Goal: Task Accomplishment & Management: Use online tool/utility

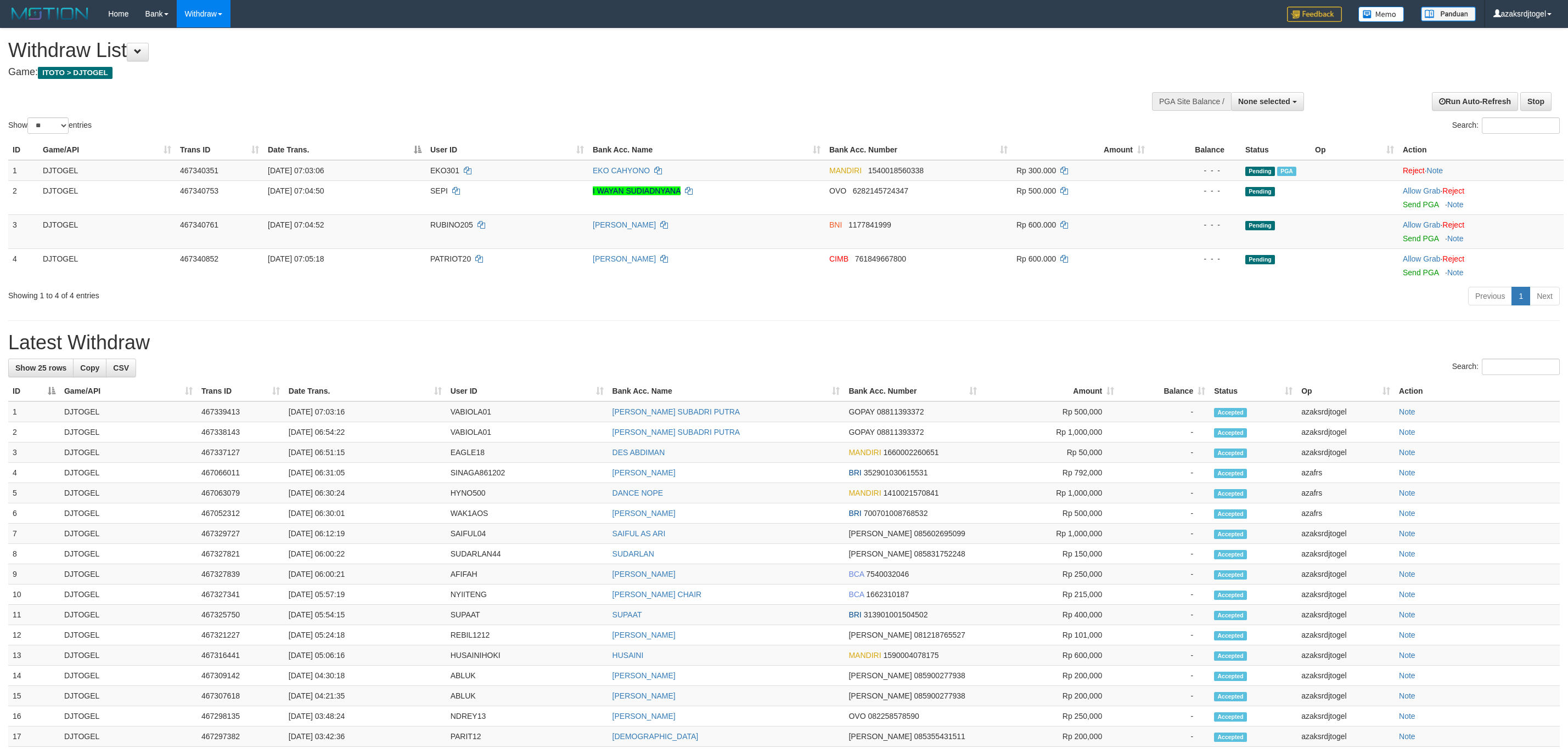
select select
select select "**"
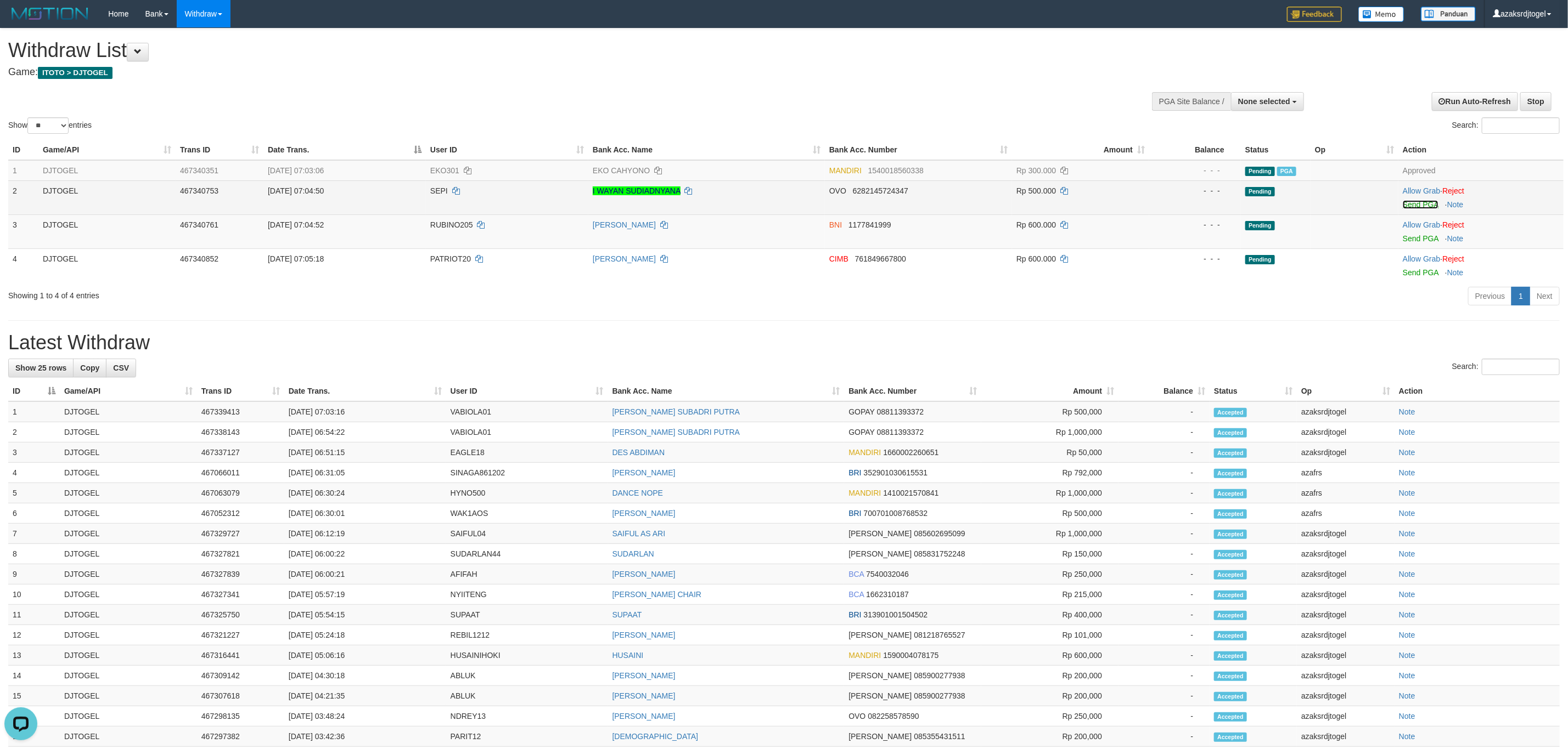
click at [1405, 203] on link "Send PGA" at bounding box center [1421, 205] width 35 height 9
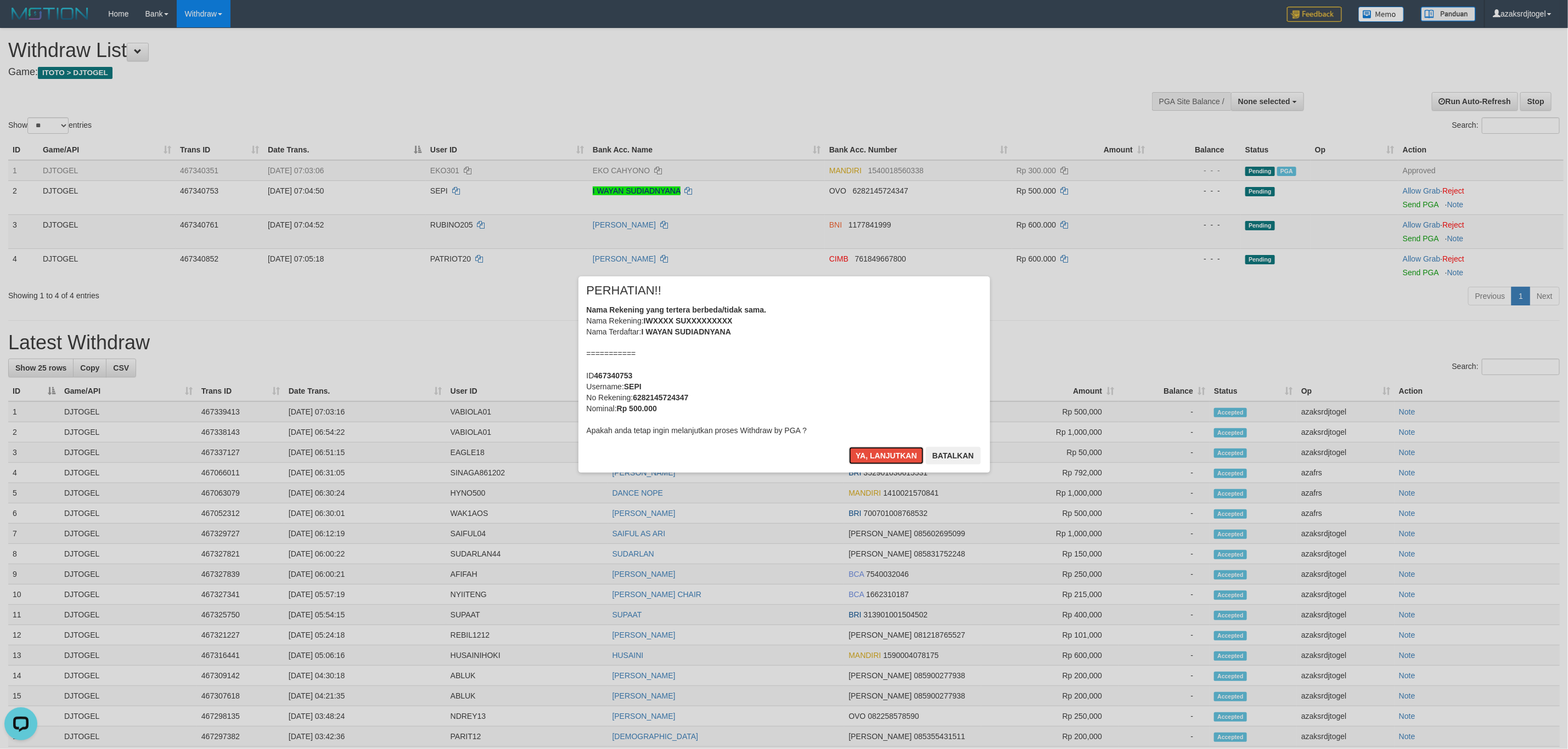
click at [850, 447] on button "Ya, lanjutkan" at bounding box center [887, 456] width 74 height 18
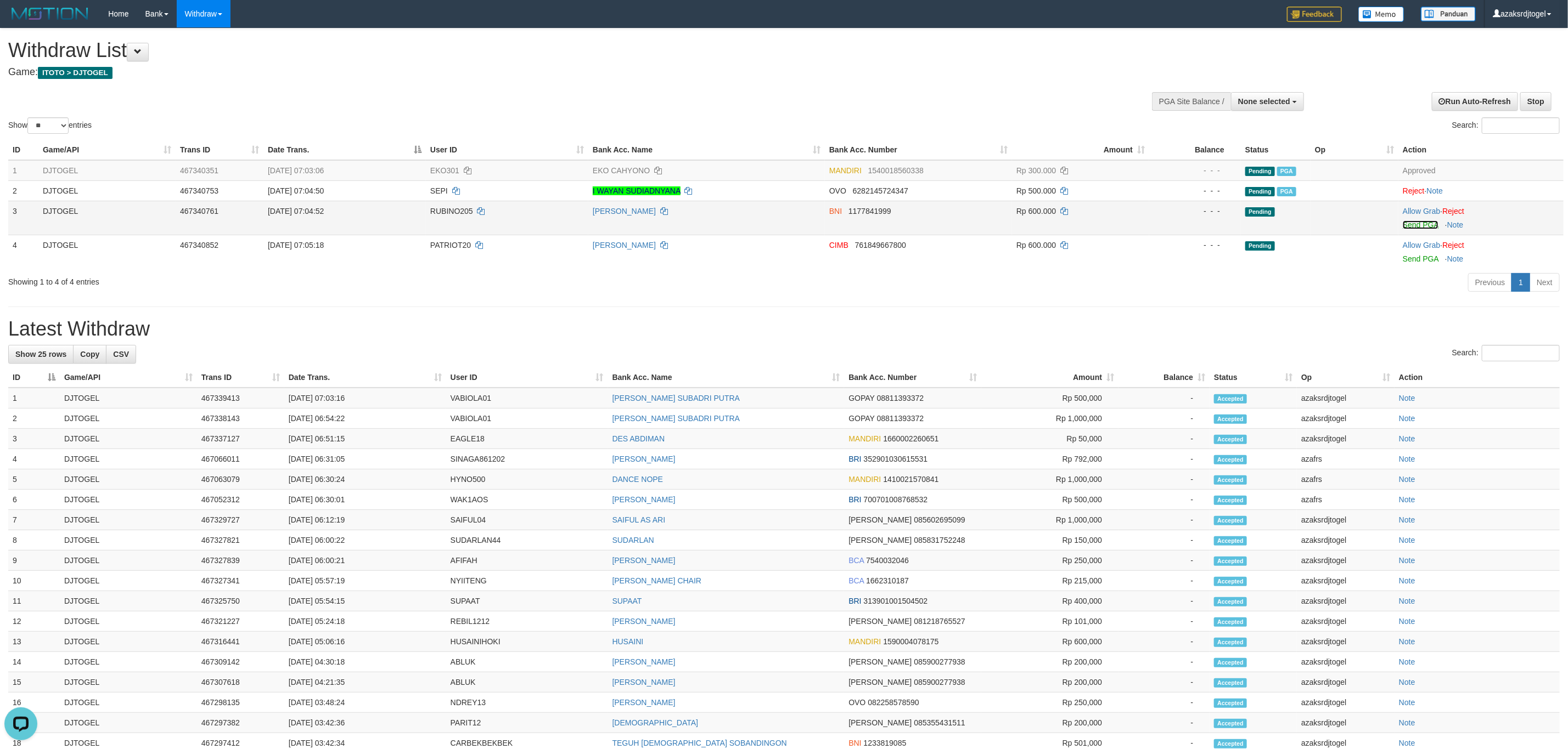
click at [1425, 224] on link "Send PGA" at bounding box center [1421, 225] width 35 height 9
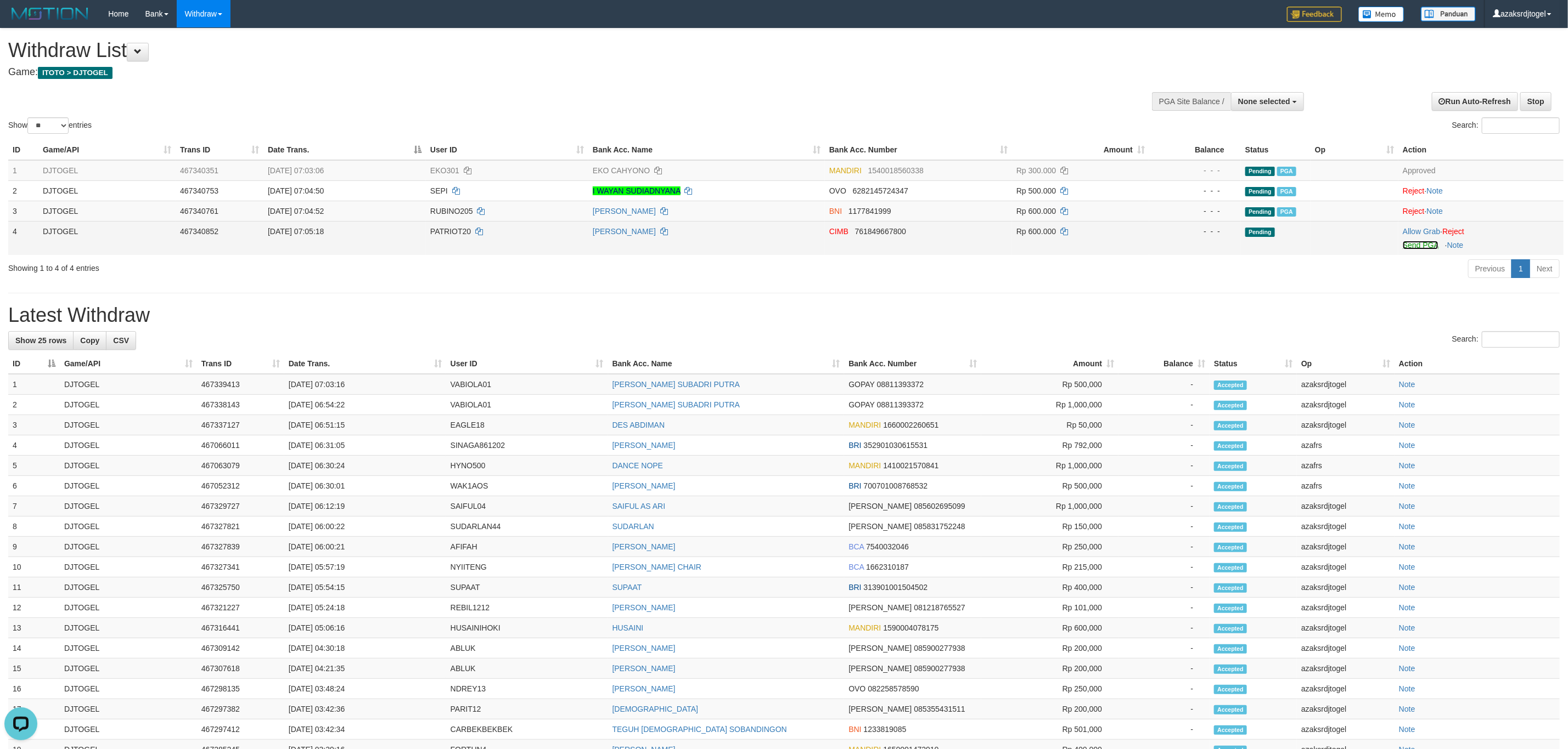
click at [1415, 246] on link "Send PGA" at bounding box center [1421, 245] width 35 height 9
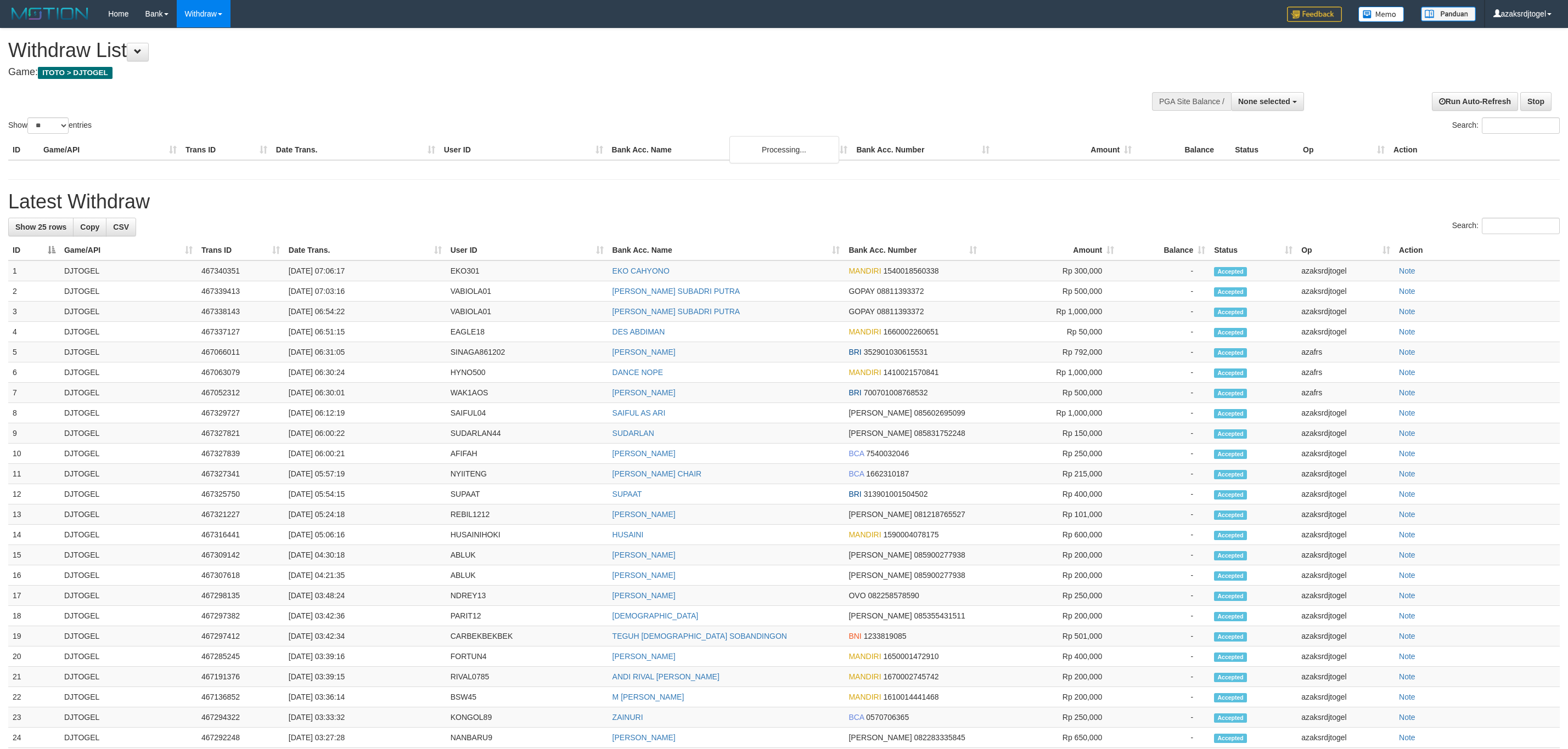
select select
select select "**"
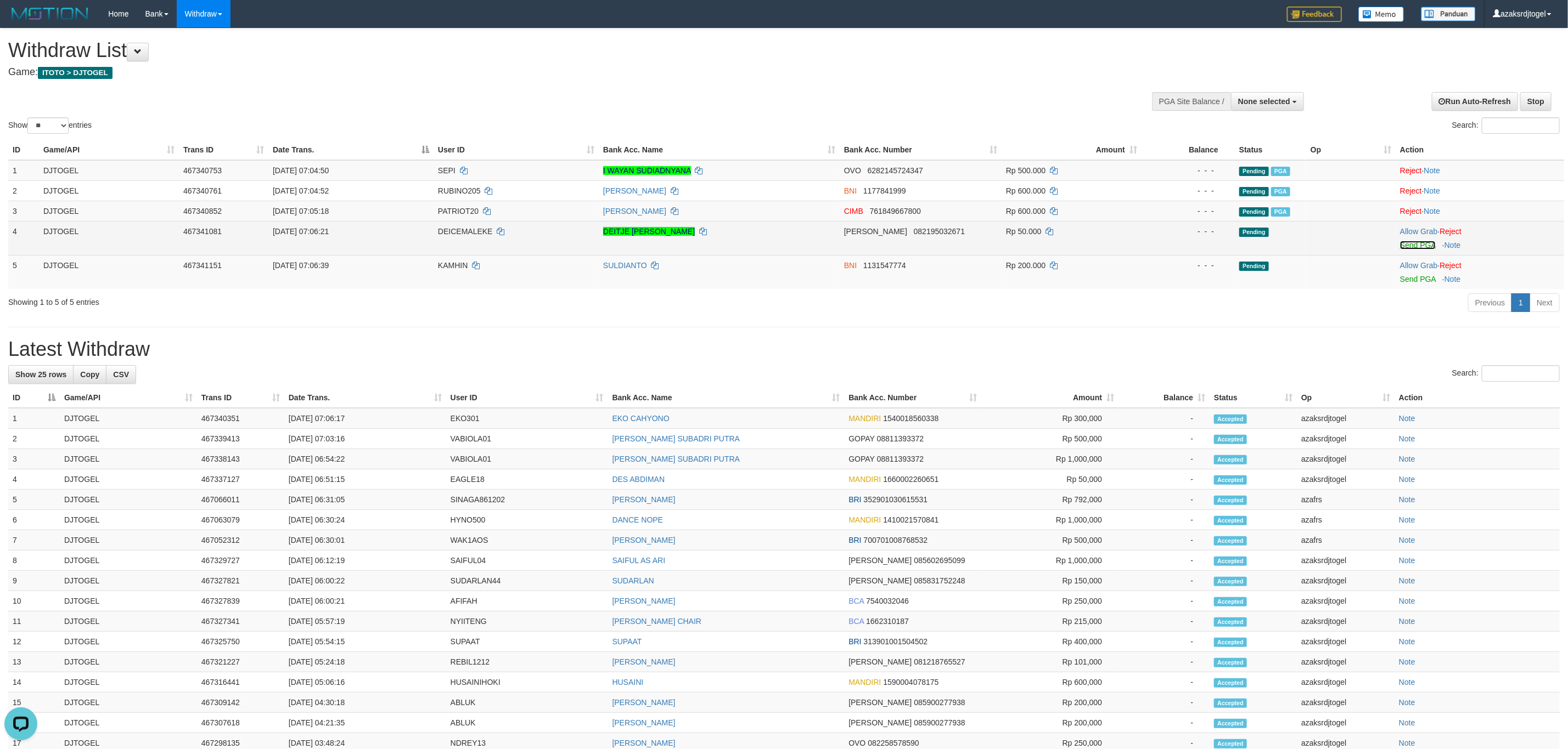
click at [1414, 249] on link "Send PGA" at bounding box center [1418, 245] width 35 height 9
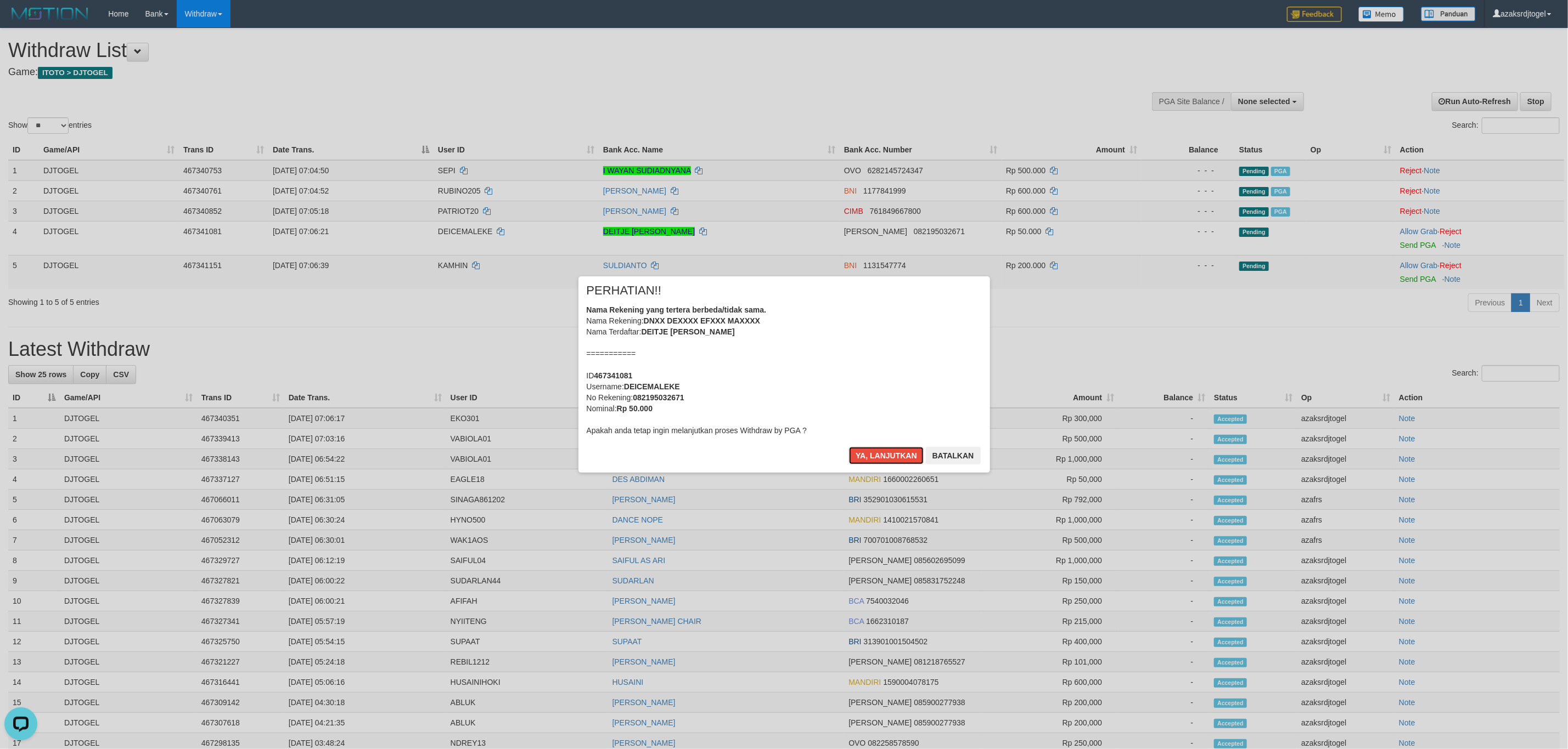
click at [850, 447] on button "Ya, lanjutkan" at bounding box center [887, 456] width 74 height 18
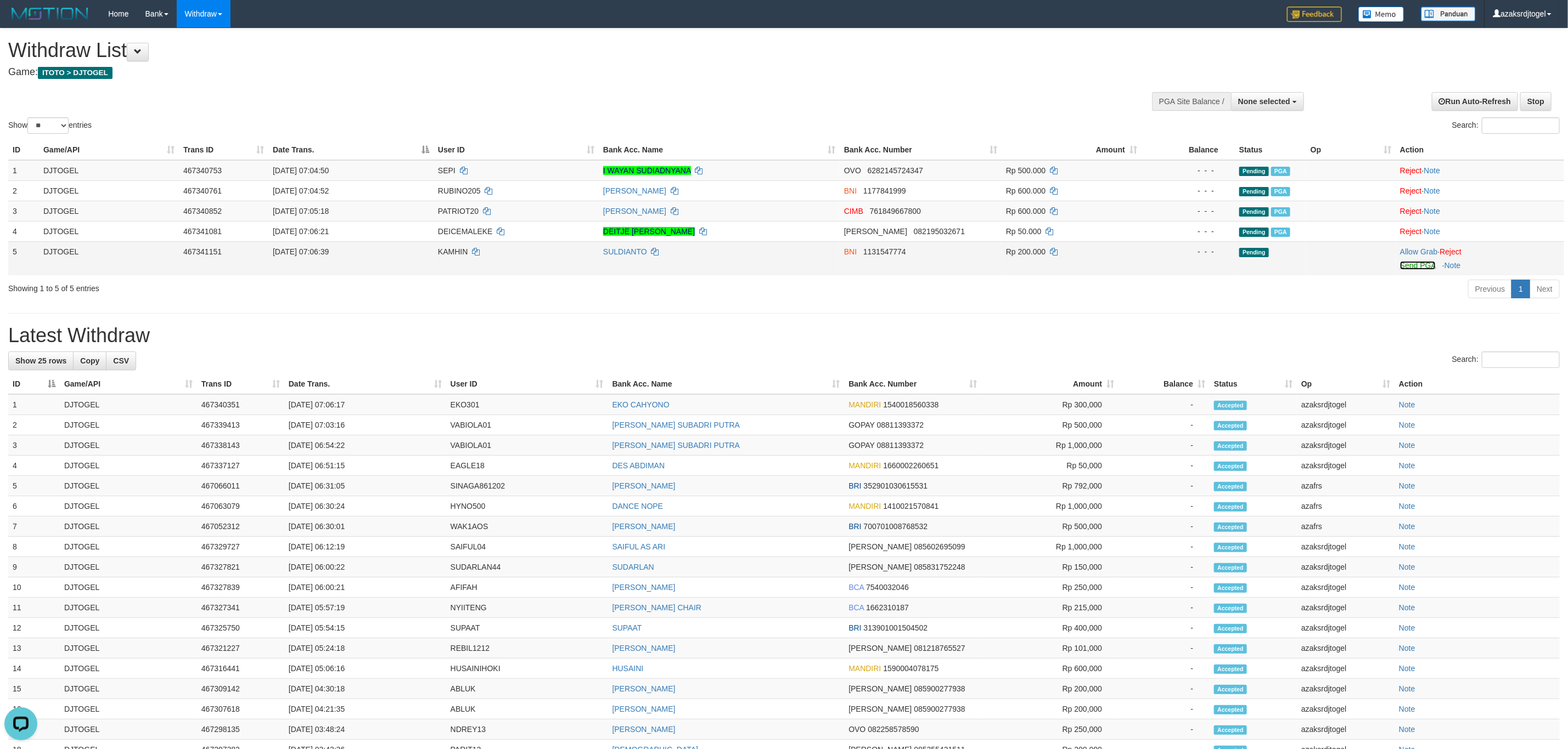
click at [1410, 266] on link "Send PGA" at bounding box center [1418, 266] width 35 height 9
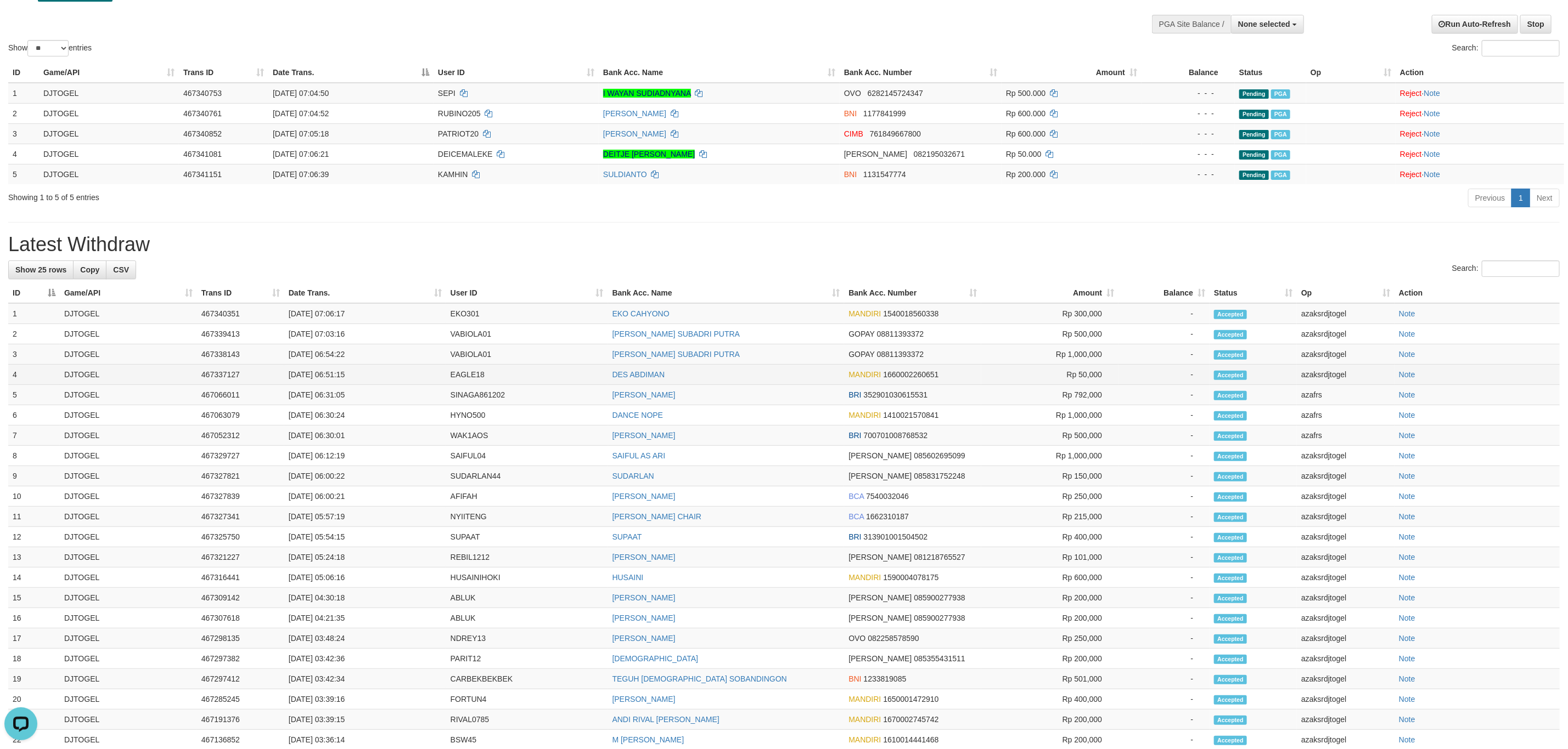
scroll to position [51, 0]
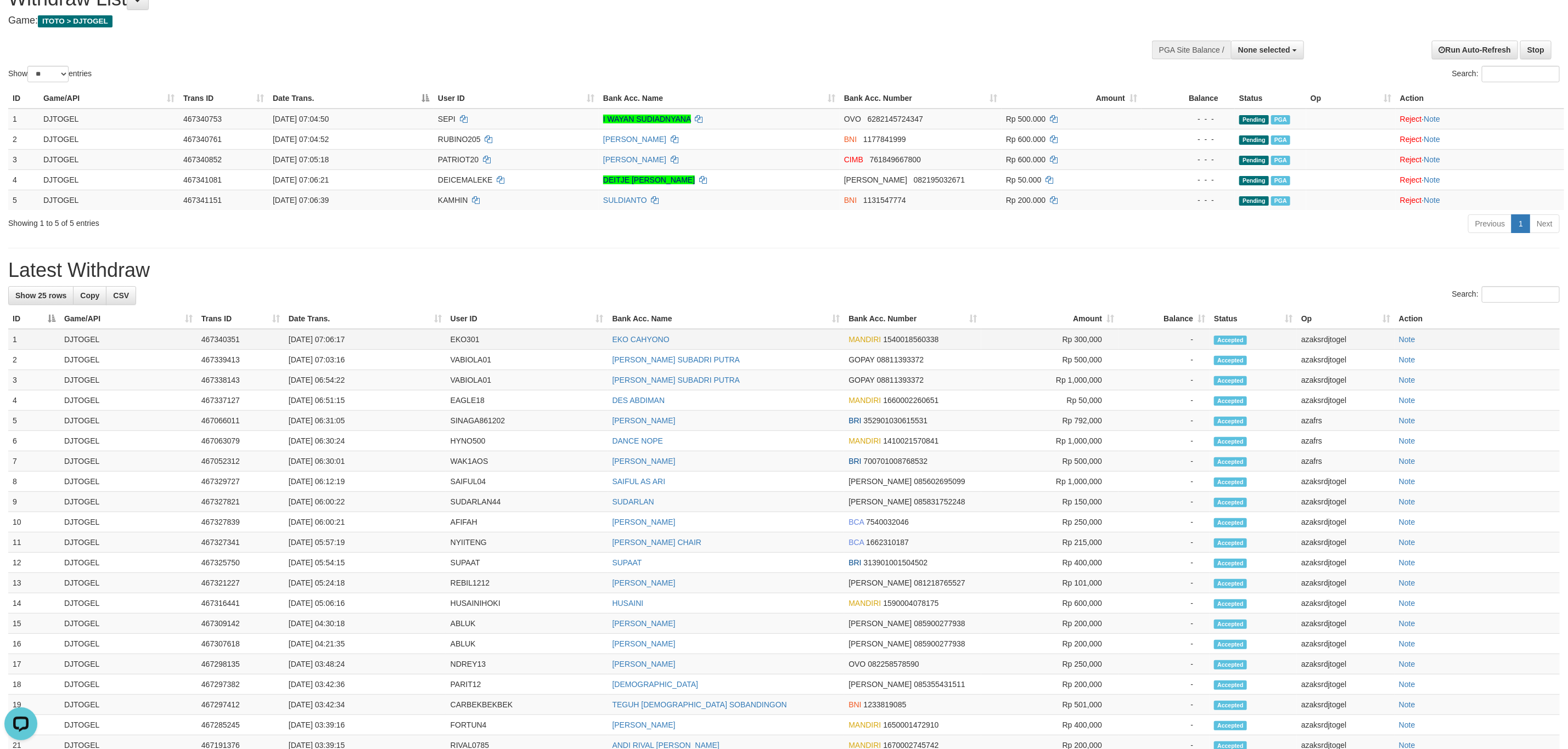
click at [330, 346] on td "[DATE] 07:06:17" at bounding box center [365, 340] width 162 height 21
click at [389, 345] on td "[DATE] 07:06:17" at bounding box center [365, 340] width 162 height 21
copy td "07:06:17"
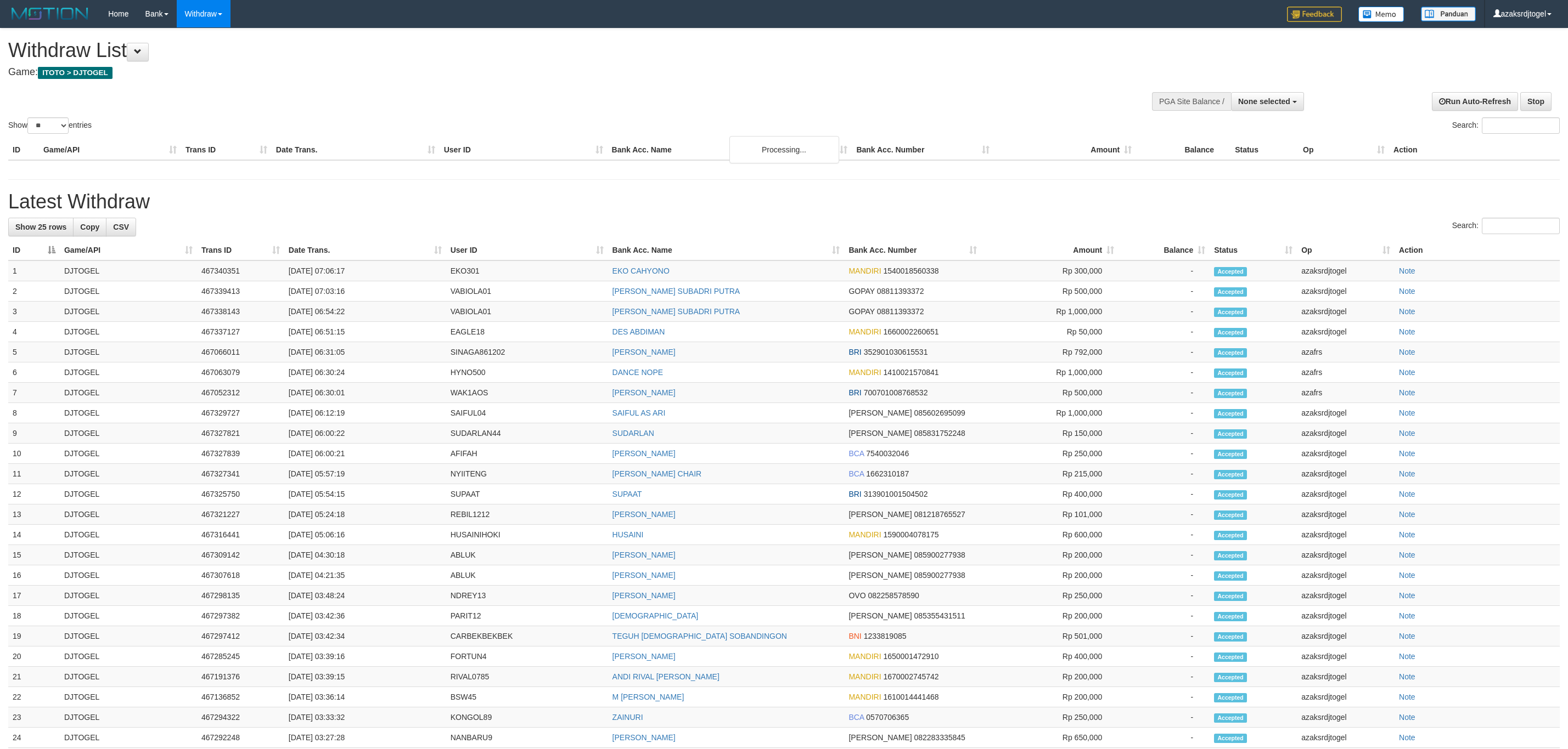
select select
select select "**"
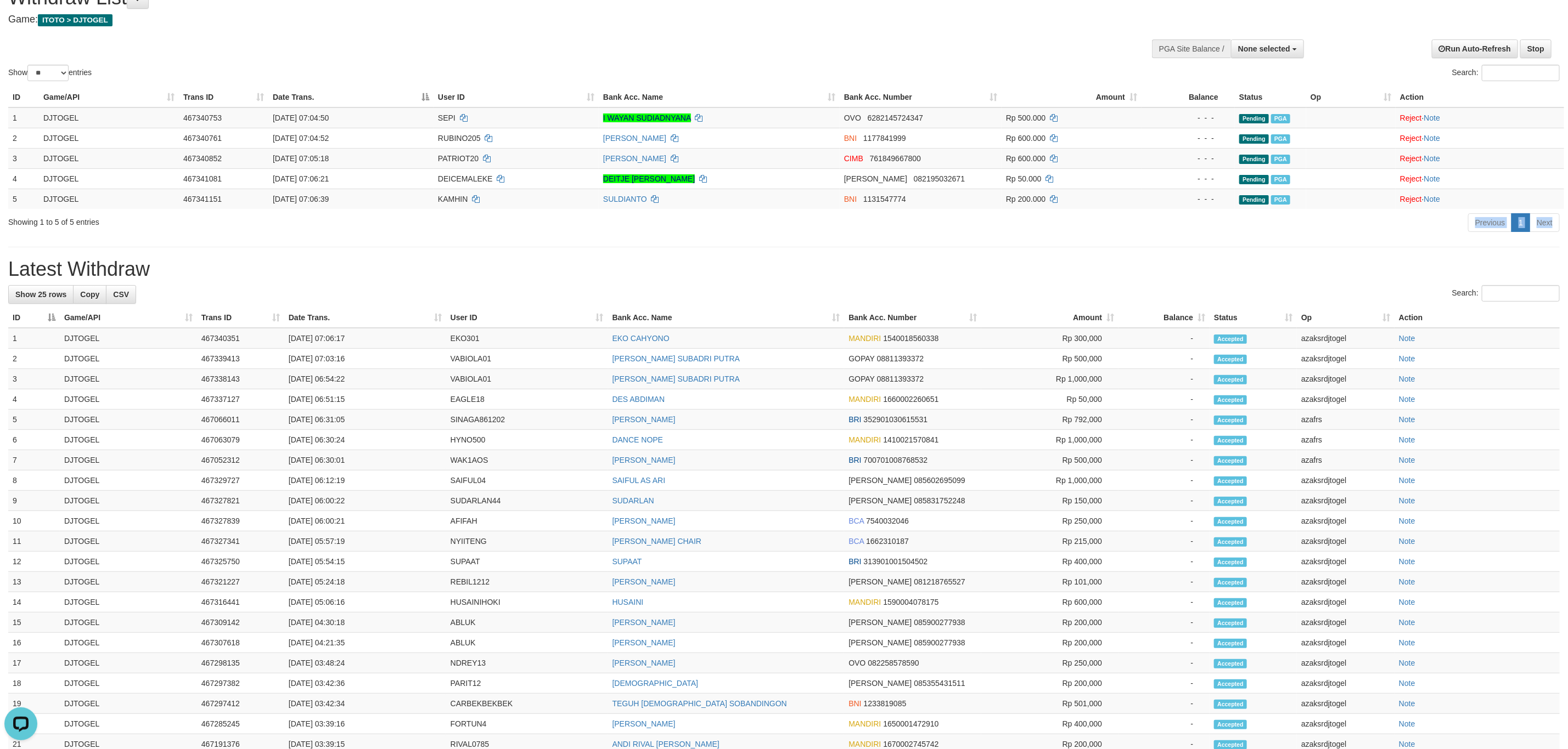
click at [779, 240] on div "**********" at bounding box center [784, 437] width 1568 height 923
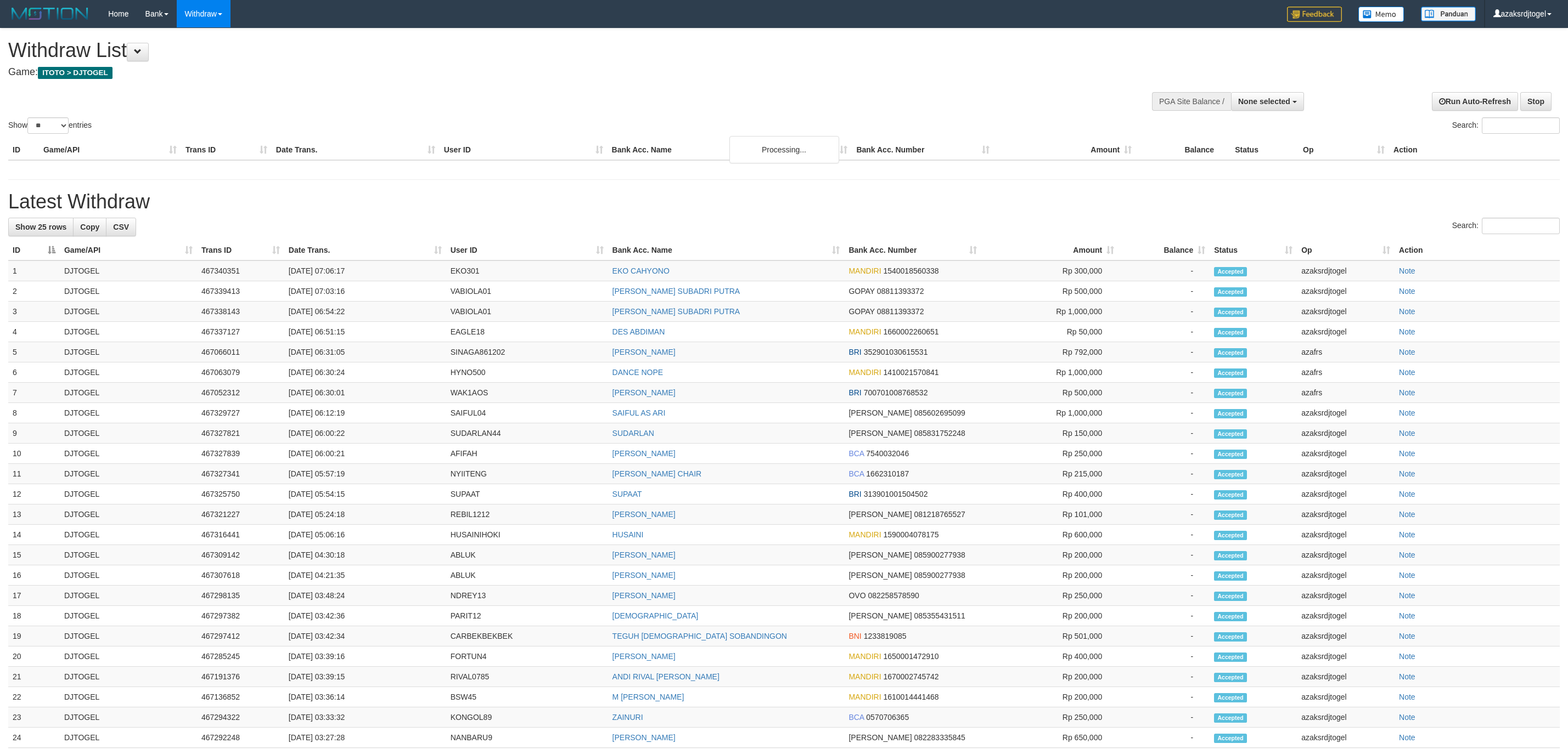
select select
select select "**"
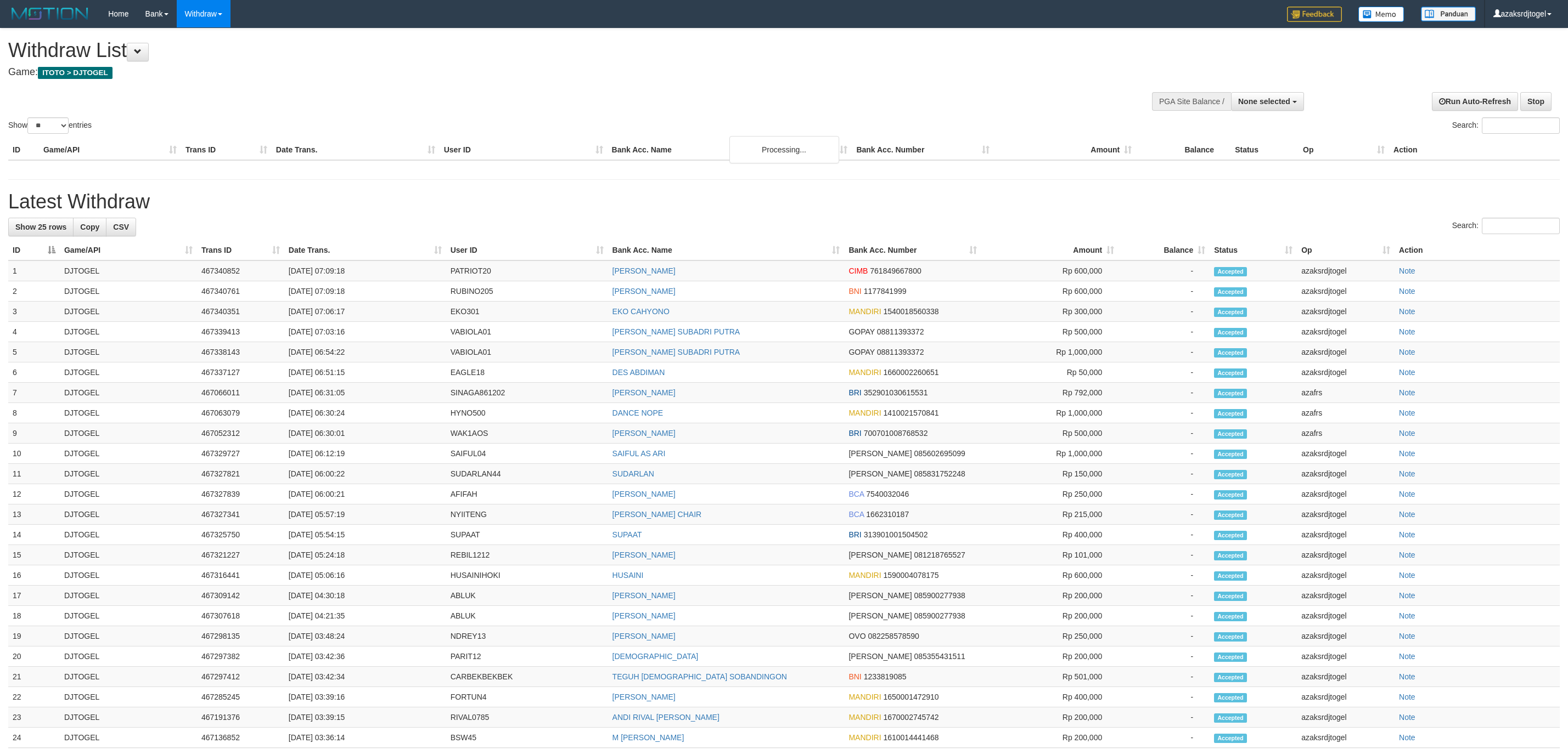
select select
select select "**"
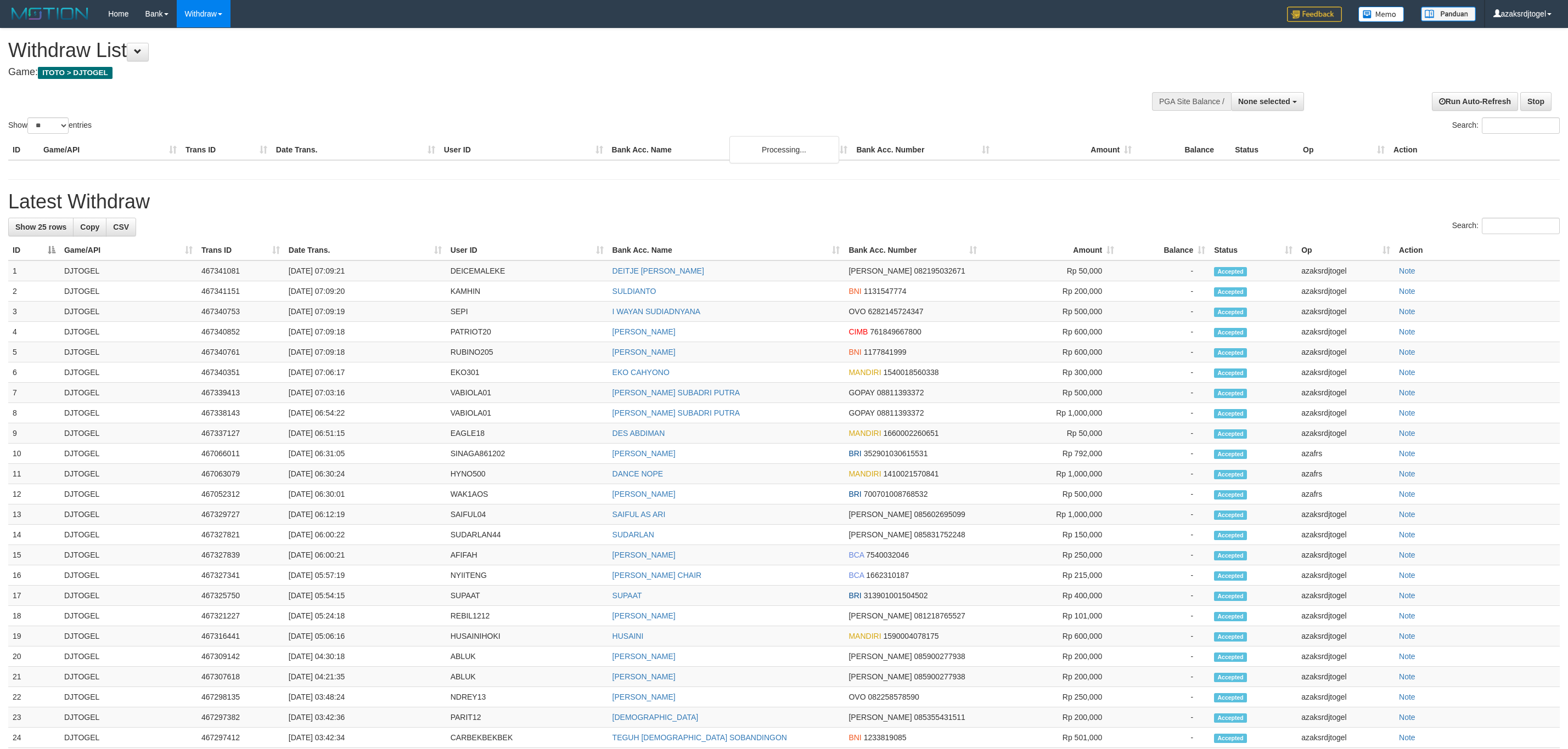
select select
select select "**"
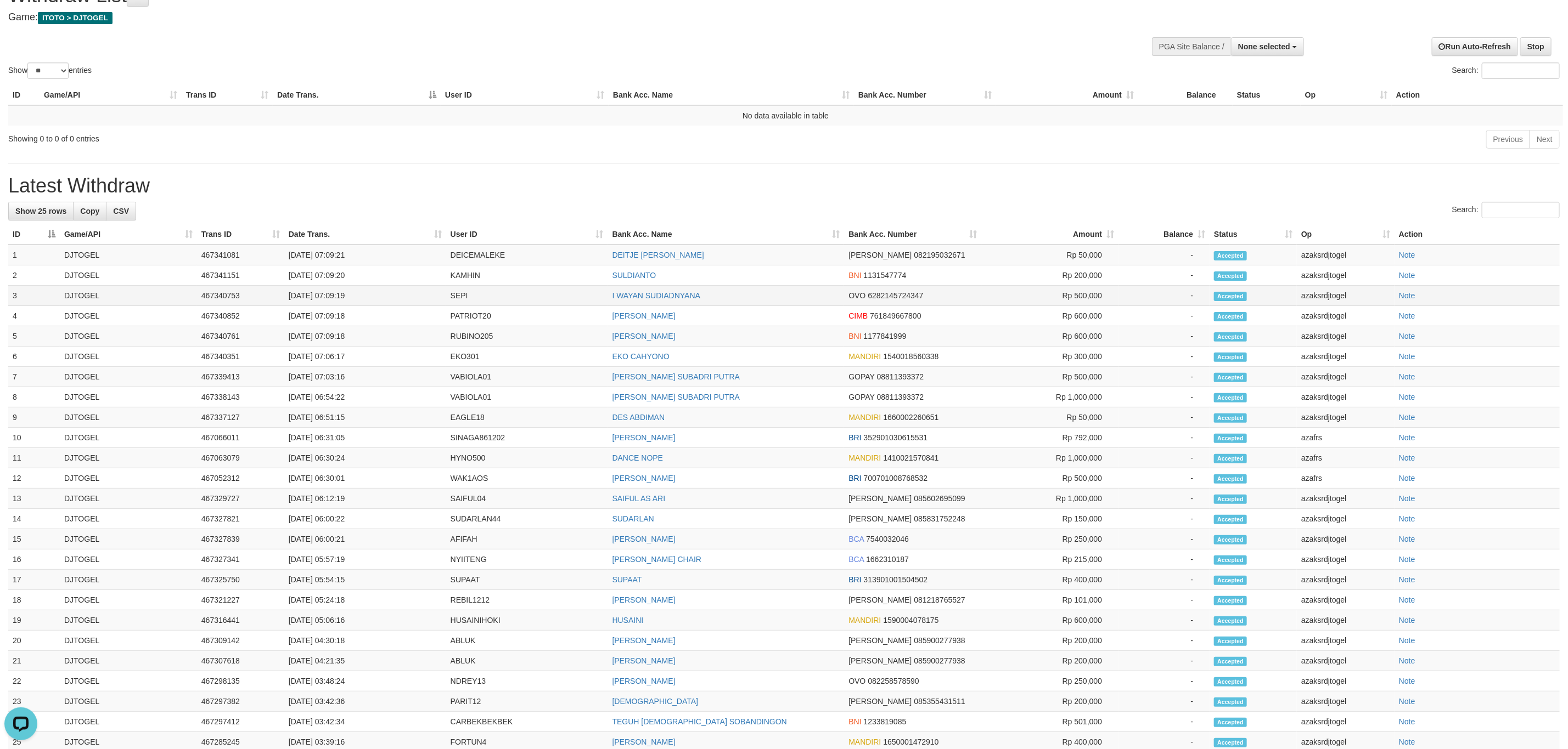
click at [330, 303] on td "[DATE] 07:09:19" at bounding box center [365, 296] width 162 height 20
drag, startPoint x: 330, startPoint y: 303, endPoint x: 363, endPoint y: 302, distance: 33.0
click at [363, 302] on td "[DATE] 07:09:19" at bounding box center [365, 296] width 162 height 20
copy td "07:09:19"
click at [330, 334] on td "[DATE] 07:09:18" at bounding box center [365, 336] width 162 height 20
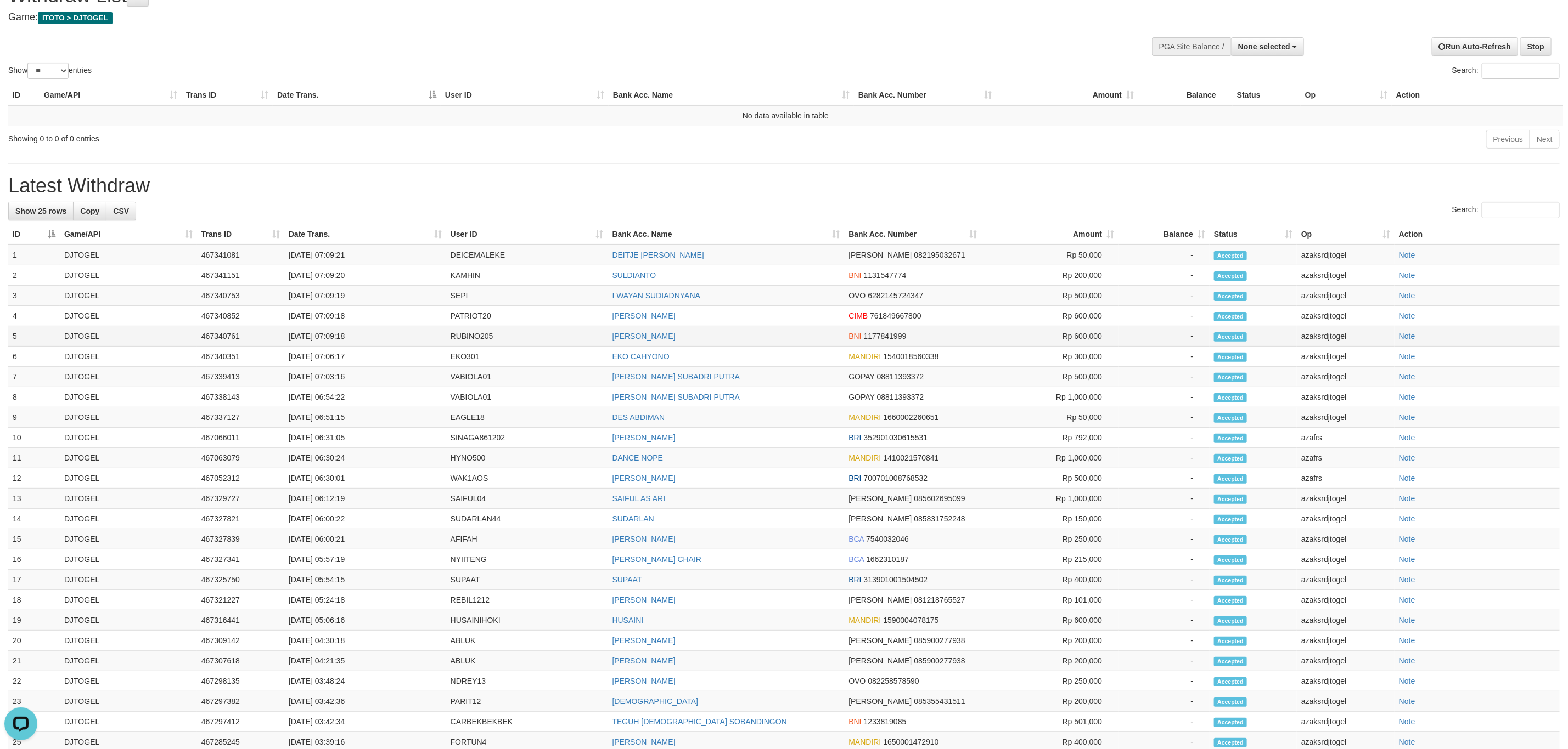
drag, startPoint x: 330, startPoint y: 334, endPoint x: 361, endPoint y: 338, distance: 31.3
click at [361, 338] on td "[DATE] 07:09:18" at bounding box center [365, 336] width 162 height 20
copy td "07:09:18"
click at [331, 316] on td "[DATE] 07:09:18" at bounding box center [365, 316] width 162 height 20
drag, startPoint x: 331, startPoint y: 316, endPoint x: 389, endPoint y: 316, distance: 58.0
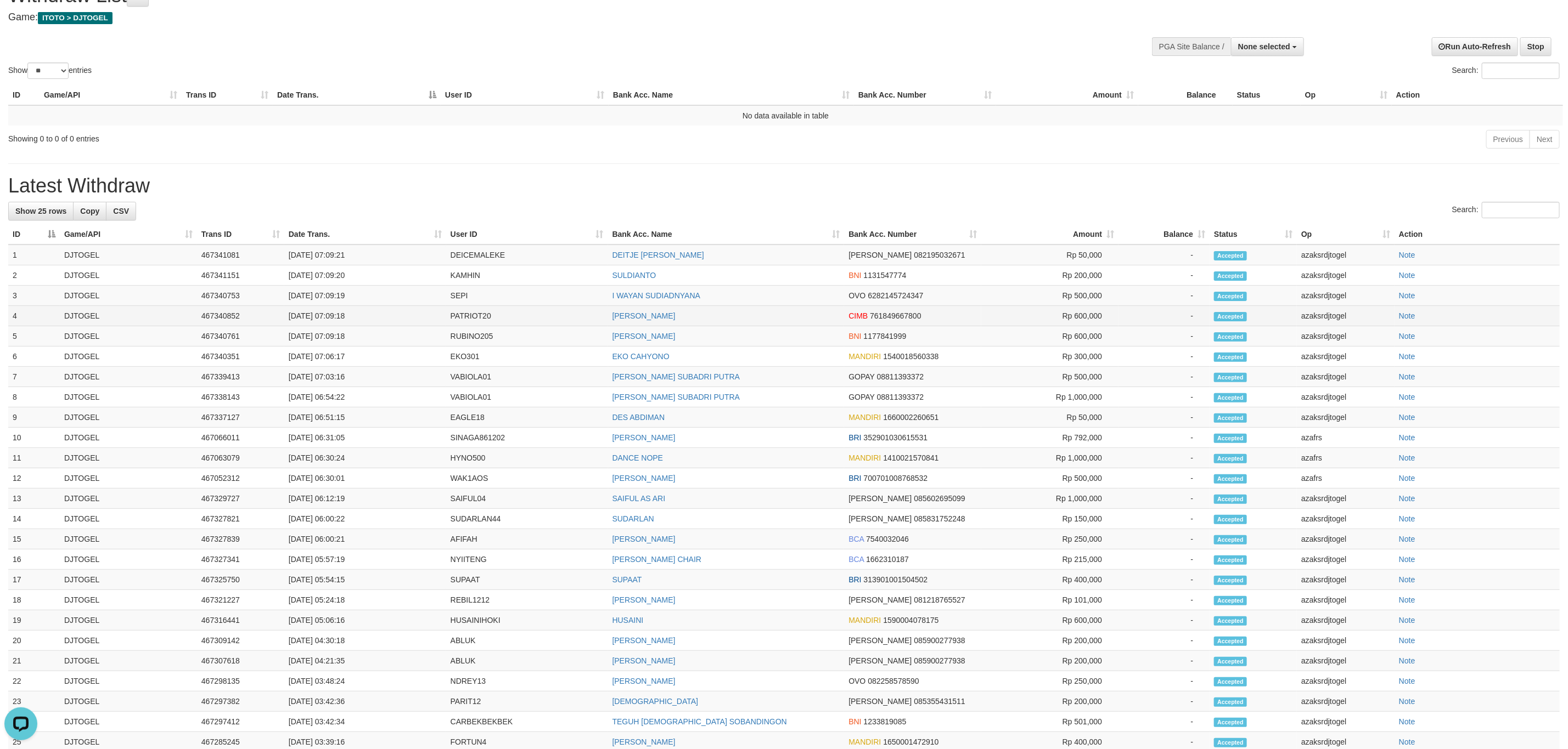
click at [389, 316] on td "[DATE] 07:09:18" at bounding box center [365, 316] width 162 height 20
copy td "07:09:18"
click at [333, 258] on td "[DATE] 07:09:21" at bounding box center [365, 255] width 162 height 21
drag, startPoint x: 333, startPoint y: 258, endPoint x: 373, endPoint y: 258, distance: 40.0
click at [373, 258] on td "[DATE] 07:09:21" at bounding box center [365, 255] width 162 height 21
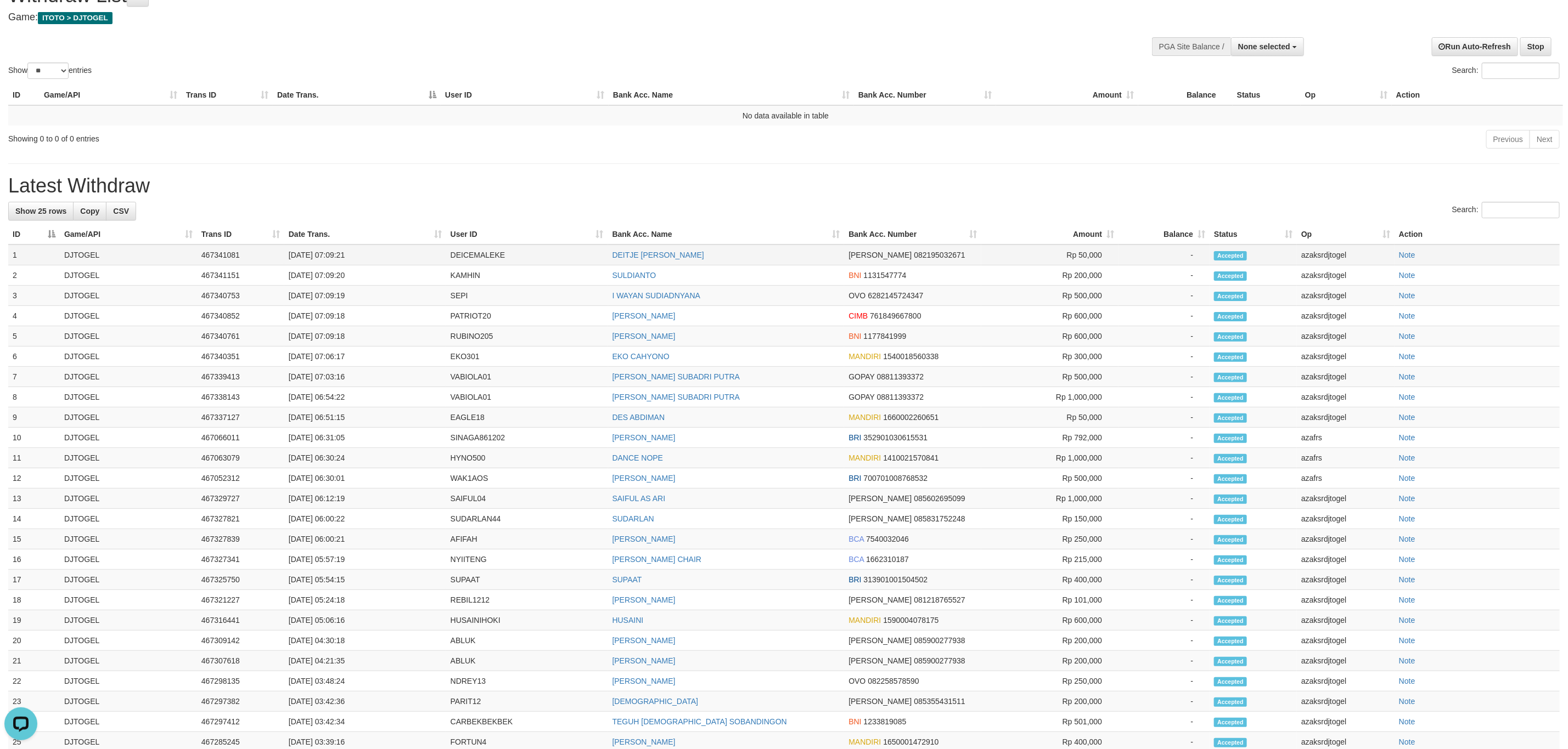
copy td "07:09:21"
click at [333, 285] on td "31/08/2025 07:09:20" at bounding box center [365, 275] width 162 height 20
drag, startPoint x: 333, startPoint y: 285, endPoint x: 372, endPoint y: 283, distance: 39.1
click at [372, 283] on td "31/08/2025 07:09:20" at bounding box center [365, 275] width 162 height 20
copy td "07:09:20"
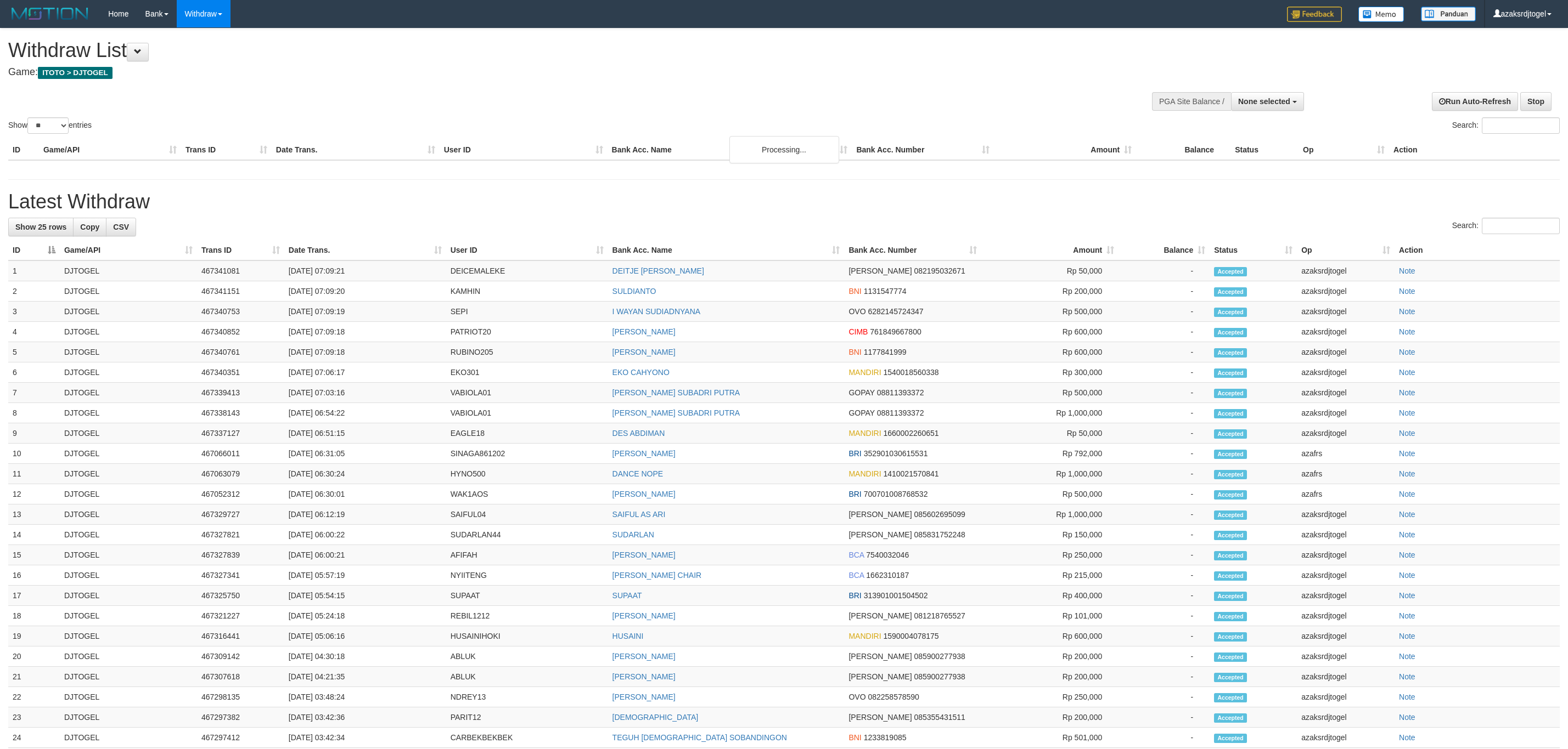
select select
select select "**"
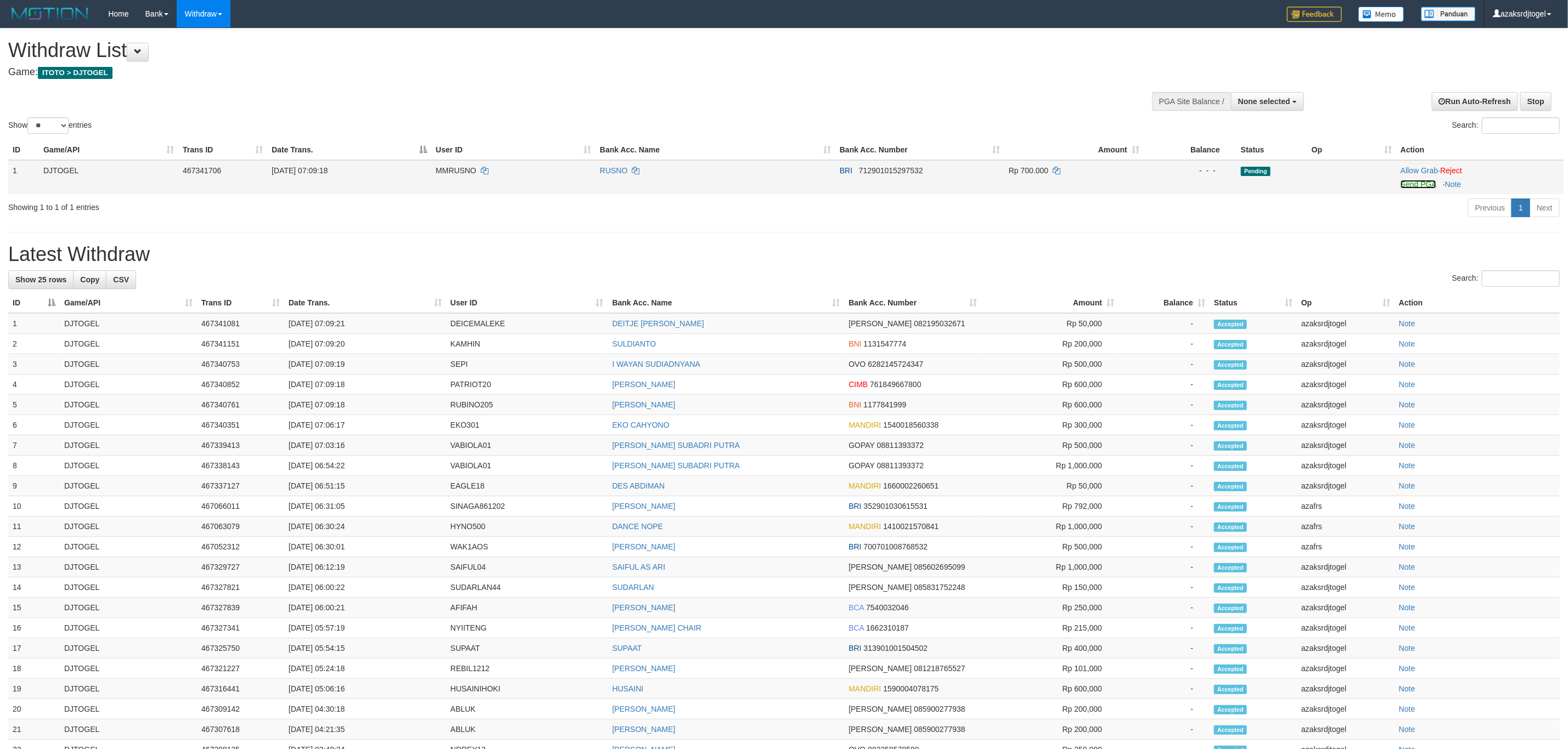
click at [1408, 186] on link "Send PGA" at bounding box center [1418, 184] width 35 height 9
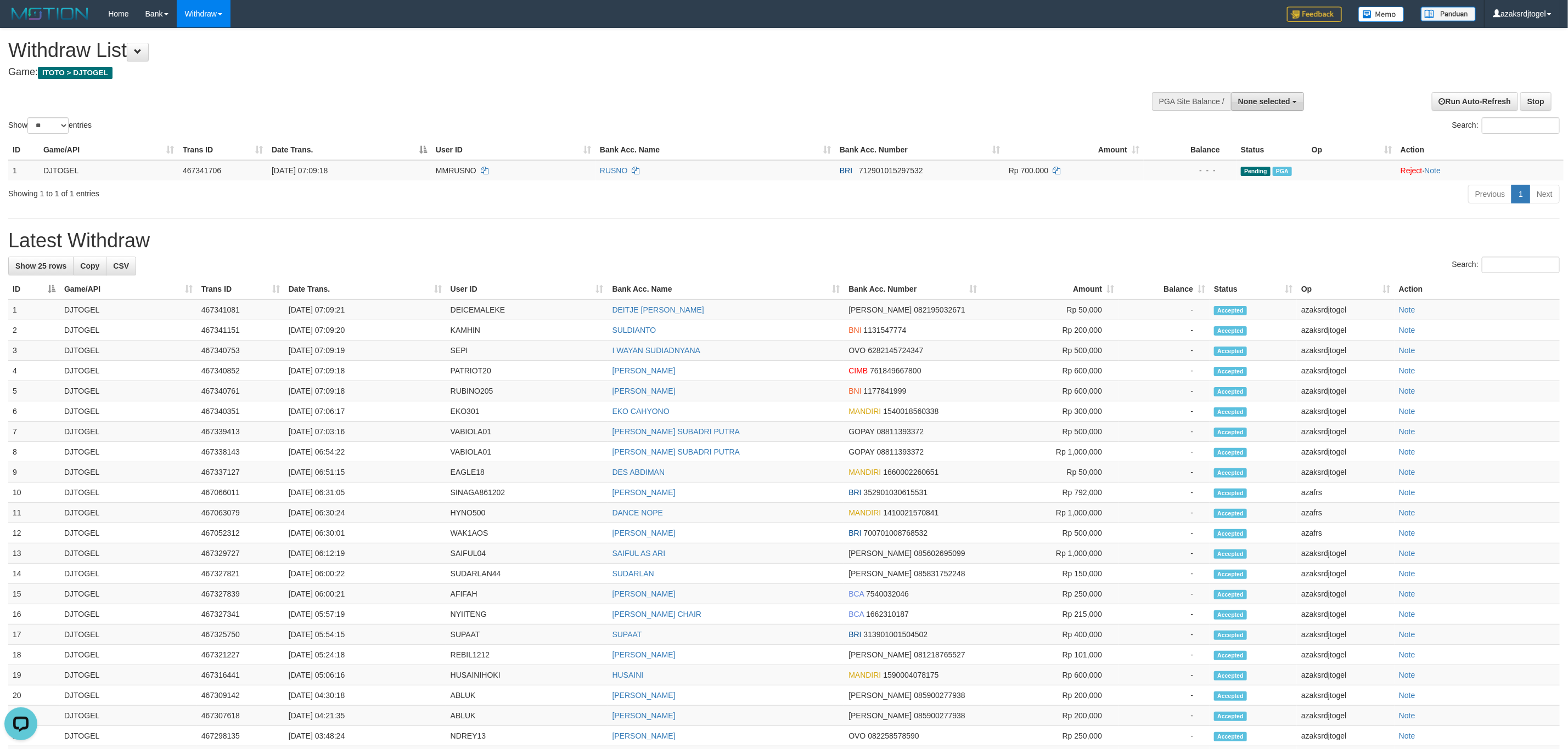
click at [1269, 102] on span "None selected" at bounding box center [1264, 102] width 52 height 9
click at [1251, 150] on label "SELECT GAME" at bounding box center [1244, 143] width 77 height 14
click at [1240, 159] on label "[ITOTO] DJTOGEL" at bounding box center [1254, 157] width 97 height 14
select select "***"
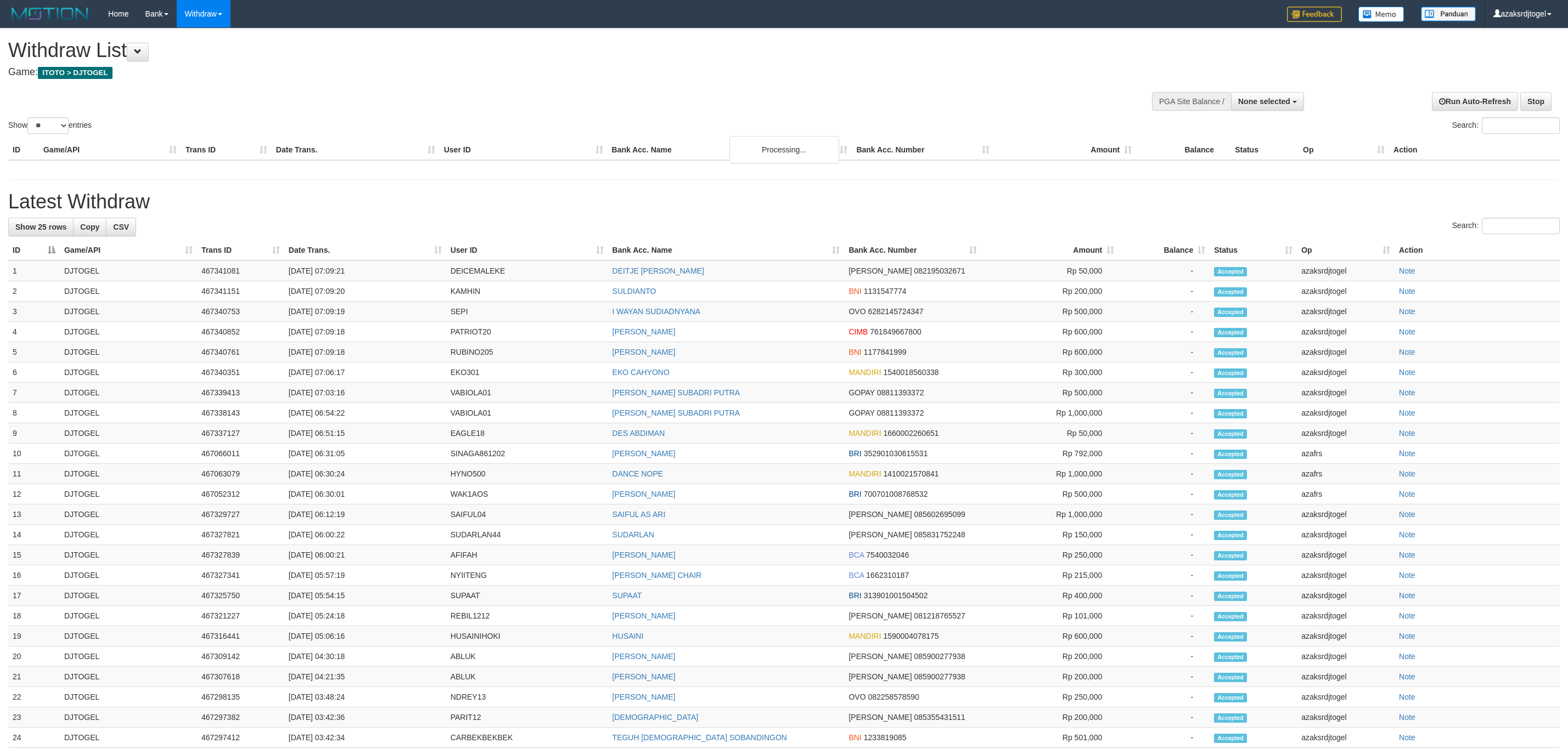
select select
select select "**"
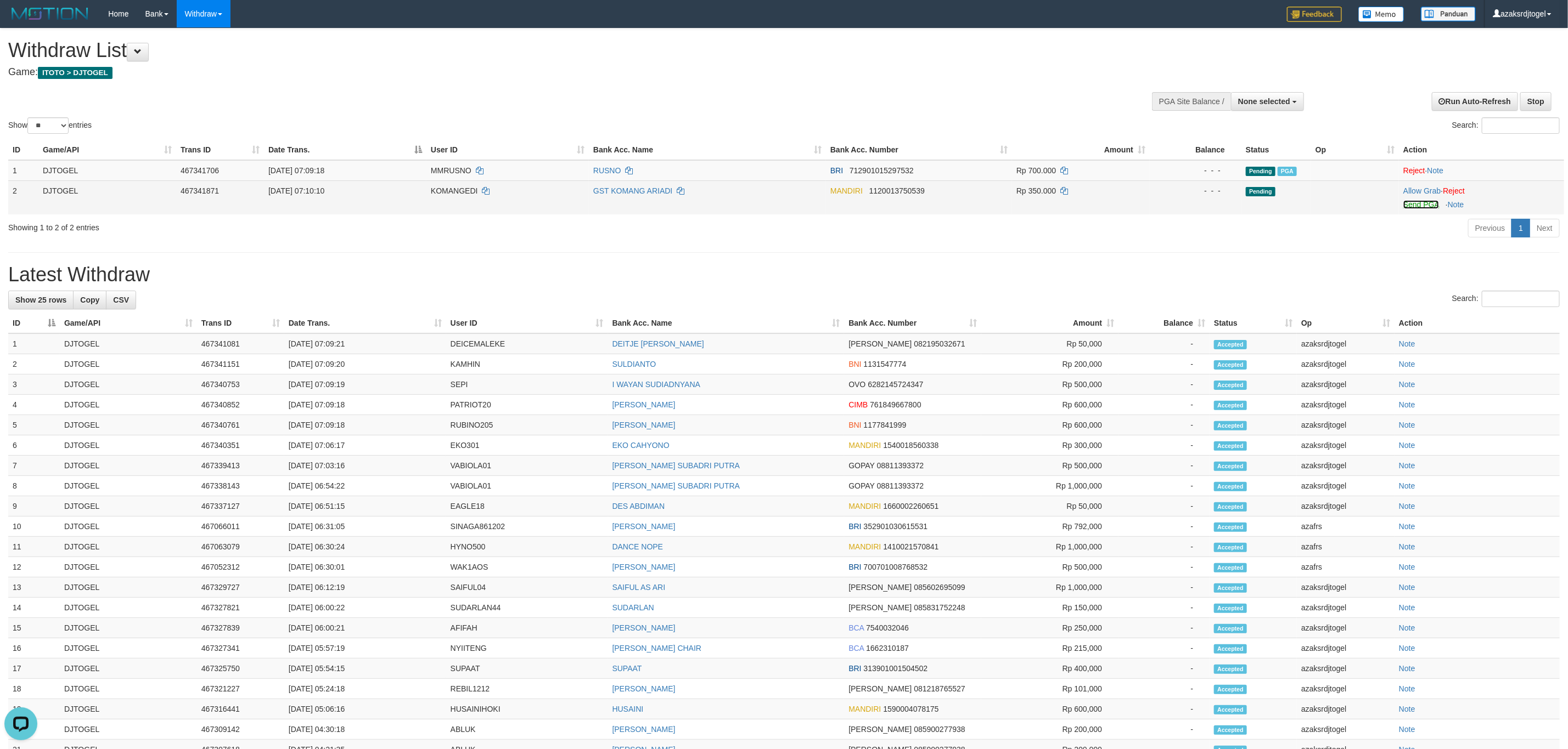
click at [1418, 208] on link "Send PGA" at bounding box center [1421, 205] width 35 height 9
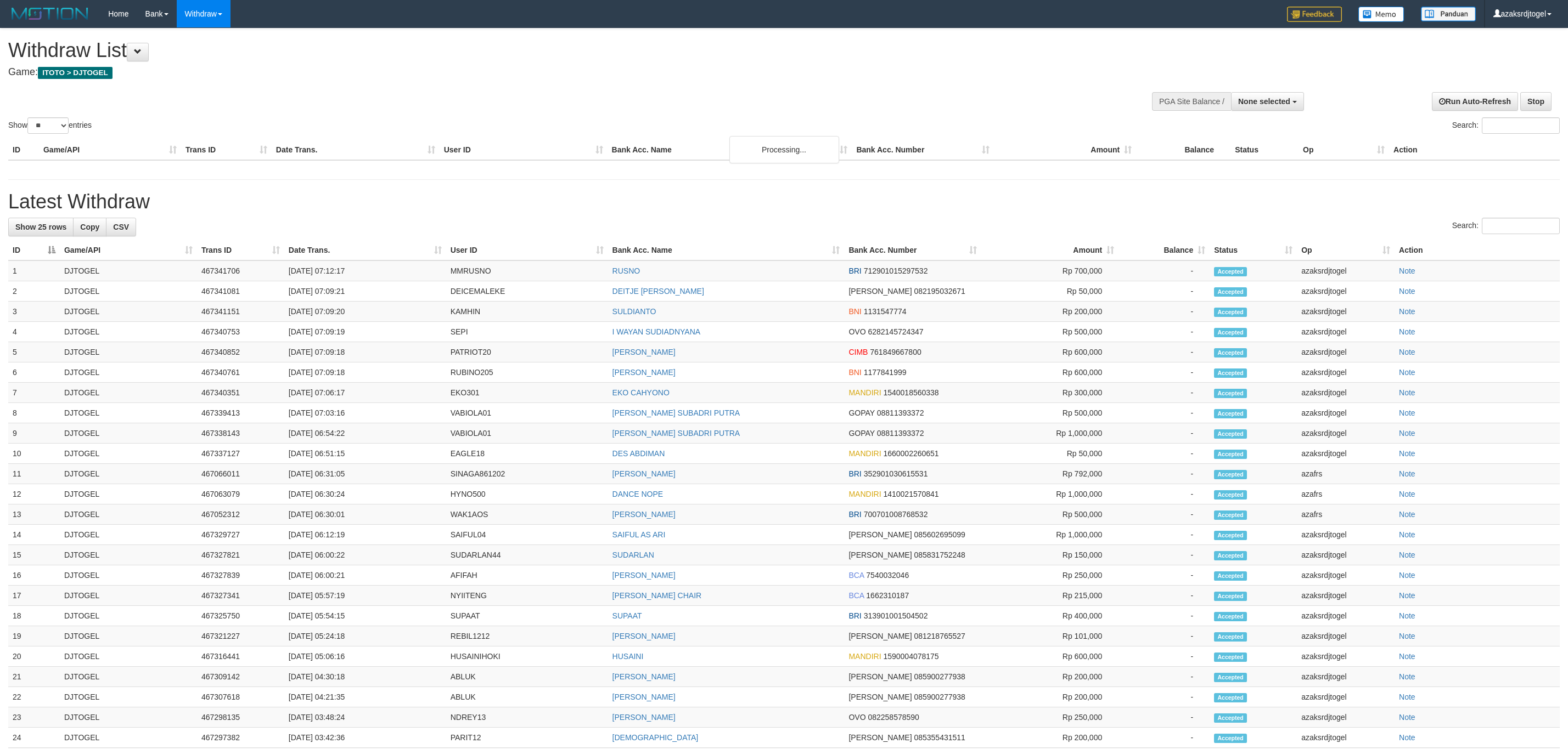
select select
select select "**"
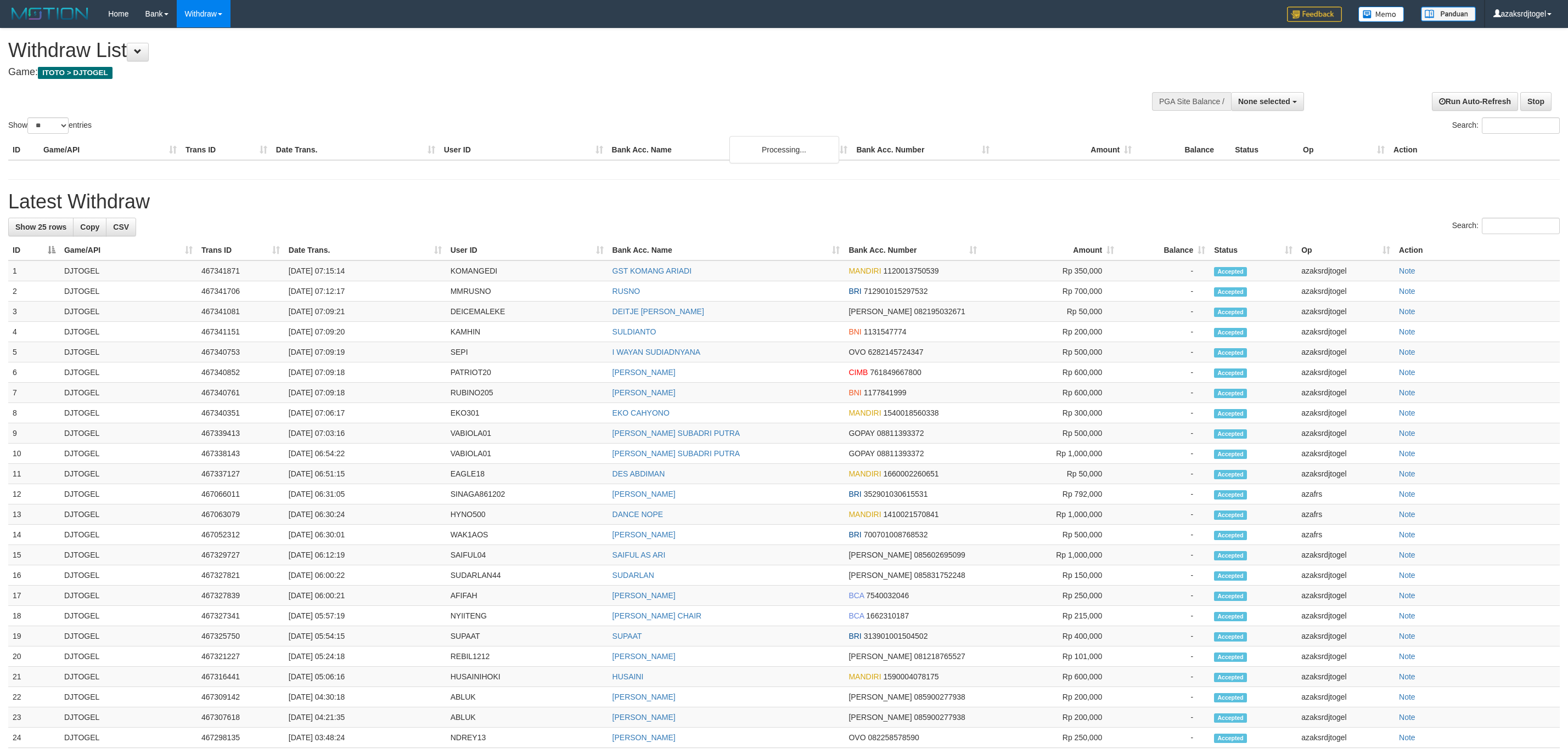
select select
select select "**"
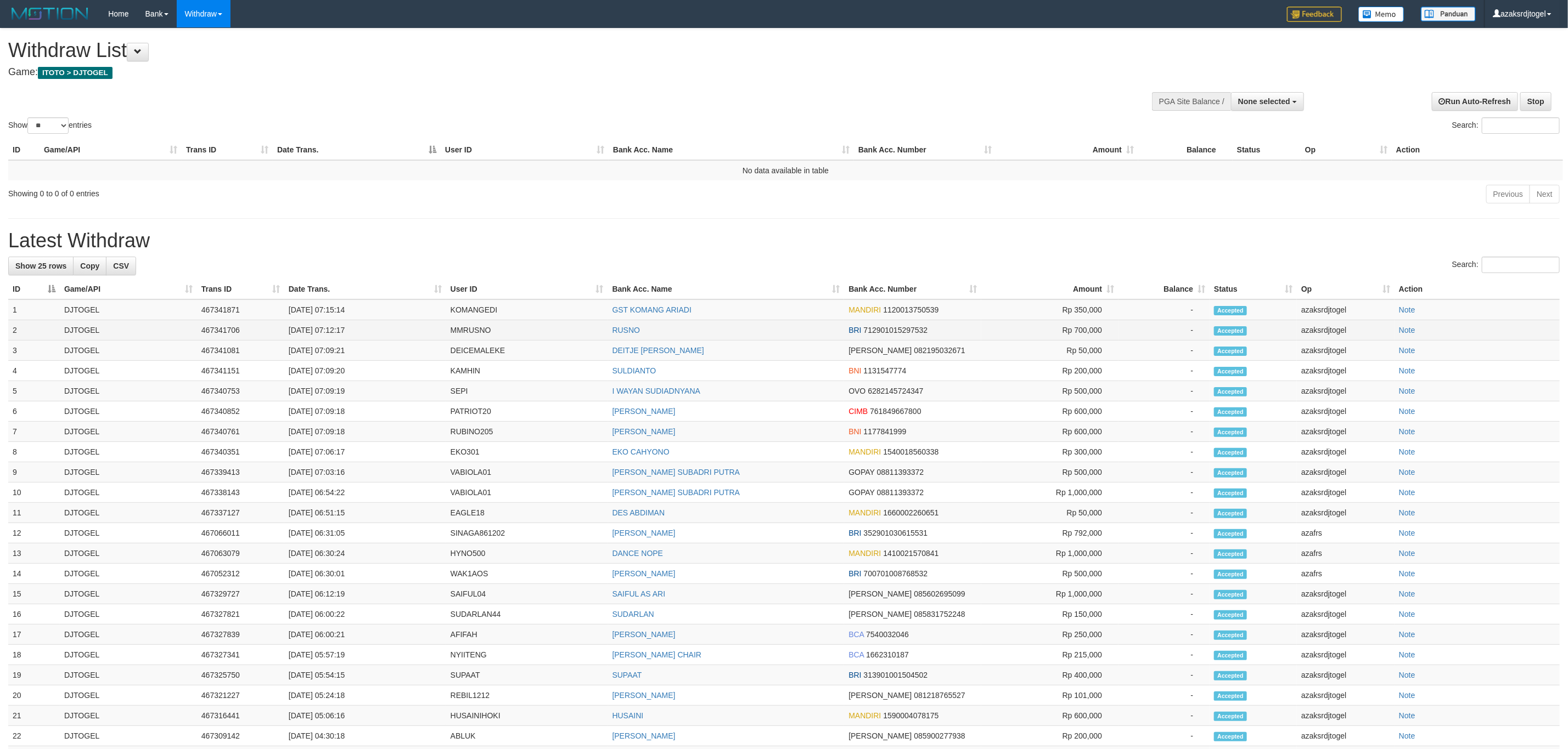
click at [329, 333] on td "[DATE] 07:12:17" at bounding box center [365, 330] width 162 height 20
drag, startPoint x: 329, startPoint y: 333, endPoint x: 366, endPoint y: 336, distance: 37.1
click at [366, 336] on td "[DATE] 07:12:17" at bounding box center [365, 330] width 162 height 20
copy td "07:12:17"
click at [333, 311] on td "[DATE] 07:15:14" at bounding box center [365, 310] width 162 height 21
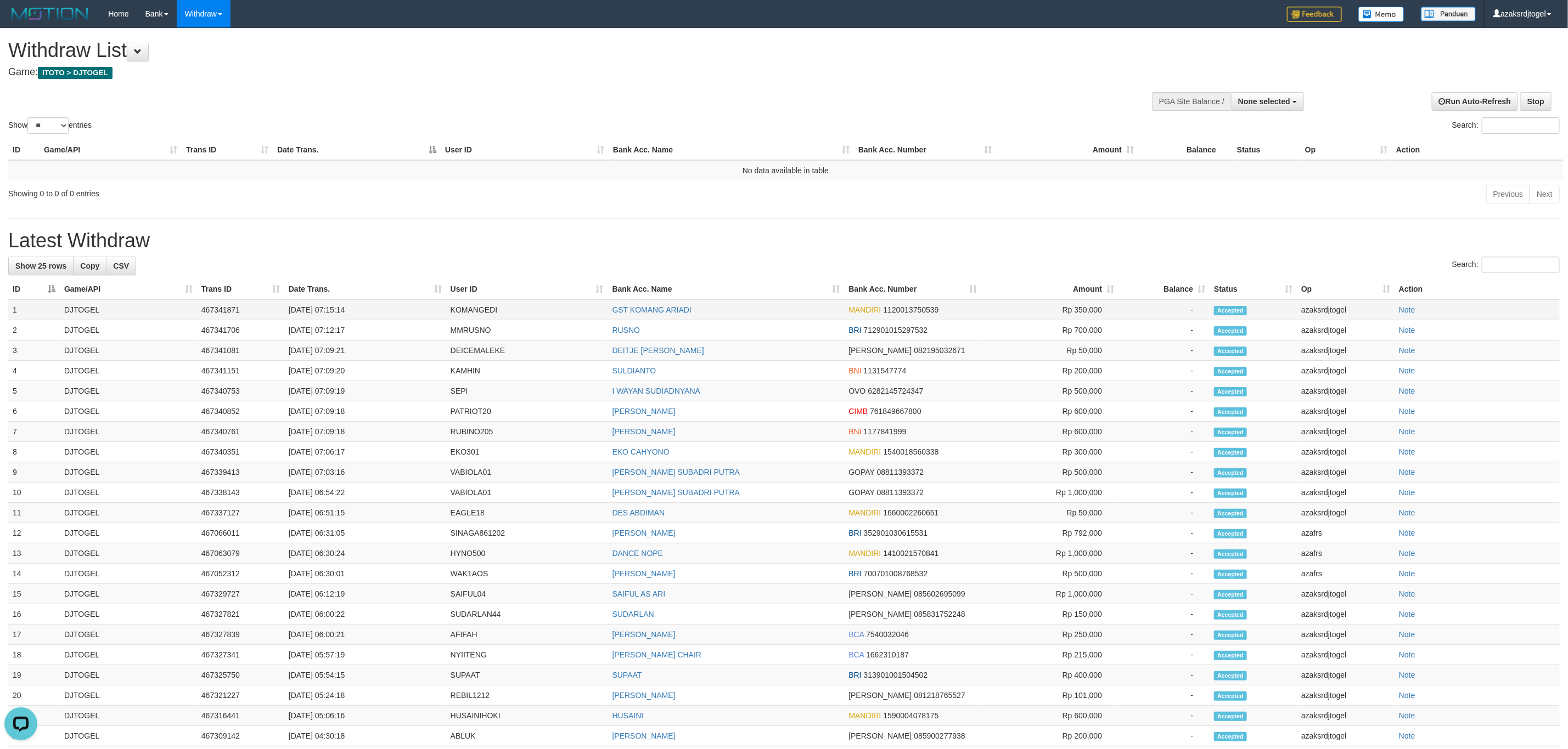
drag, startPoint x: 333, startPoint y: 311, endPoint x: 356, endPoint y: 311, distance: 23.0
click at [356, 311] on td "[DATE] 07:15:14" at bounding box center [365, 310] width 162 height 21
copy td "07:15:14"
click at [1246, 93] on button "None selected" at bounding box center [1268, 101] width 73 height 19
click at [1232, 151] on label "[ITOTO] DJTOGEL" at bounding box center [1254, 157] width 97 height 14
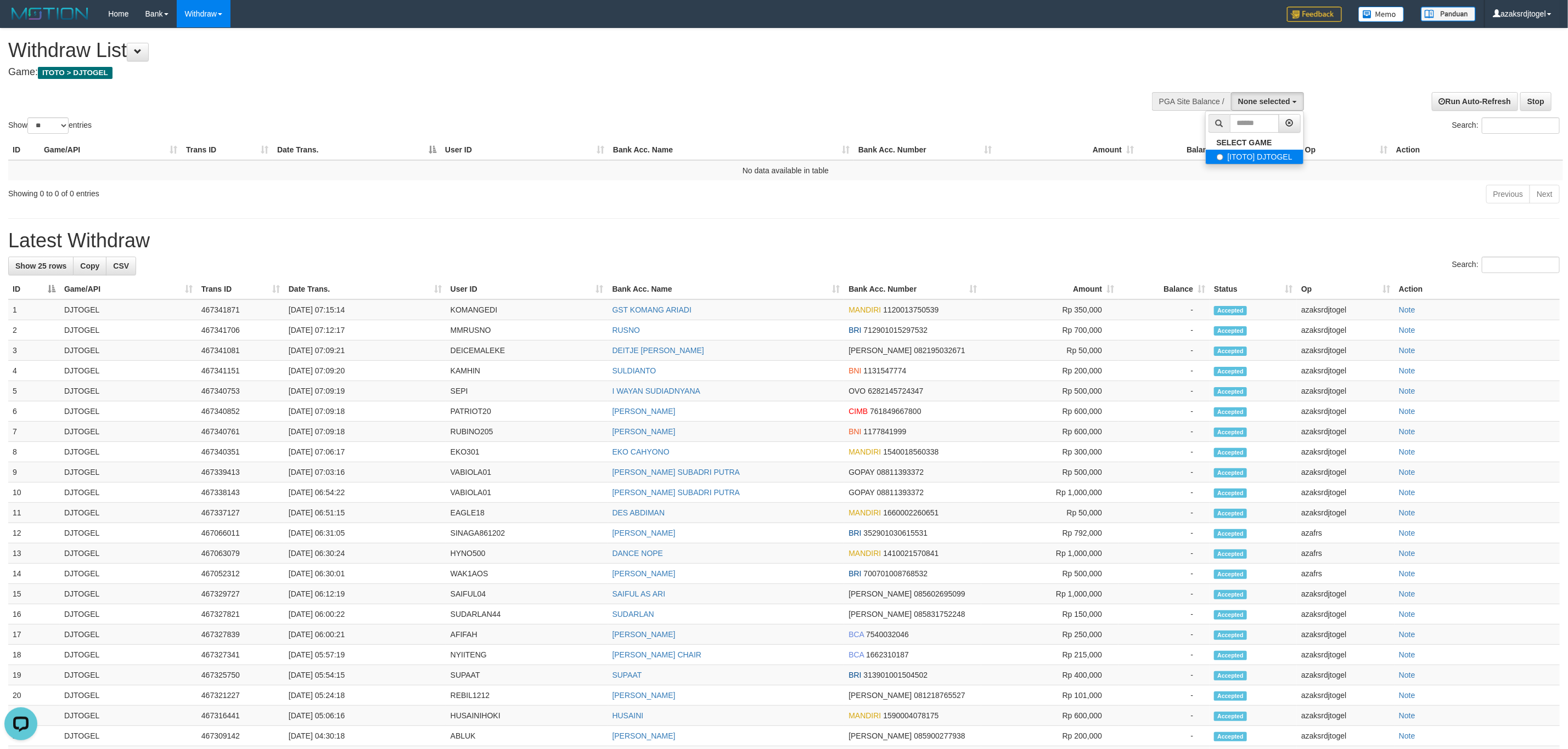
select select "***"
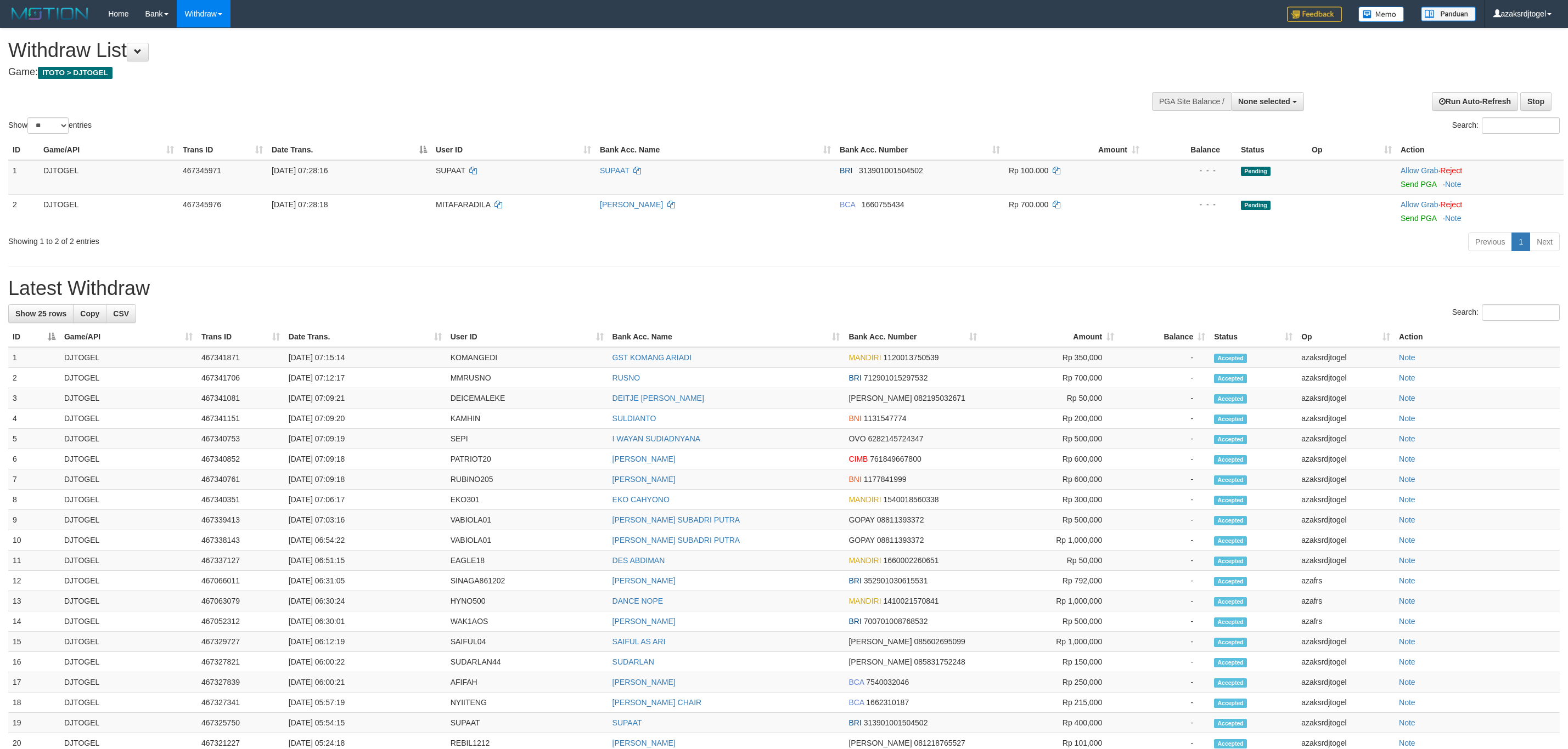
select select
select select "**"
click at [1418, 188] on link "Send PGA" at bounding box center [1418, 184] width 35 height 9
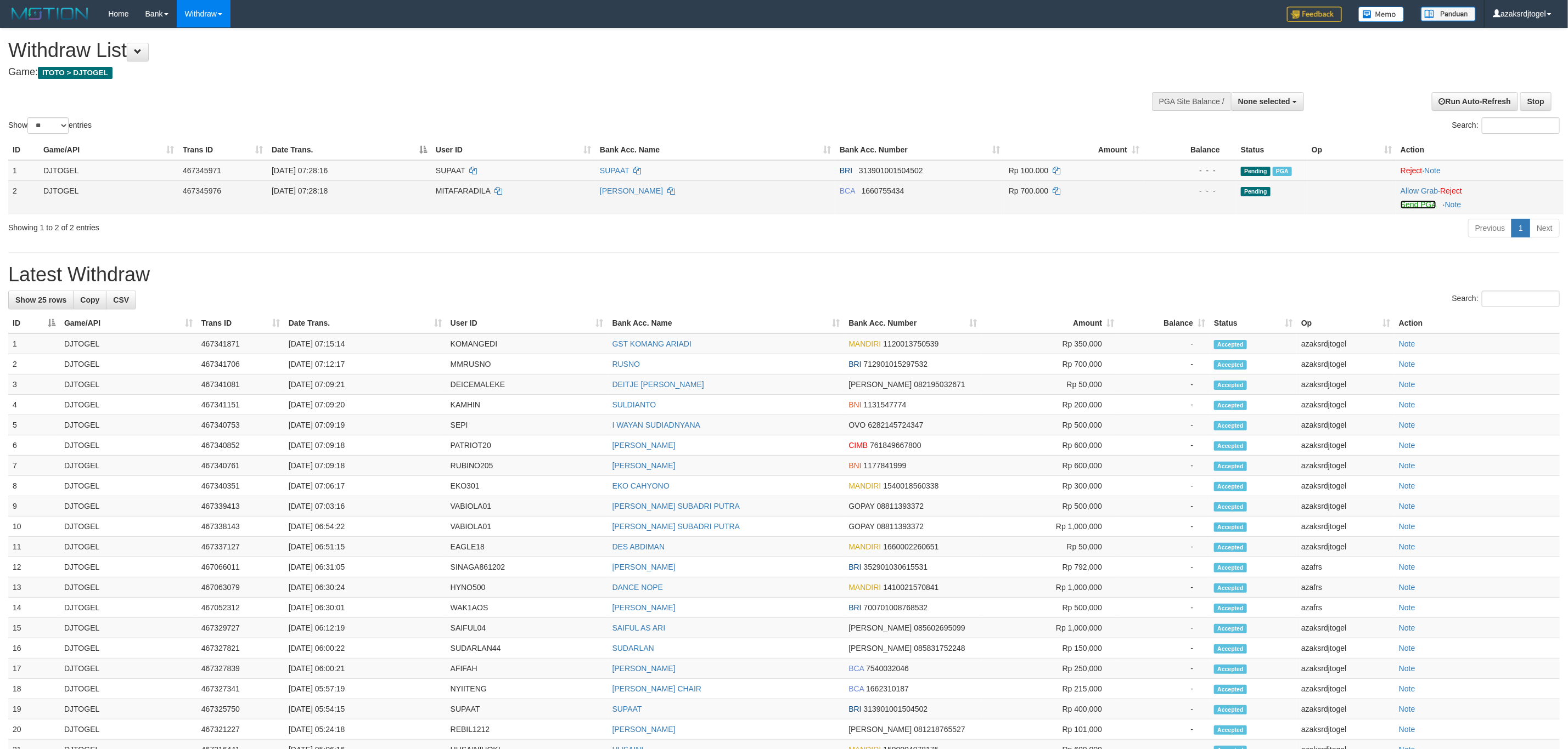
click at [1407, 203] on link "Send PGA" at bounding box center [1418, 205] width 35 height 9
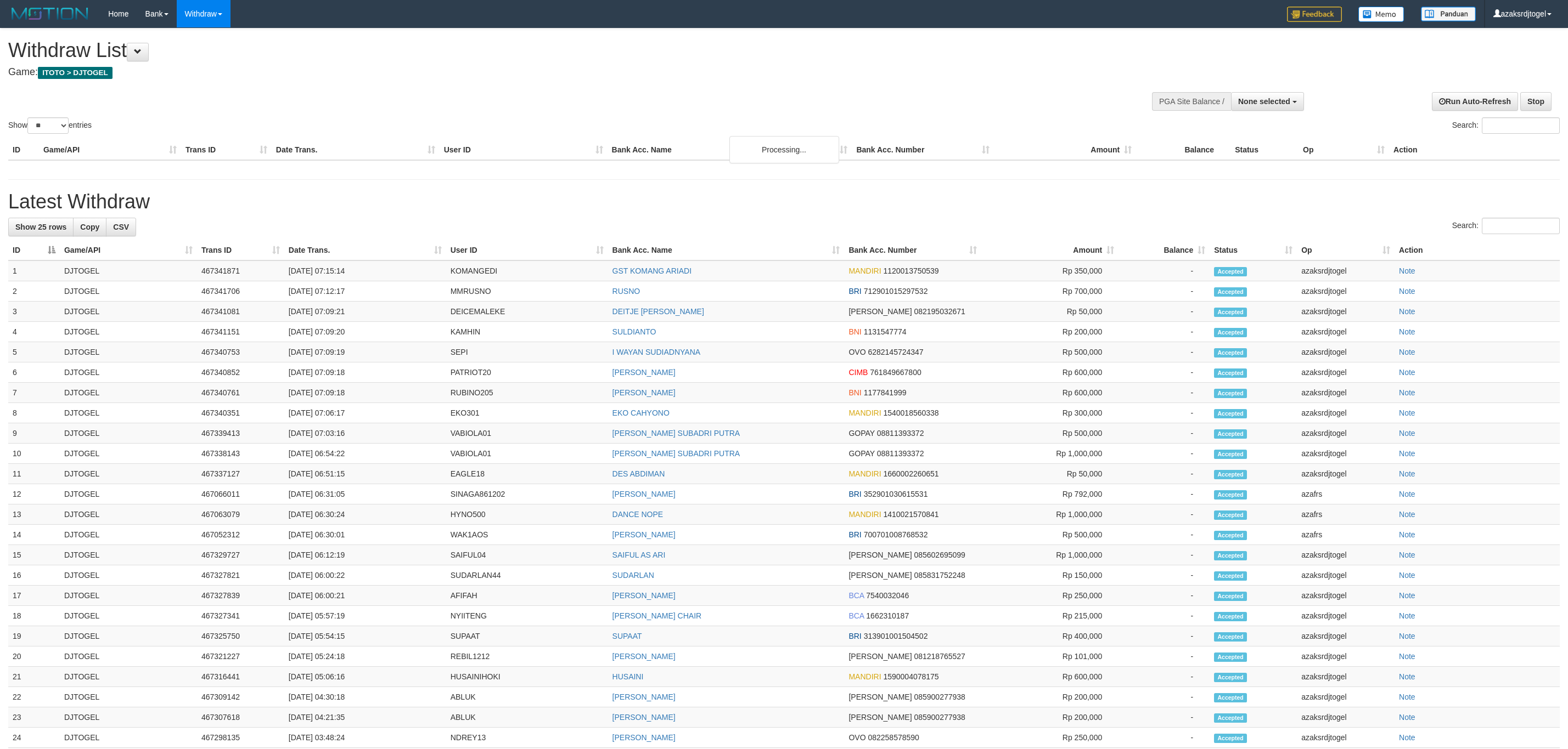
select select
select select "**"
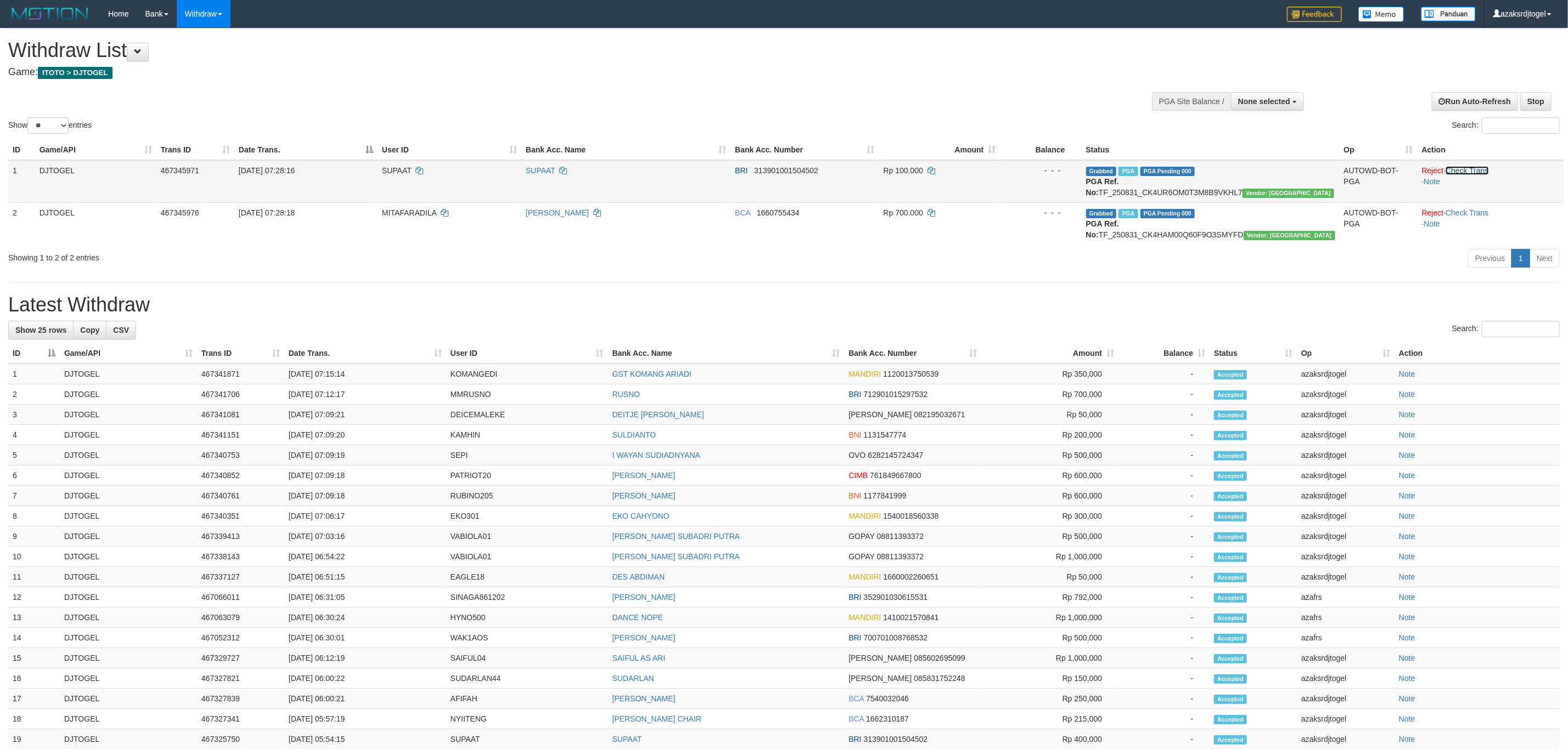
click at [1487, 172] on link "Check Trans" at bounding box center [1467, 171] width 43 height 9
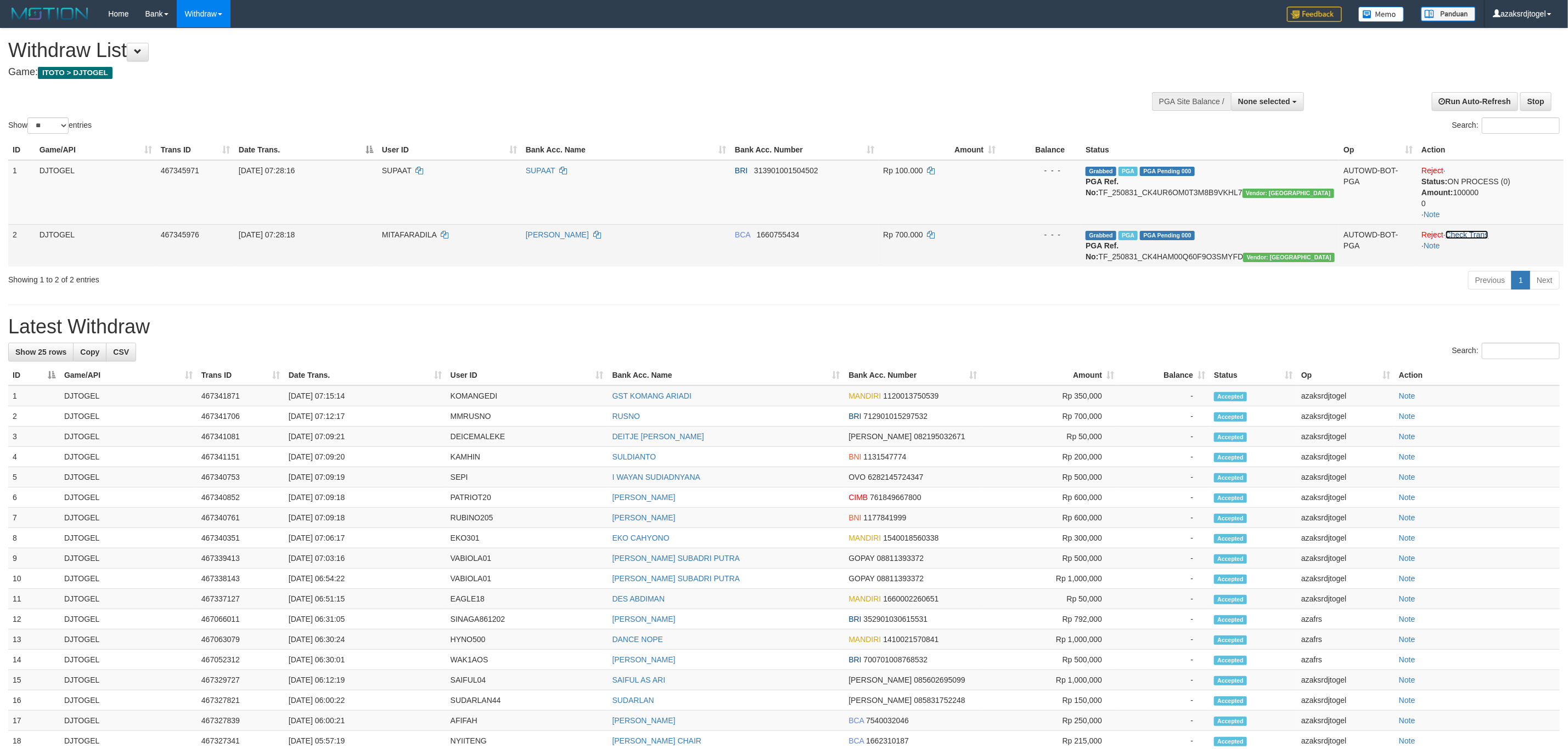
click at [1484, 231] on link "Check Trans" at bounding box center [1467, 235] width 43 height 9
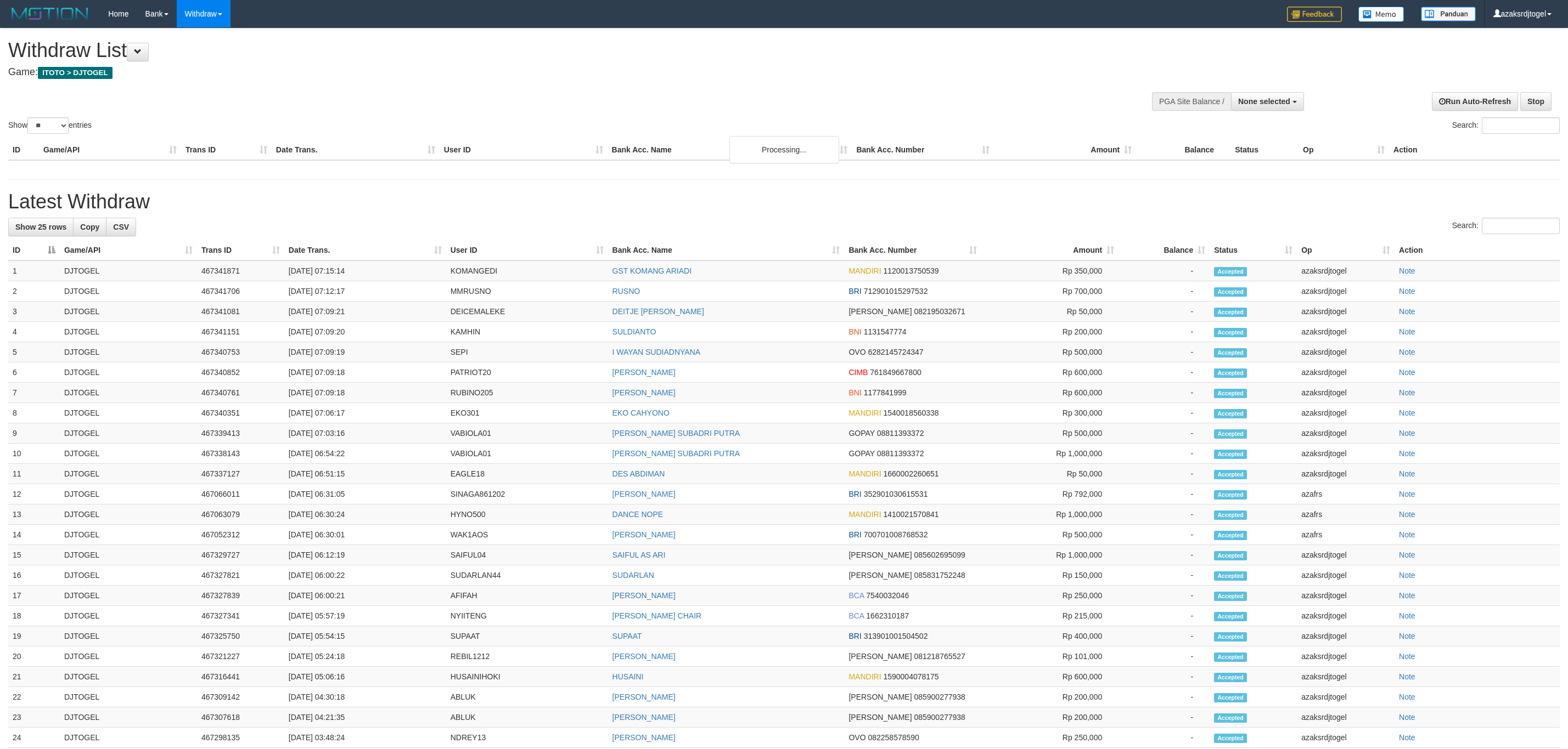
select select
select select "**"
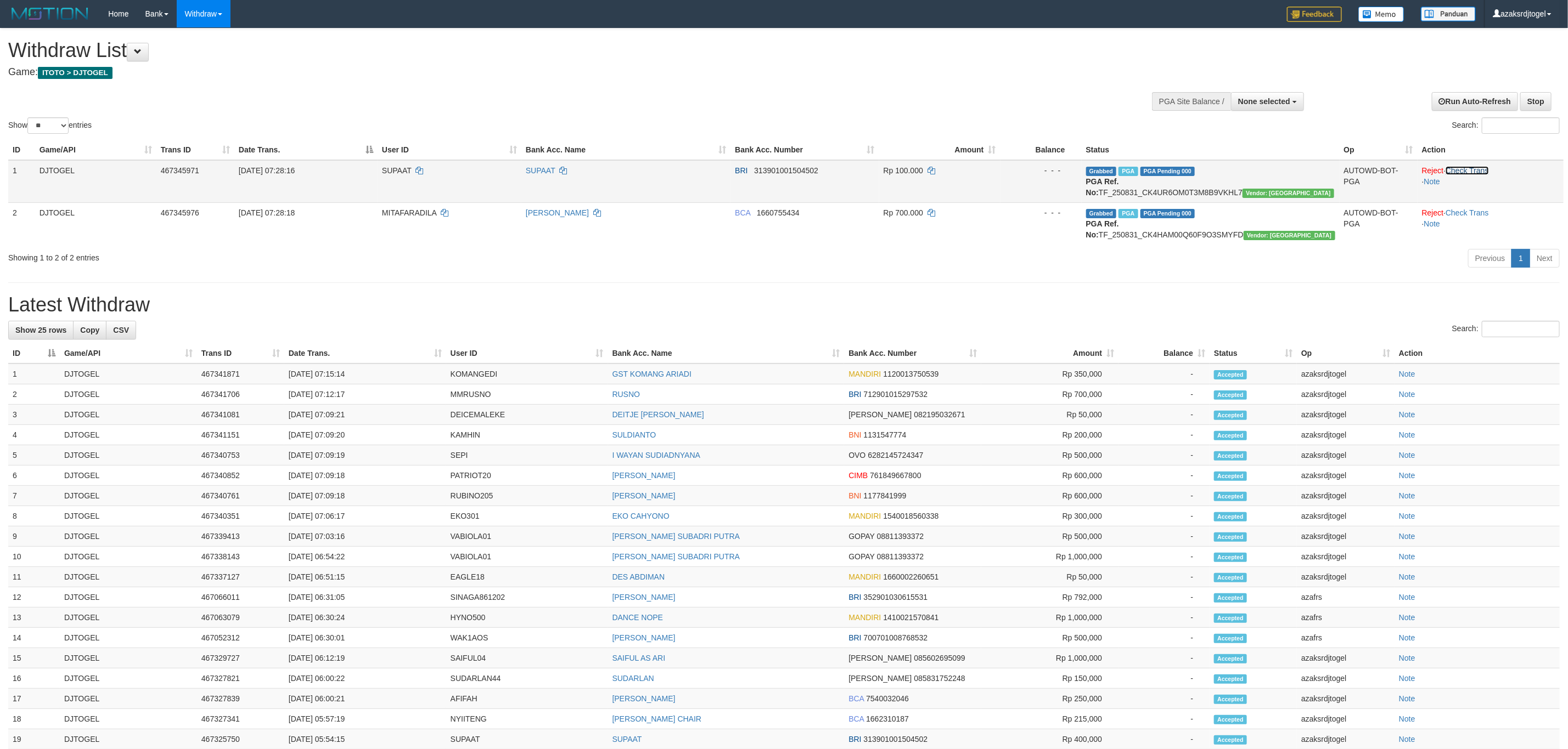
click at [1486, 166] on link "Check Trans" at bounding box center [1467, 171] width 43 height 9
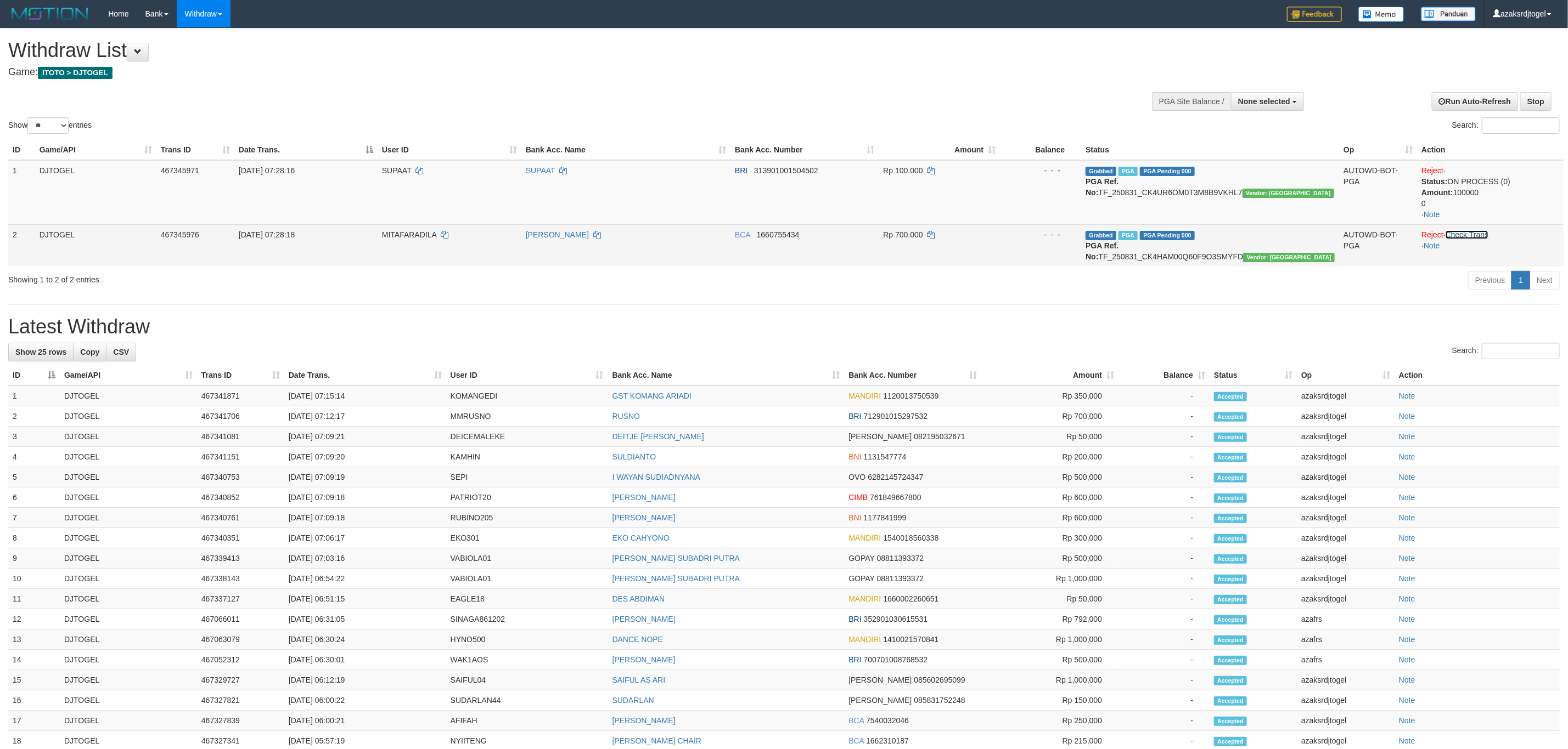
click at [1486, 233] on link "Check Trans" at bounding box center [1467, 235] width 43 height 9
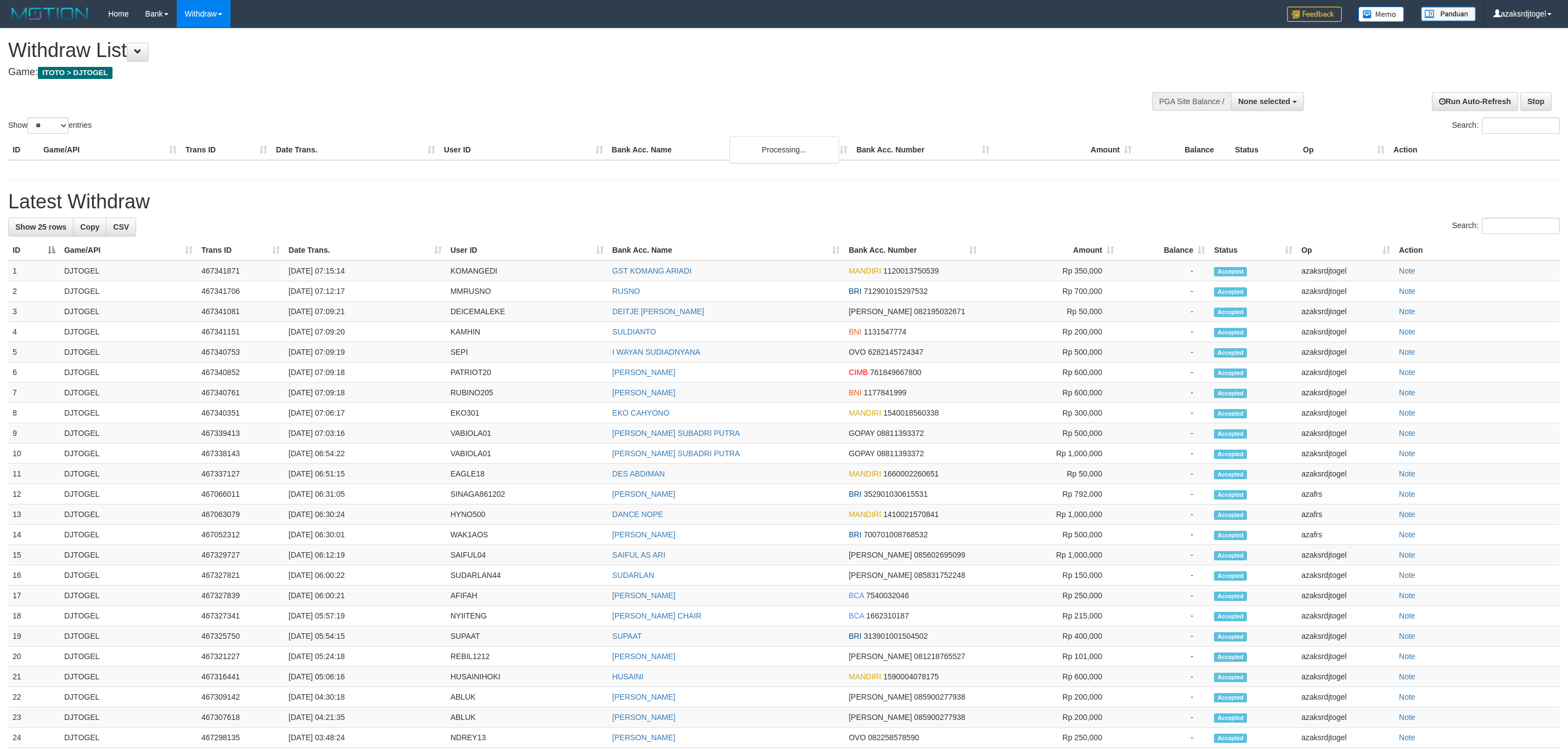
select select
select select "**"
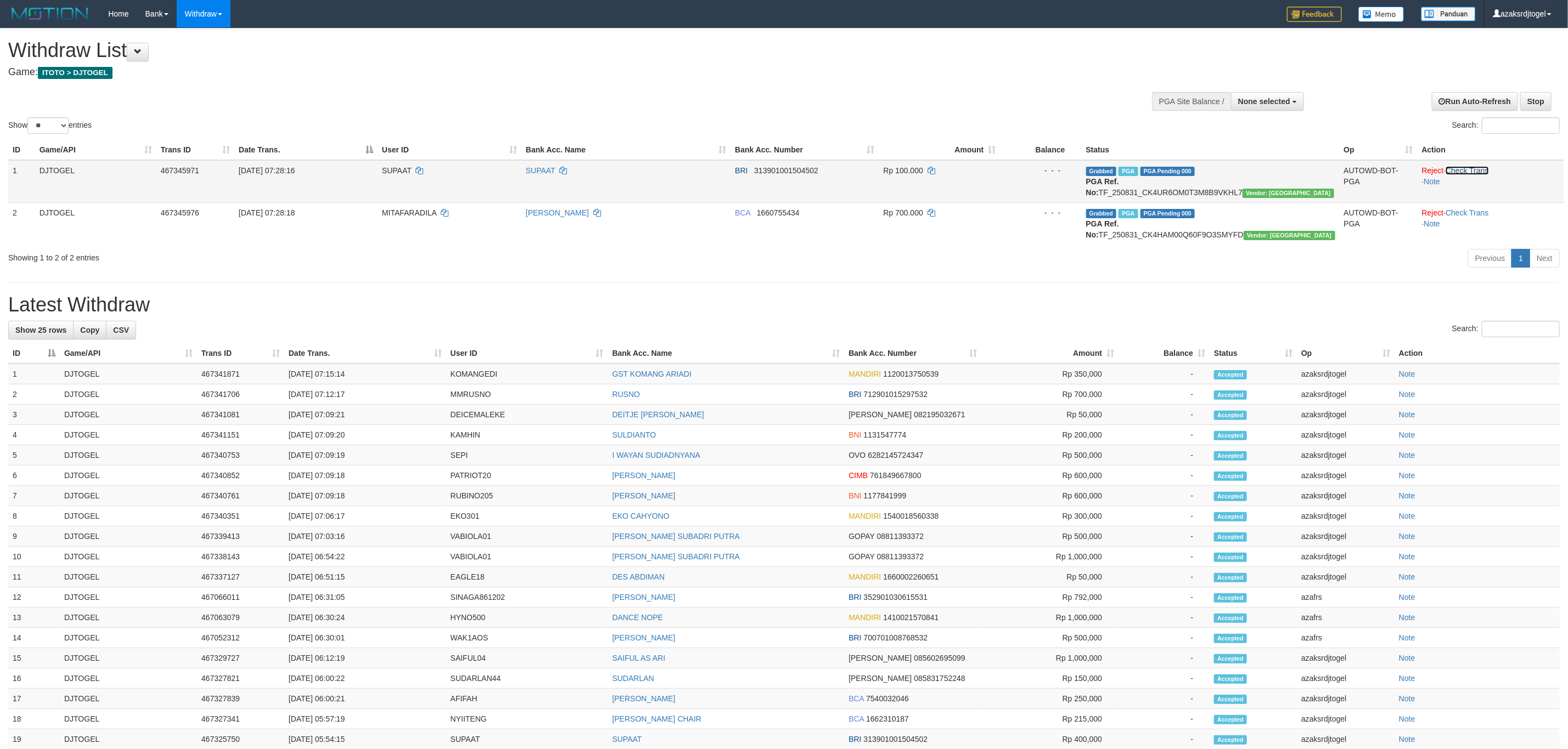
click at [1479, 172] on link "Check Trans" at bounding box center [1467, 171] width 43 height 9
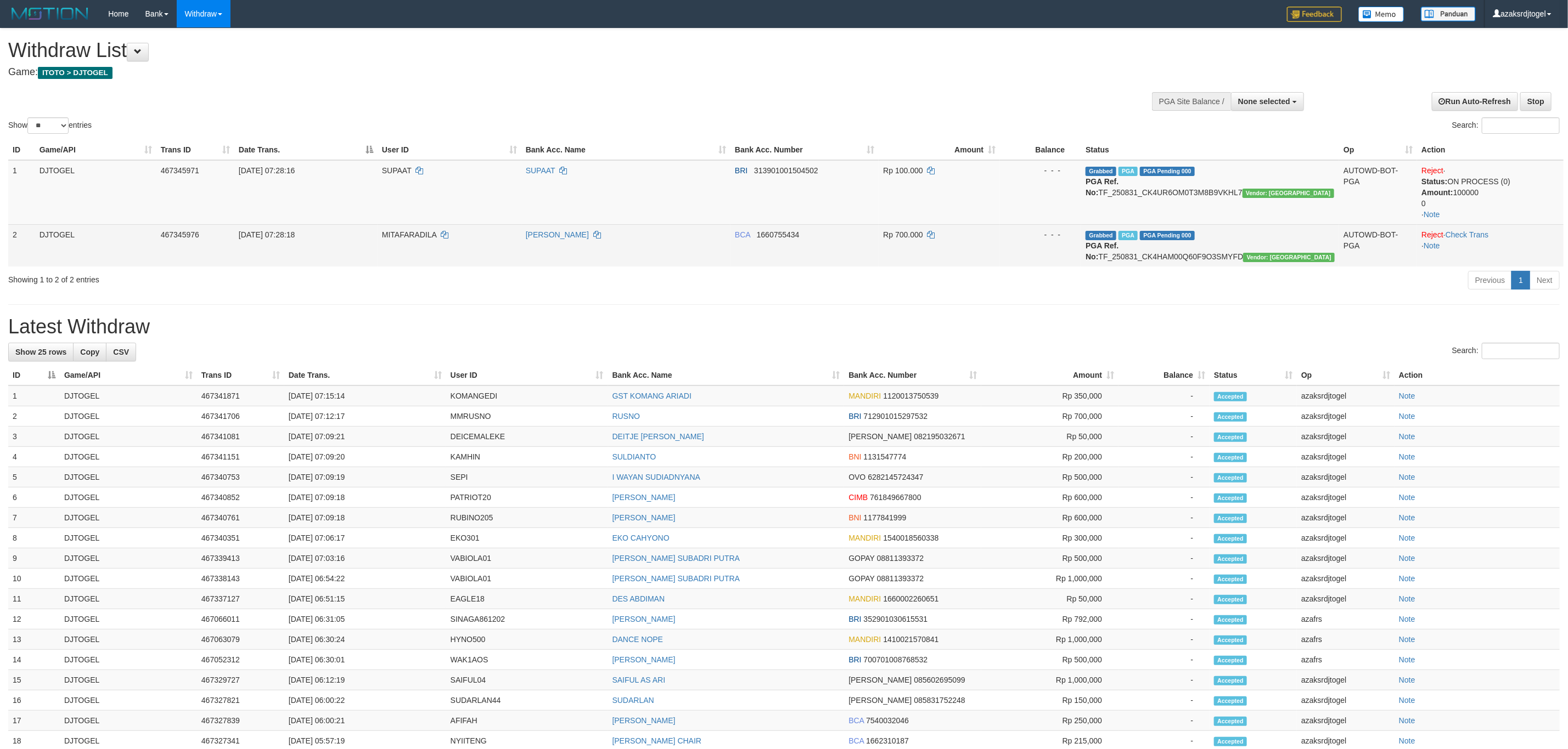
click at [1485, 228] on td "Reject · Check Trans · Note" at bounding box center [1490, 245] width 146 height 42
click at [1481, 230] on link "Check Trans" at bounding box center [1467, 235] width 43 height 9
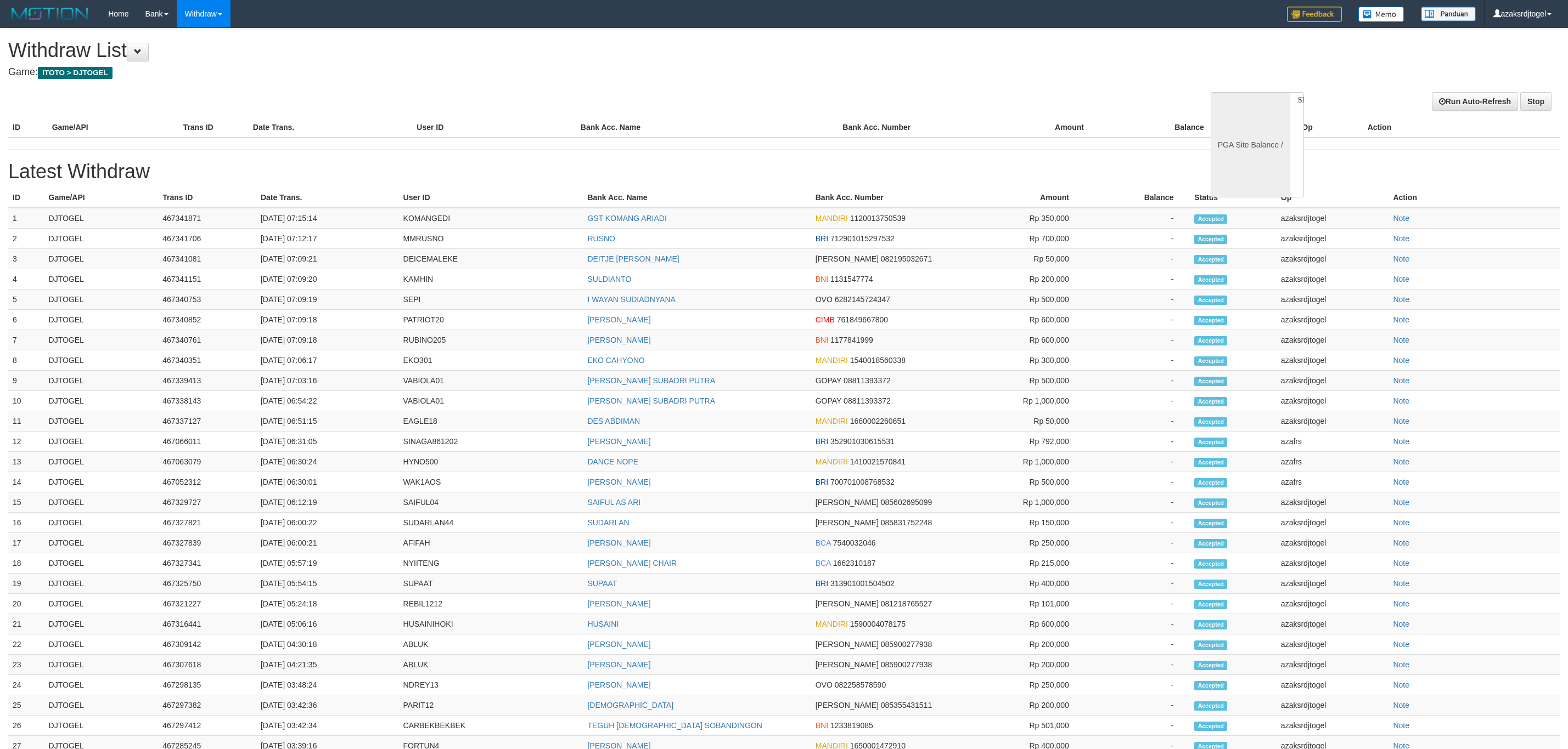
select select
select select "**"
select select
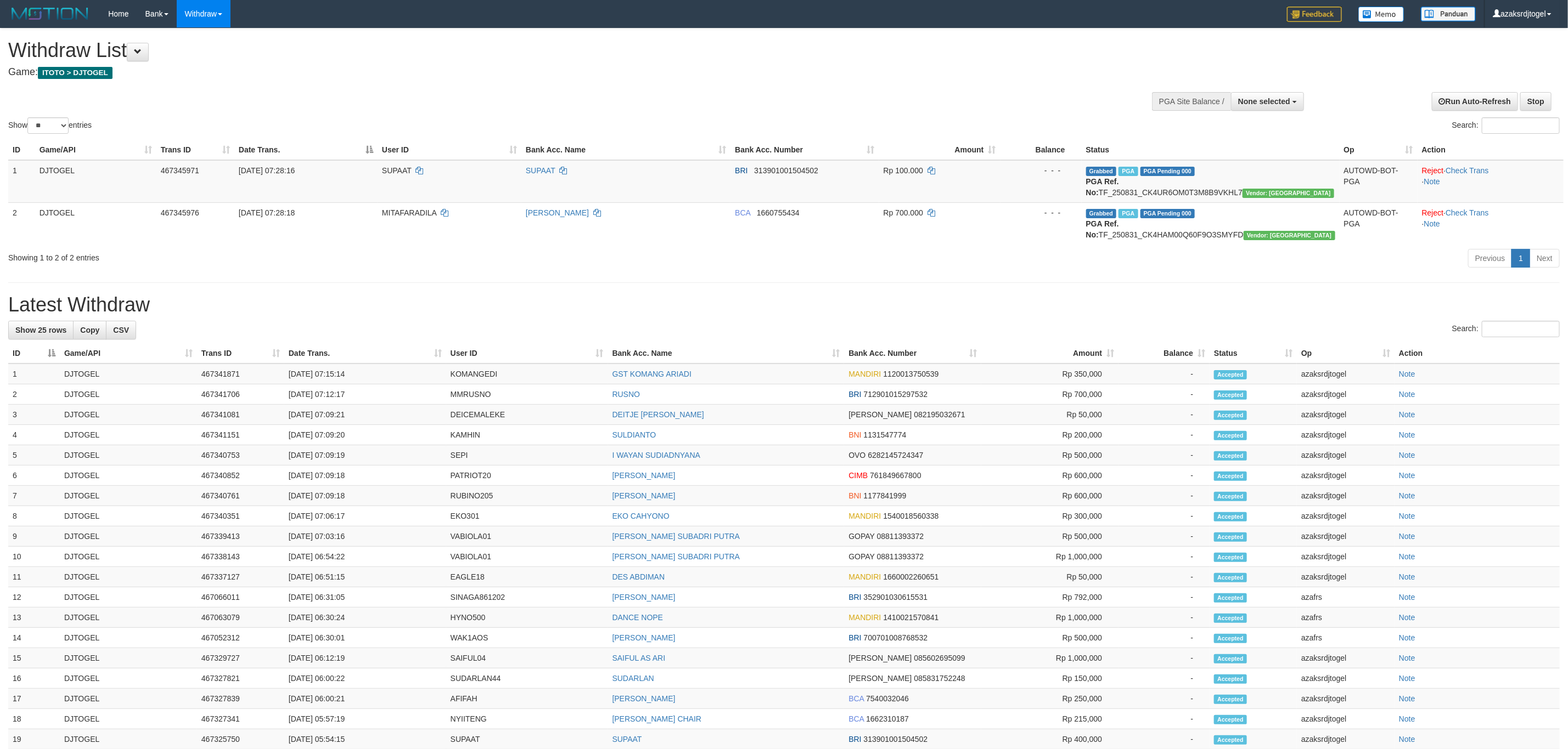
drag, startPoint x: 1180, startPoint y: 172, endPoint x: 1180, endPoint y: 166, distance: 6.0
click at [1180, 168] on span "PGA Pending 000" at bounding box center [1168, 171] width 55 height 10
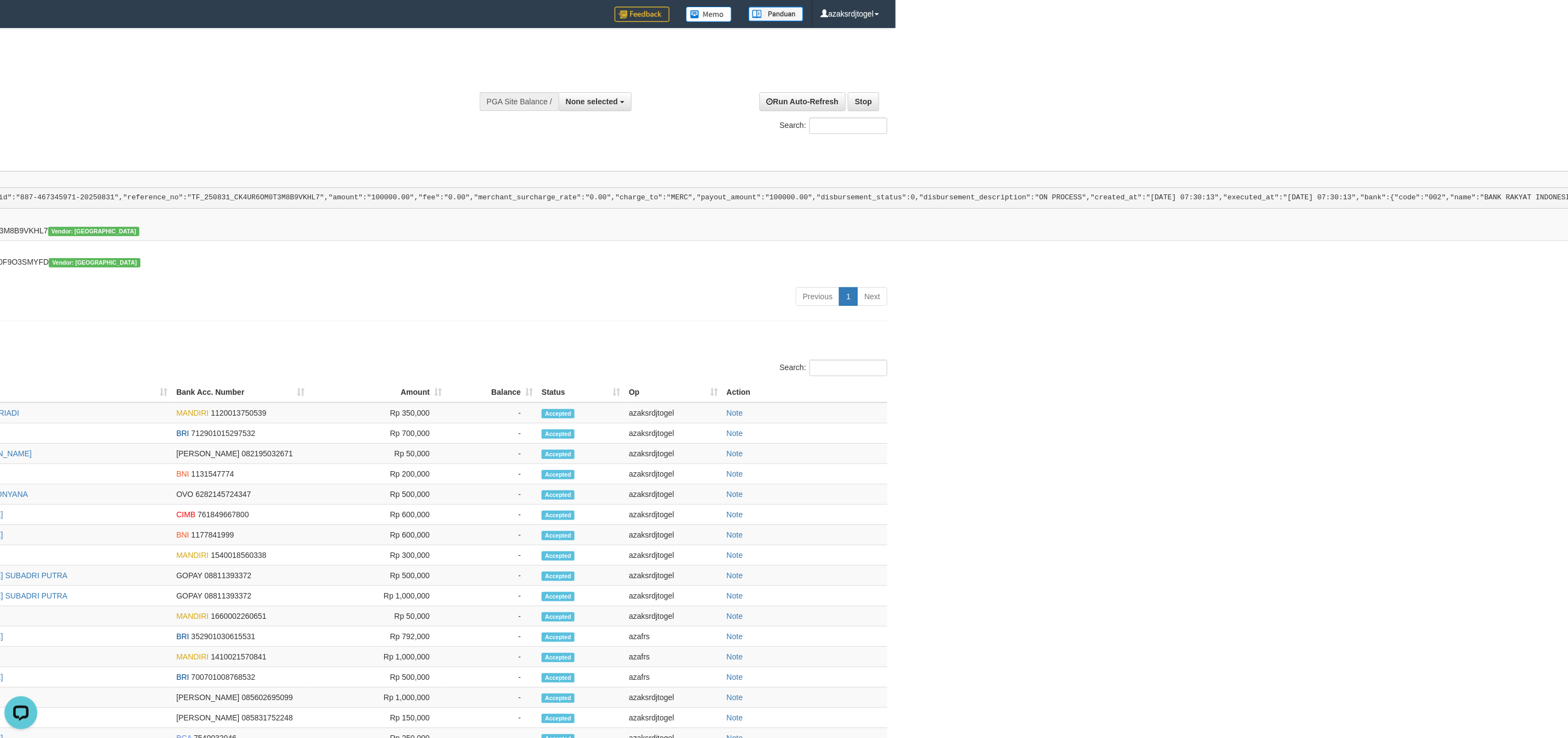
scroll to position [0, 678]
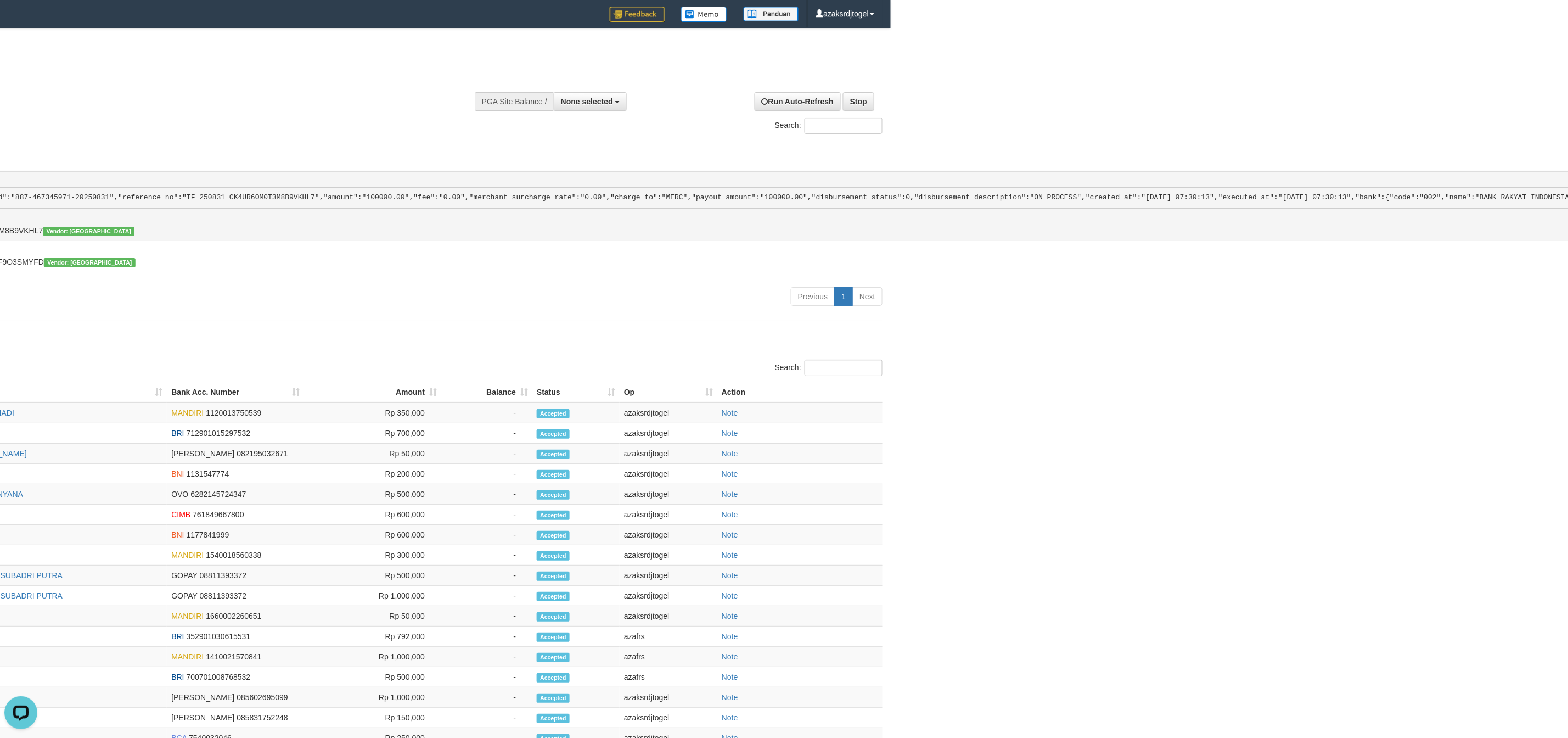
click at [1059, 209] on pre "{"status":"000","data":{"unique_id":"887-467345971-20250831","reference_no":"TF…" at bounding box center [1204, 198] width 2705 height 22
click at [1083, 209] on pre "{"status":"000","data":{"unique_id":"887-467345971-20250831","reference_no":"TF…" at bounding box center [1204, 198] width 2705 height 22
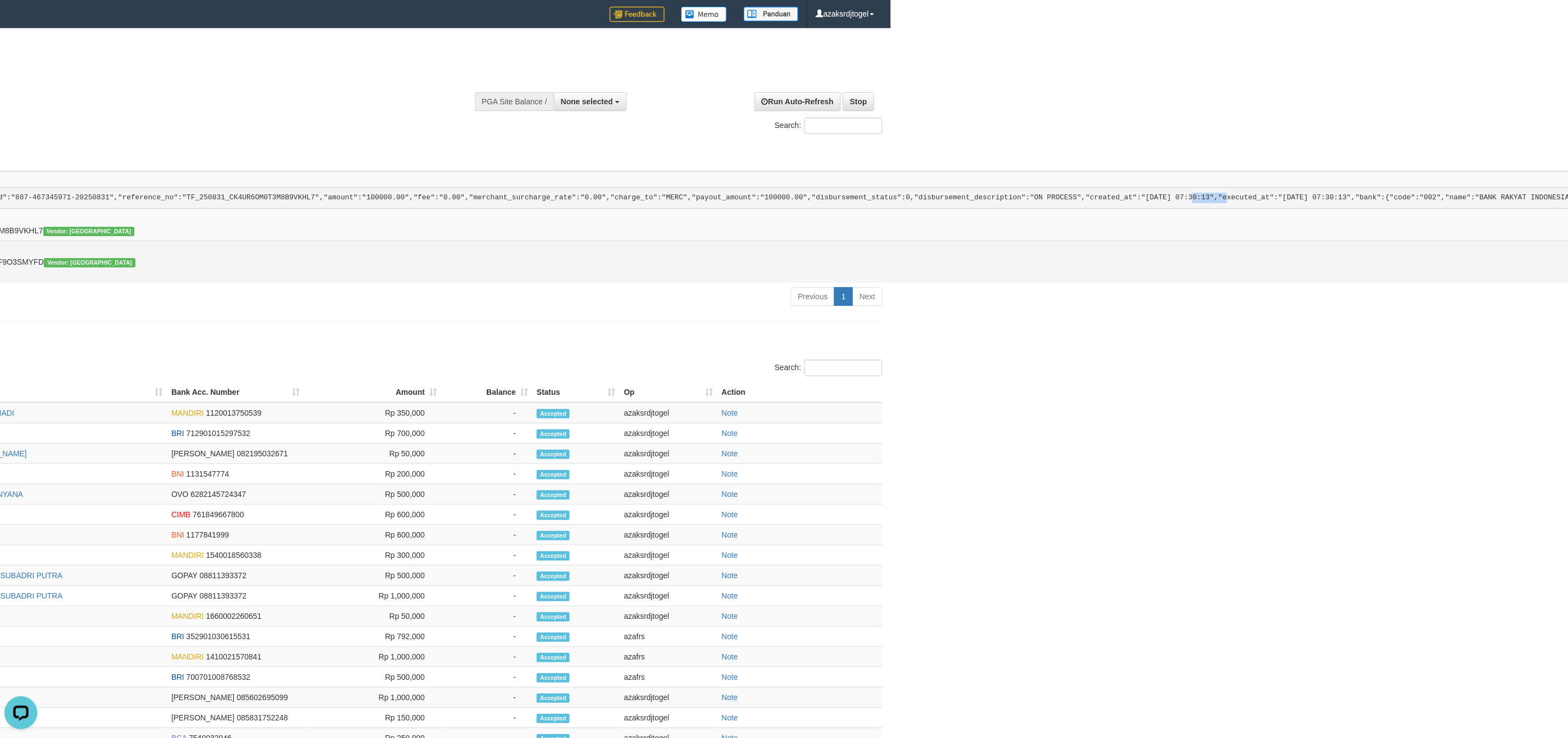
copy pre "07:30:13"
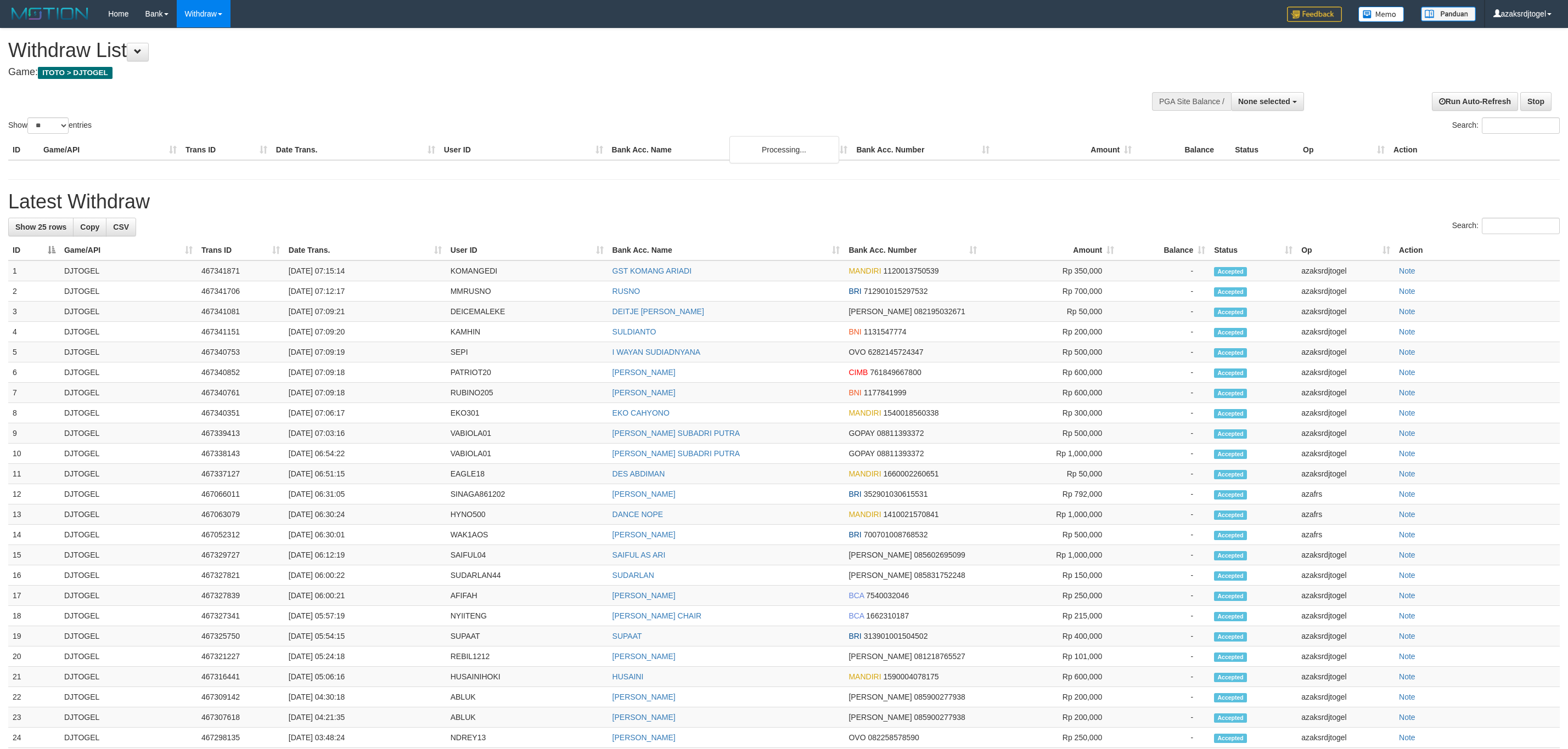
select select
select select "**"
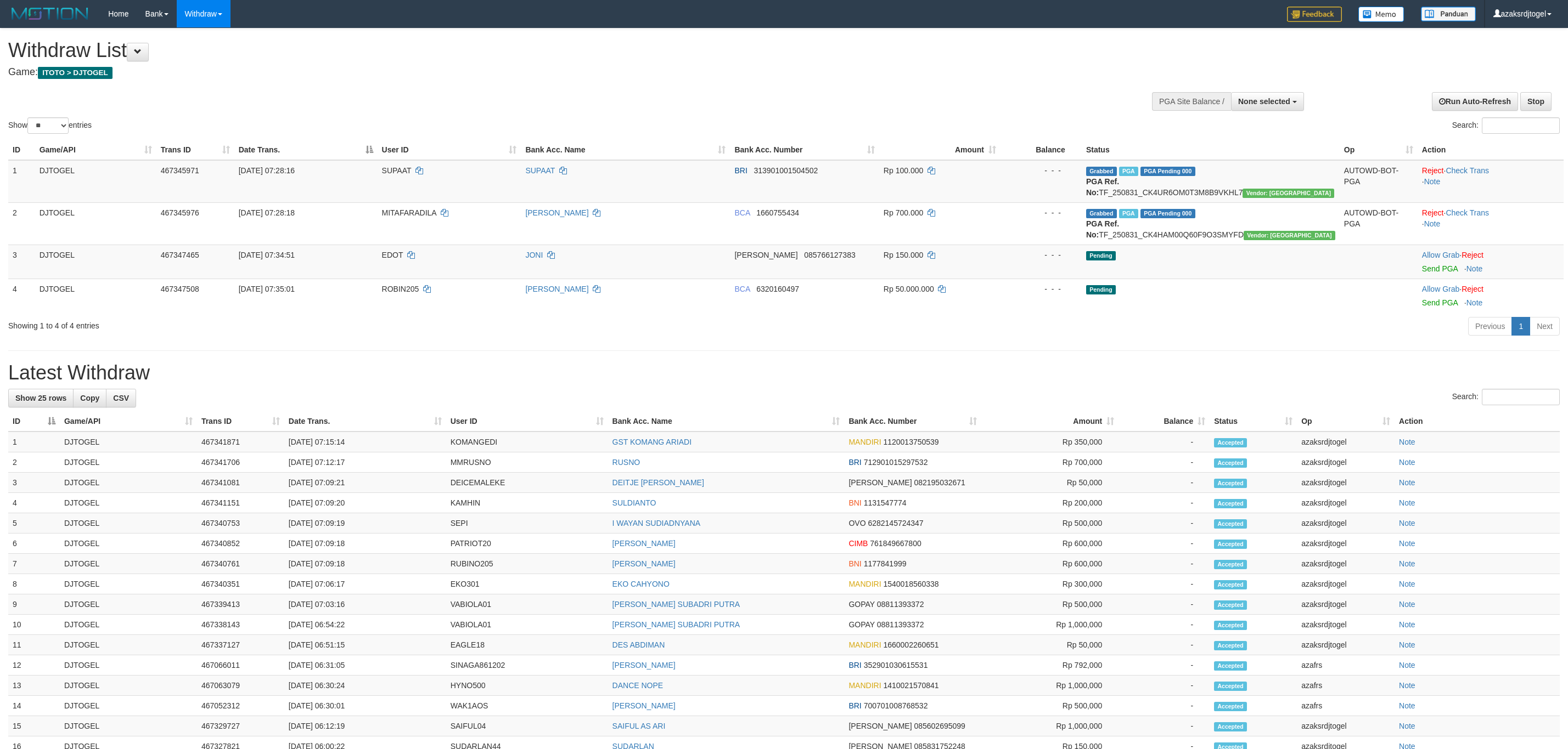
select select
select select "**"
click at [1423, 268] on link "Send PGA" at bounding box center [1440, 269] width 35 height 9
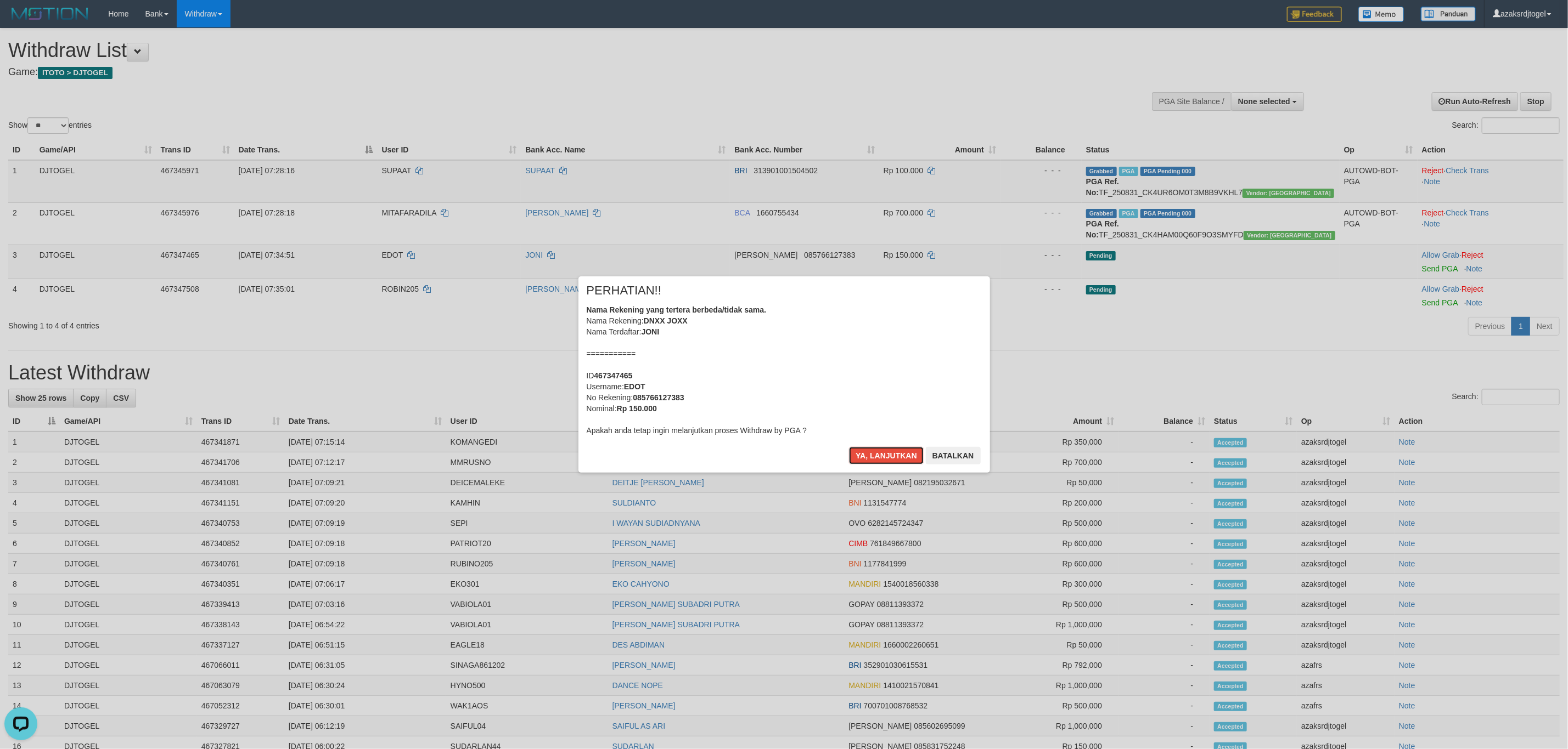
click at [850, 447] on button "Ya, lanjutkan" at bounding box center [887, 456] width 74 height 18
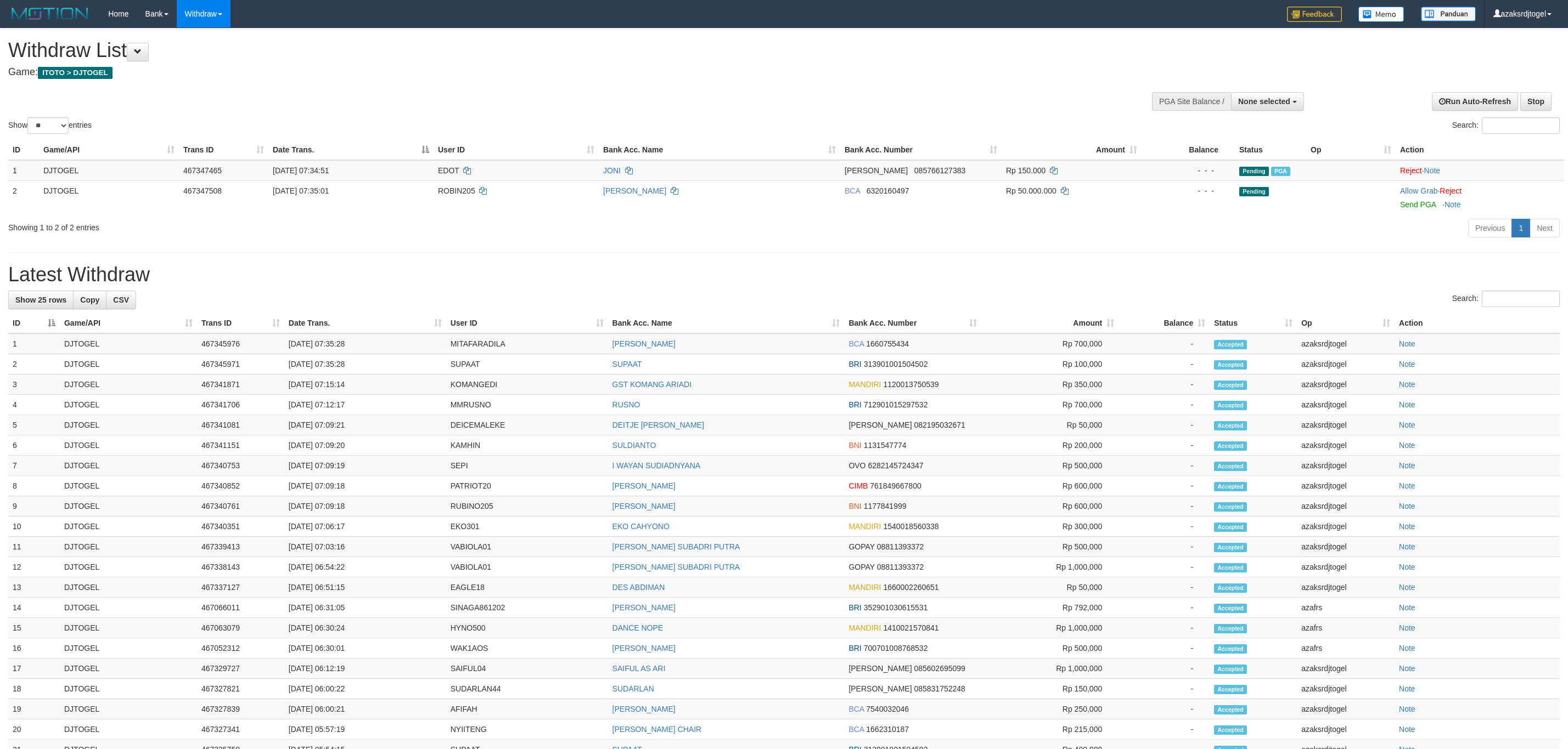
select select
select select "**"
click at [330, 363] on td "[DATE] 07:35:28" at bounding box center [365, 364] width 162 height 20
drag, startPoint x: 330, startPoint y: 363, endPoint x: 368, endPoint y: 363, distance: 38.0
click at [341, 363] on td "[DATE] 07:35:28" at bounding box center [365, 364] width 162 height 20
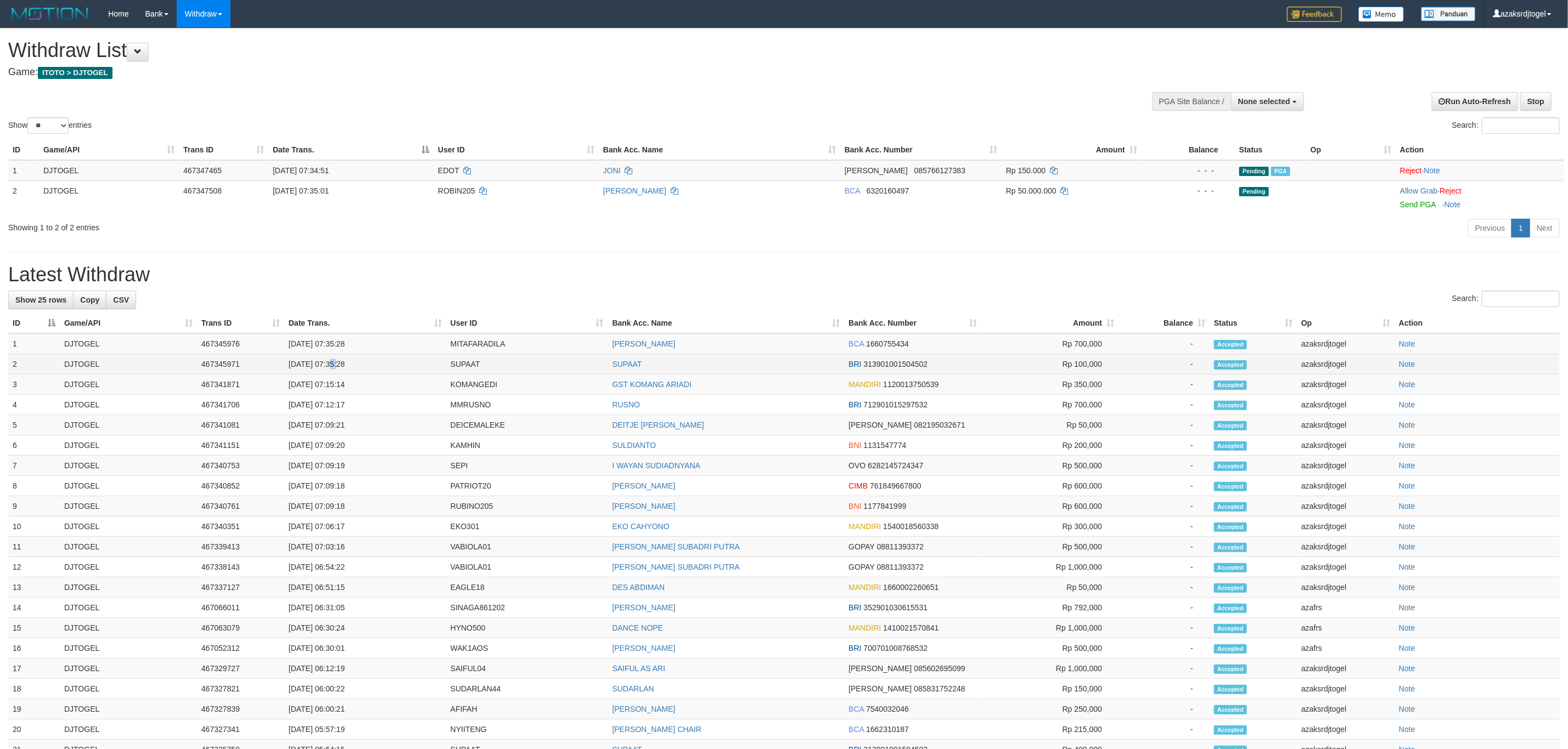
click at [368, 363] on td "[DATE] 07:35:28" at bounding box center [365, 364] width 162 height 20
copy td "07:35:28"
click at [333, 348] on td "[DATE] 07:35:28" at bounding box center [365, 344] width 162 height 21
drag, startPoint x: 333, startPoint y: 348, endPoint x: 364, endPoint y: 350, distance: 31.1
click at [364, 350] on td "[DATE] 07:35:28" at bounding box center [365, 344] width 162 height 21
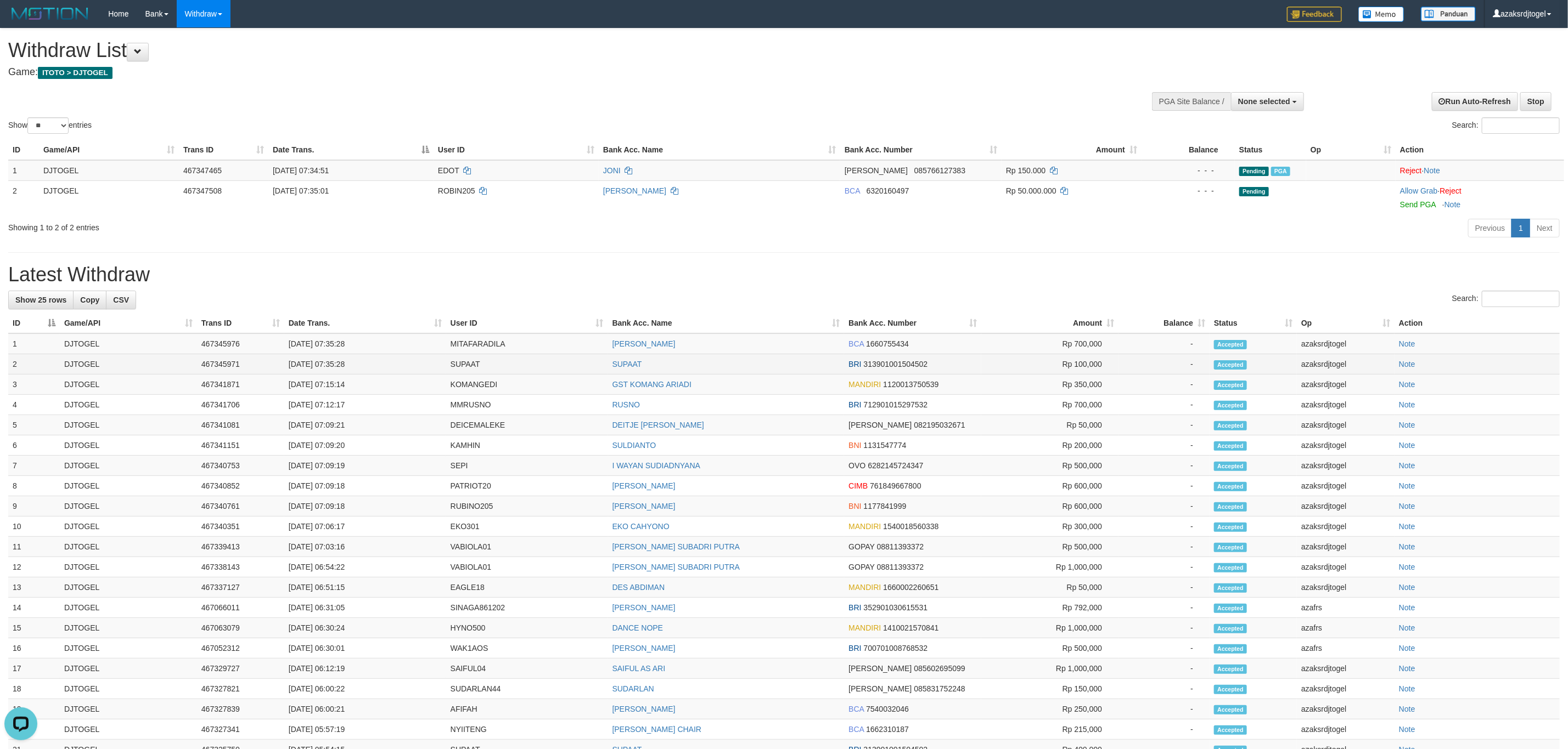
copy td "07:35:28"
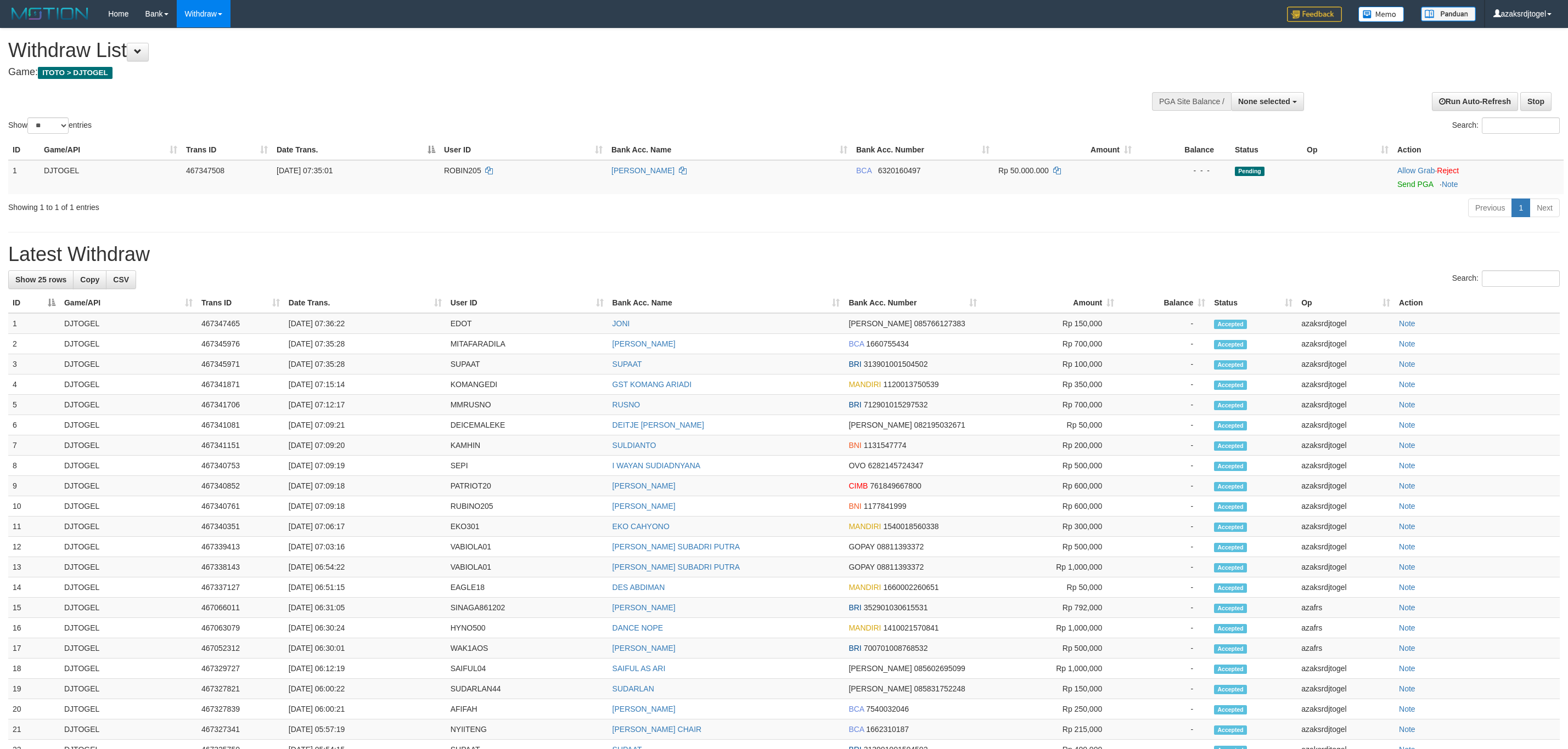
select select
select select "**"
click at [330, 329] on td "[DATE] 07:36:22" at bounding box center [365, 324] width 162 height 21
drag, startPoint x: 330, startPoint y: 329, endPoint x: 384, endPoint y: 329, distance: 54.0
click at [384, 329] on td "[DATE] 07:36:22" at bounding box center [365, 324] width 162 height 21
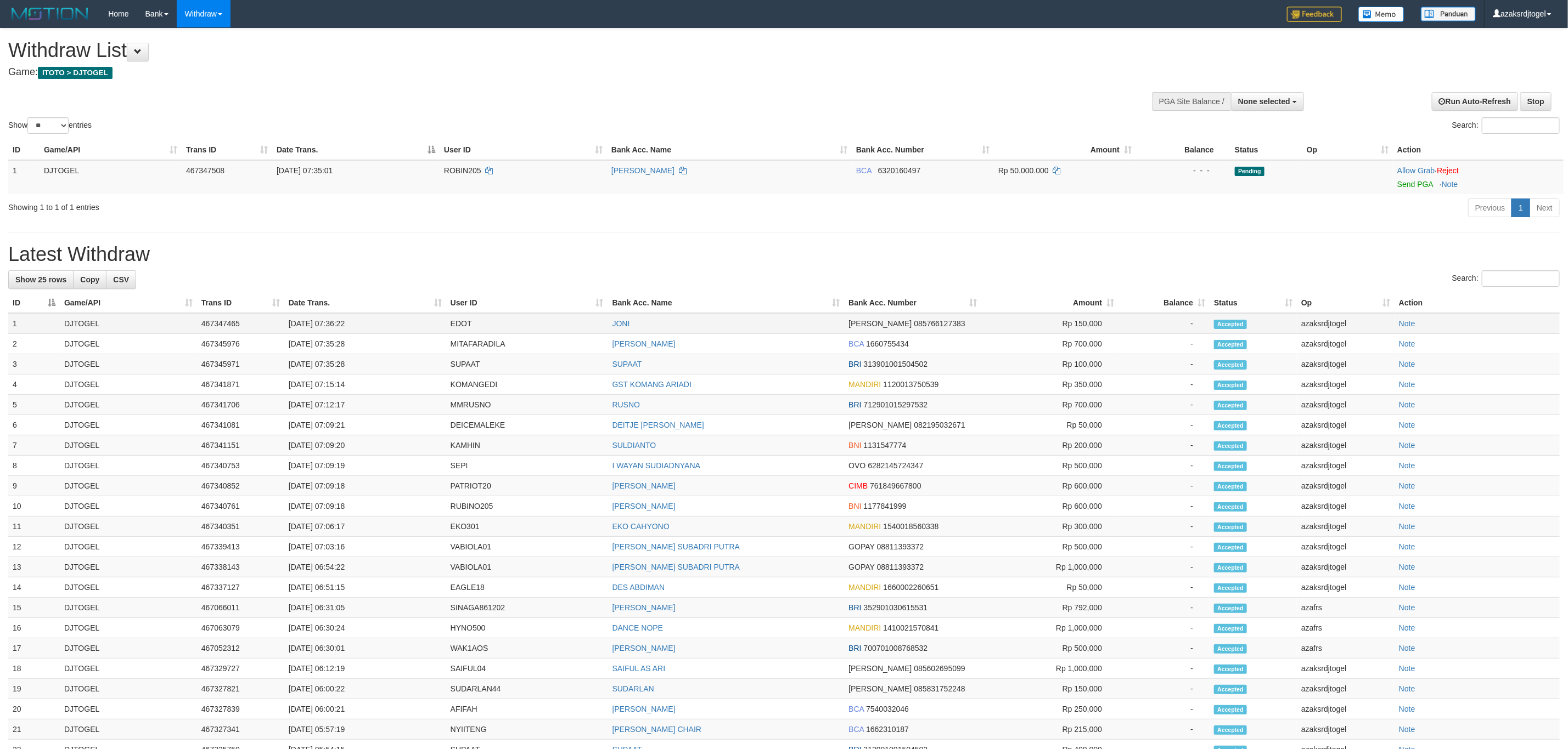
copy td "07:36:22"
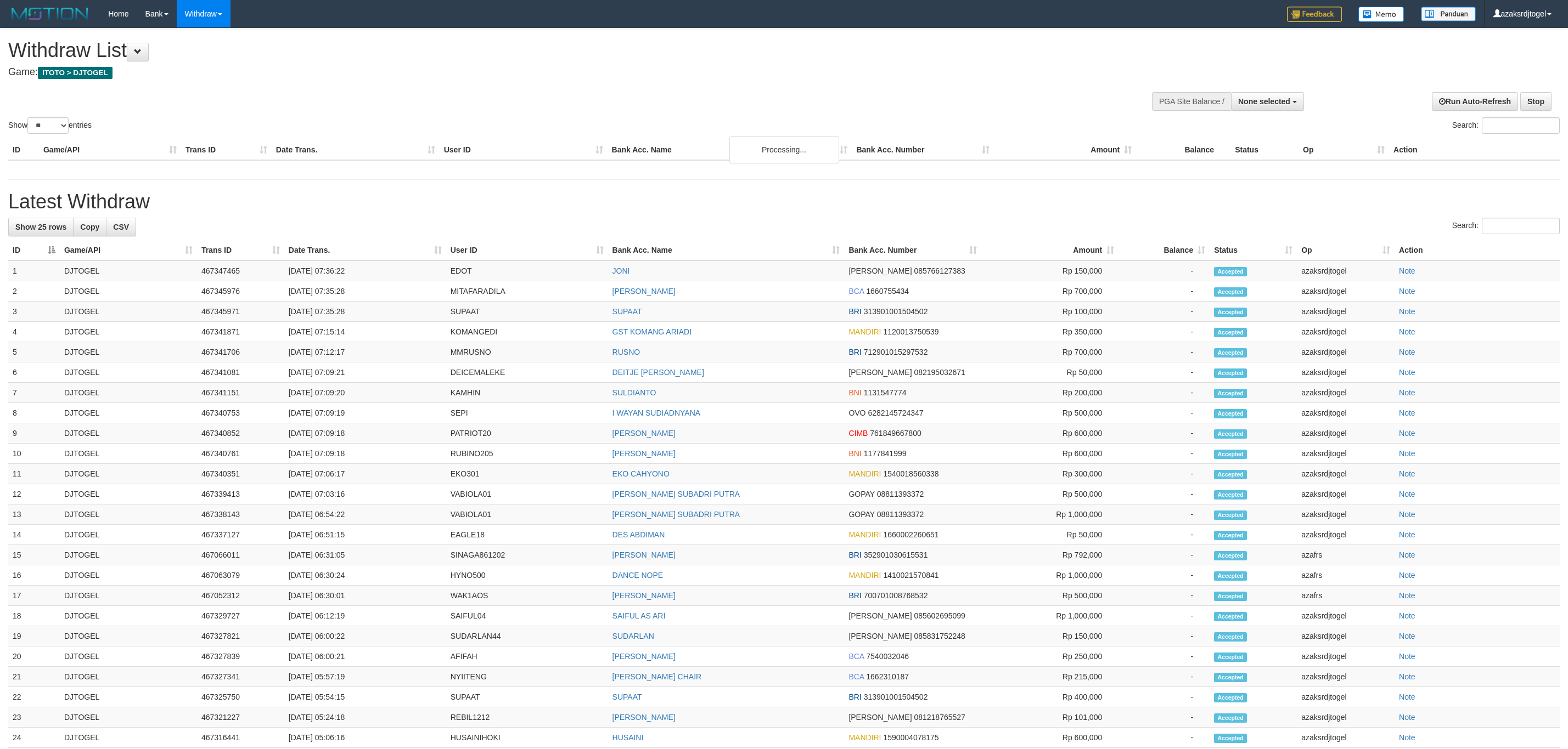
select select
select select "**"
select select
select select "**"
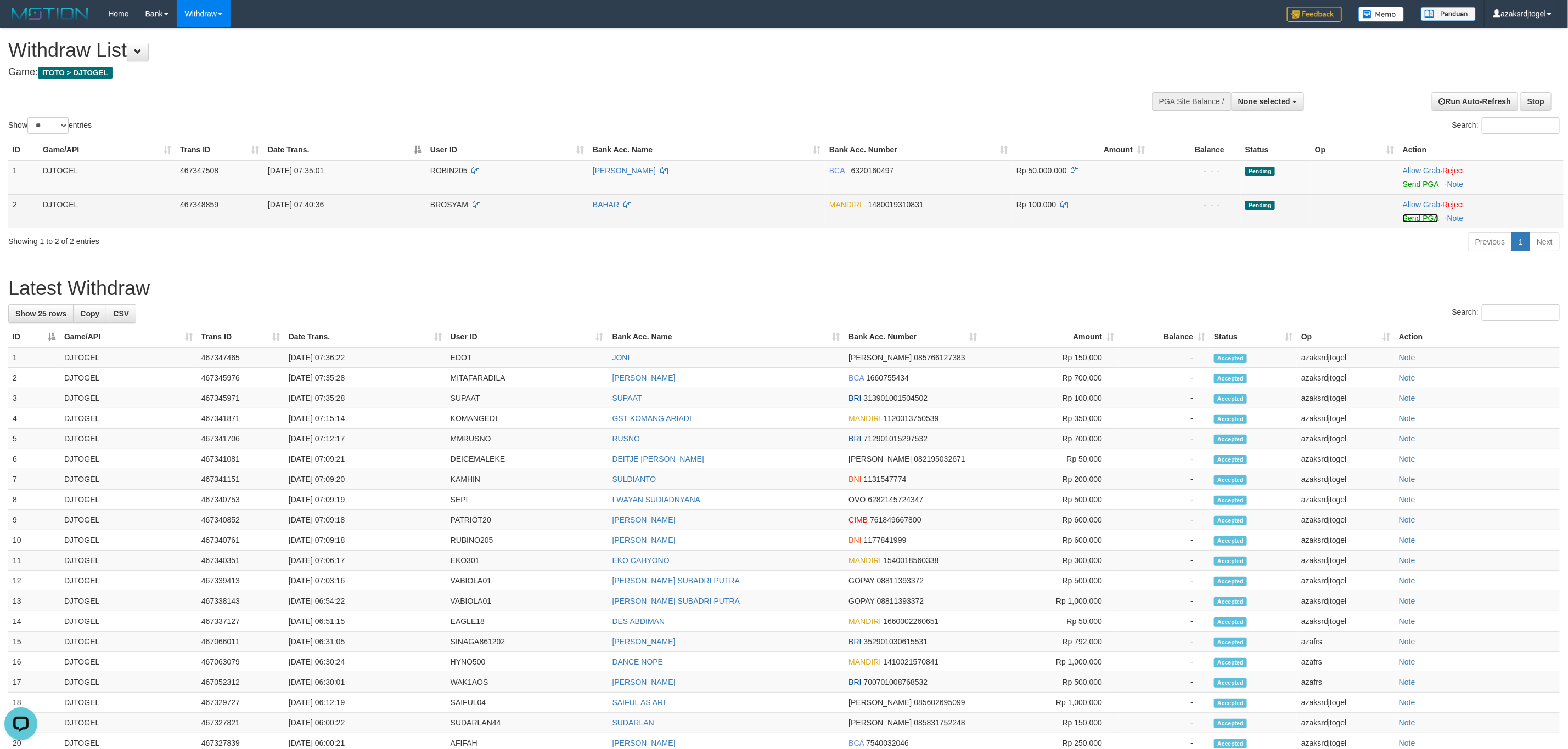
click at [1417, 218] on link "Send PGA" at bounding box center [1421, 219] width 35 height 9
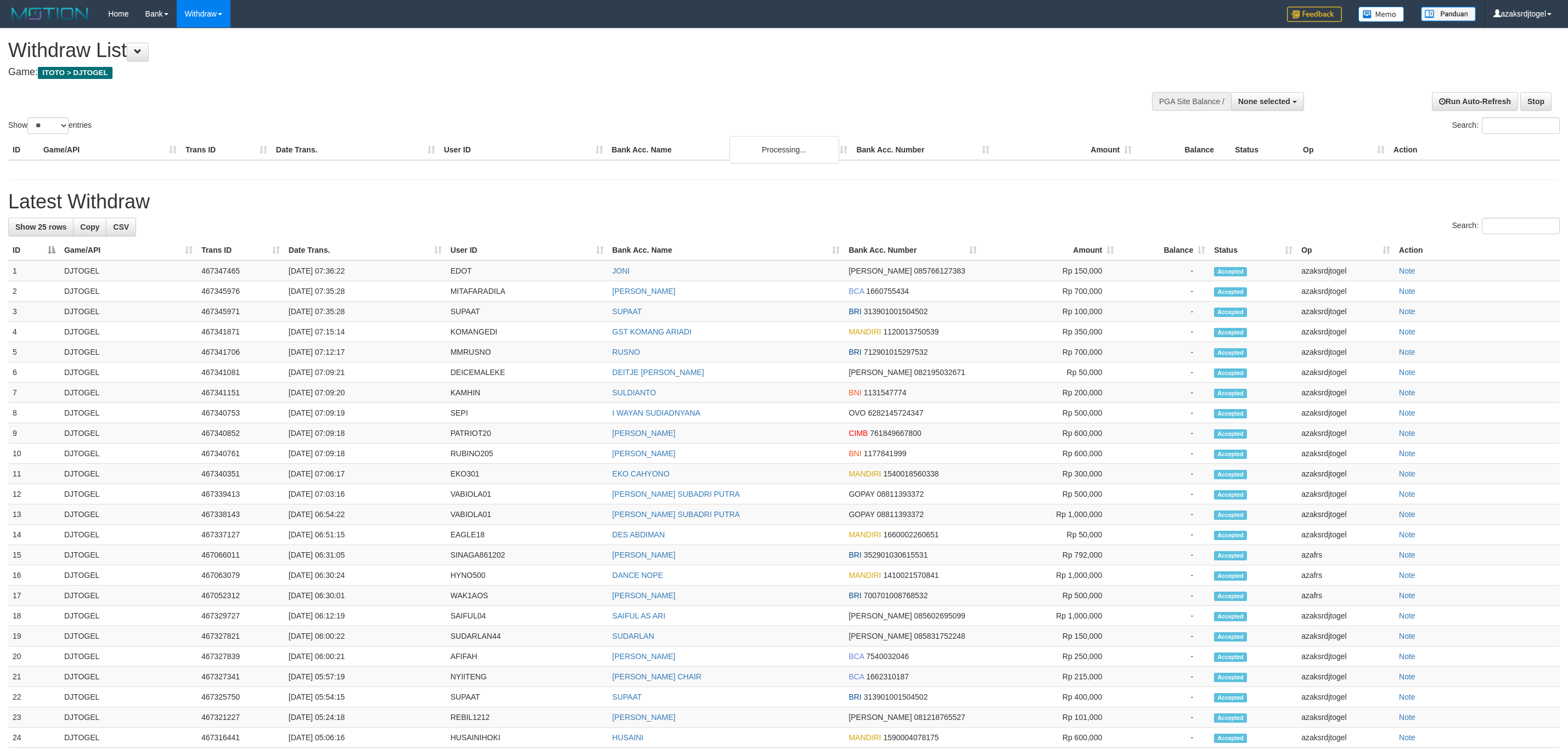
select select
select select "**"
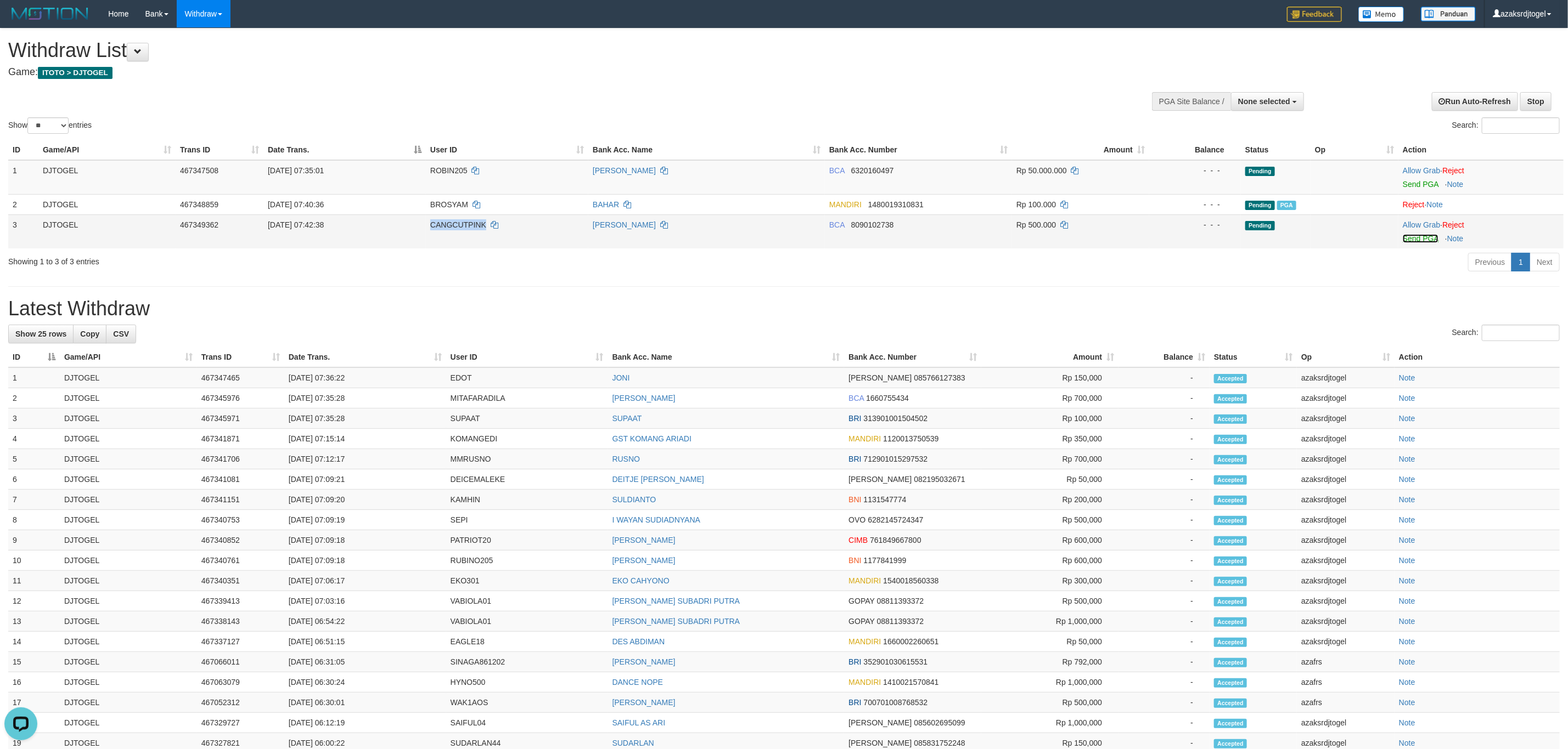
click at [1432, 242] on link "Send PGA" at bounding box center [1421, 239] width 35 height 9
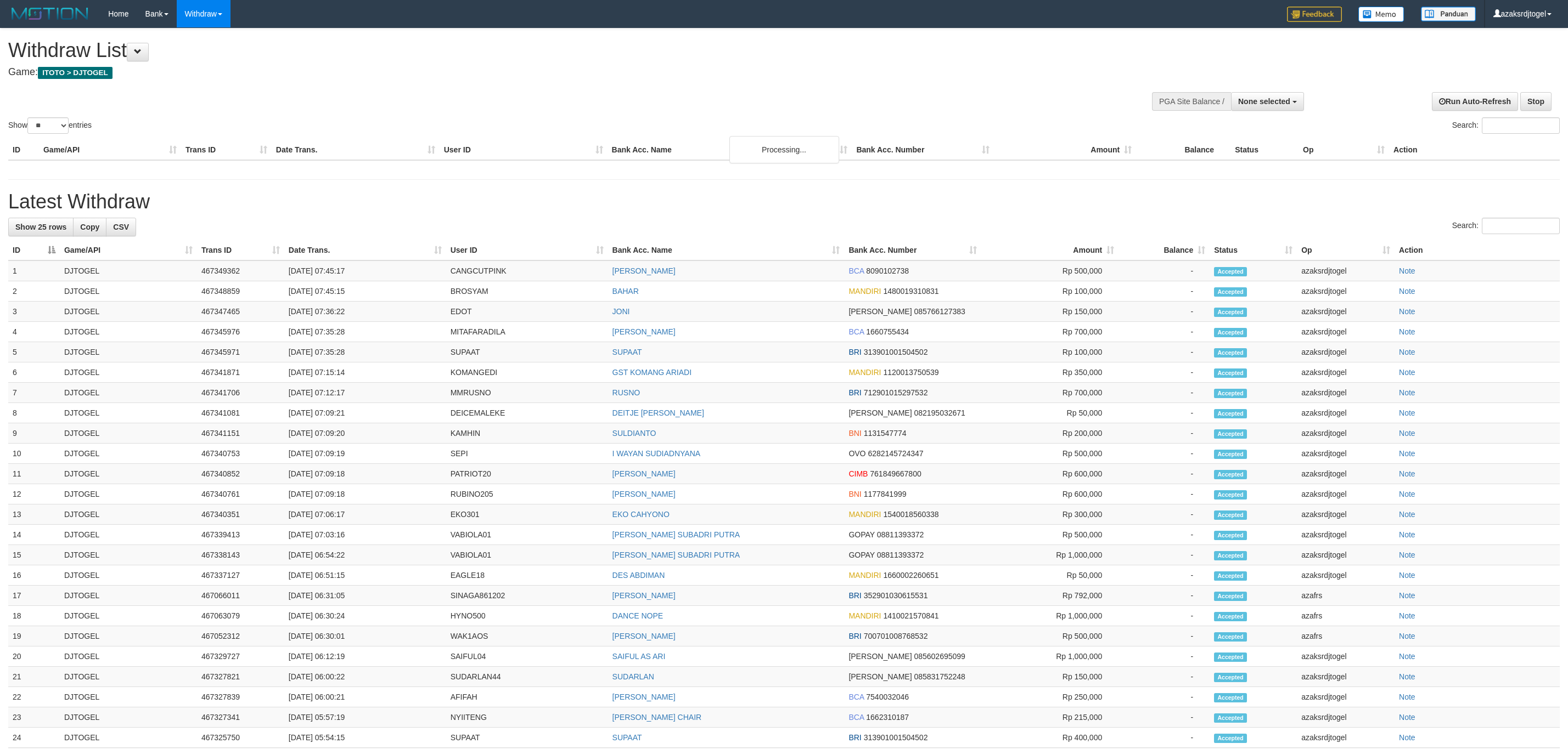
select select
select select "**"
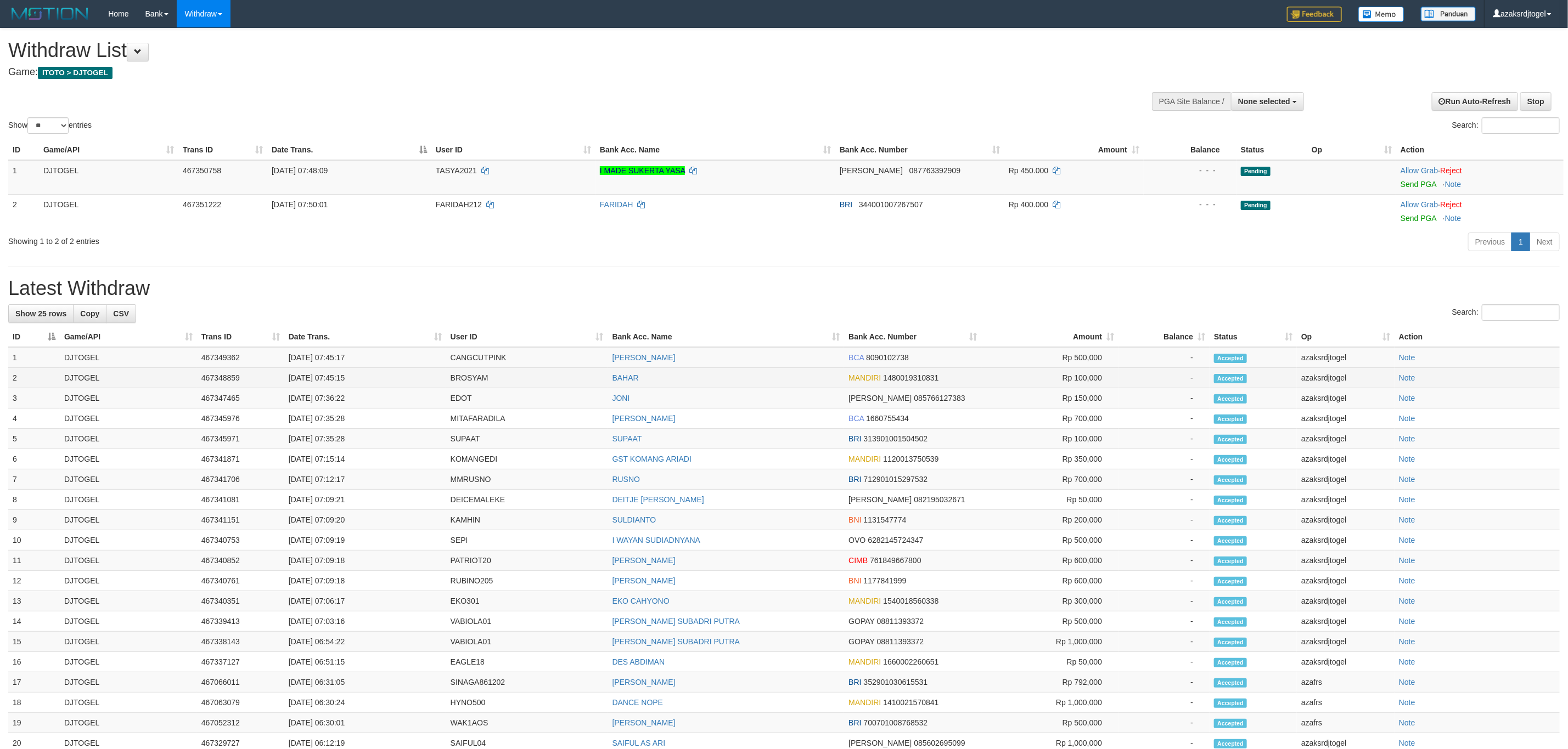
click at [322, 374] on td "[DATE] 07:45:15" at bounding box center [365, 378] width 162 height 20
click at [368, 374] on td "[DATE] 07:45:15" at bounding box center [365, 378] width 162 height 20
copy td "2025 07:45:15"
click at [331, 377] on td "[DATE] 07:45:15" at bounding box center [365, 378] width 162 height 20
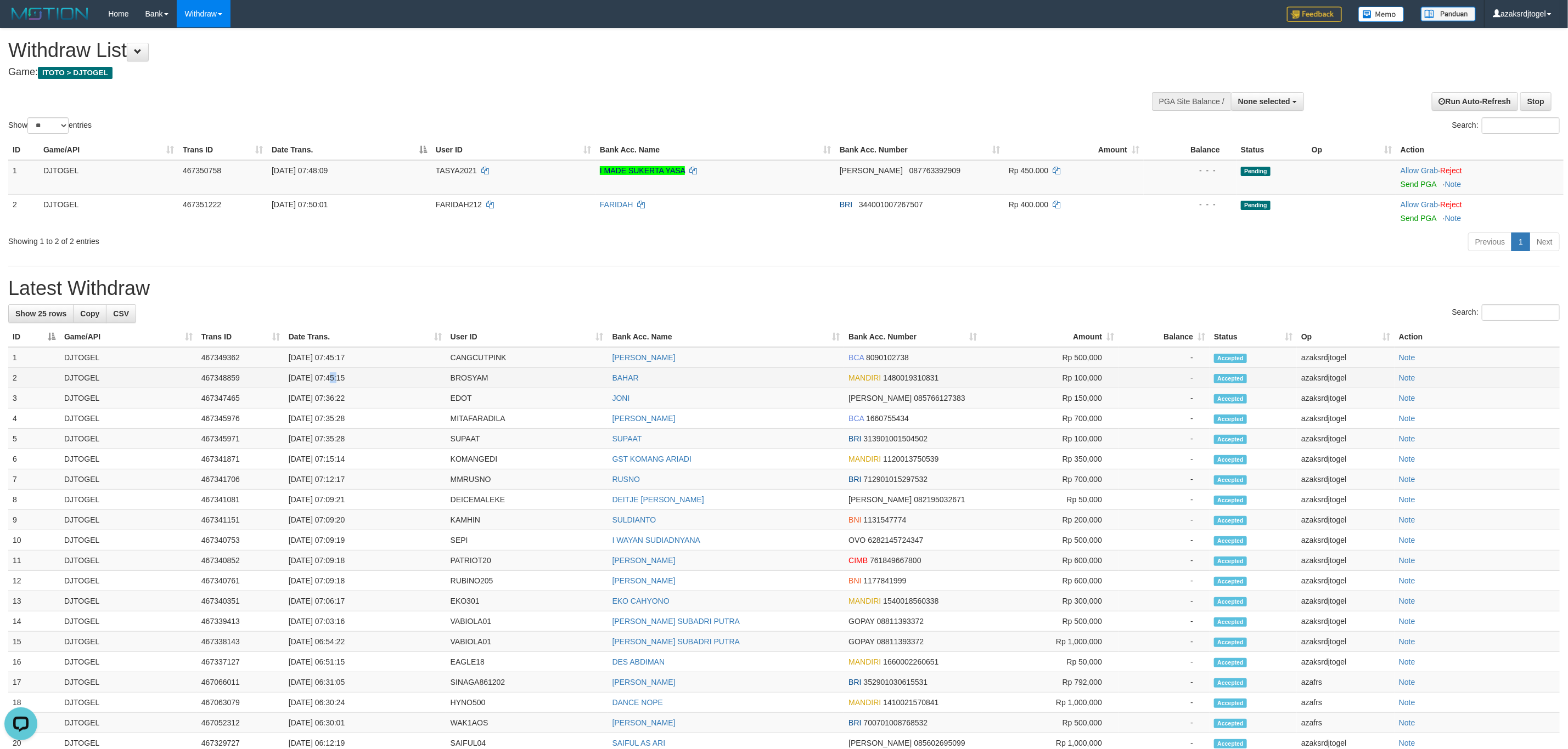
drag, startPoint x: 331, startPoint y: 377, endPoint x: 375, endPoint y: 371, distance: 44.4
click at [331, 377] on td "[DATE] 07:45:15" at bounding box center [365, 378] width 162 height 20
click at [375, 371] on td "[DATE] 07:45:15" at bounding box center [365, 378] width 162 height 20
click at [331, 364] on td "[DATE] 07:45:17" at bounding box center [365, 358] width 162 height 21
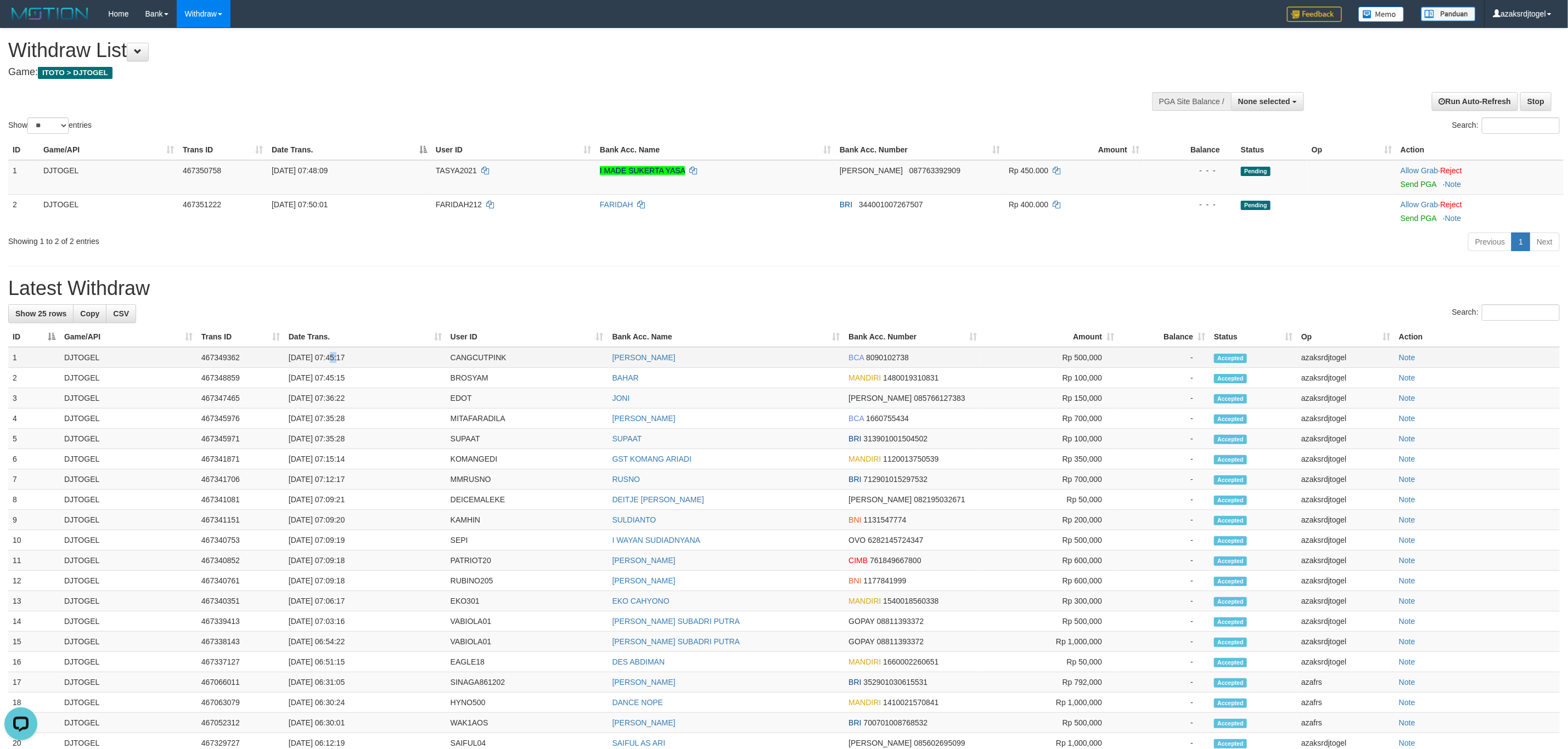
click at [405, 357] on td "[DATE] 07:45:17" at bounding box center [365, 358] width 162 height 21
copy td "07:45:17"
click at [1419, 186] on link "Send PGA" at bounding box center [1418, 184] width 35 height 9
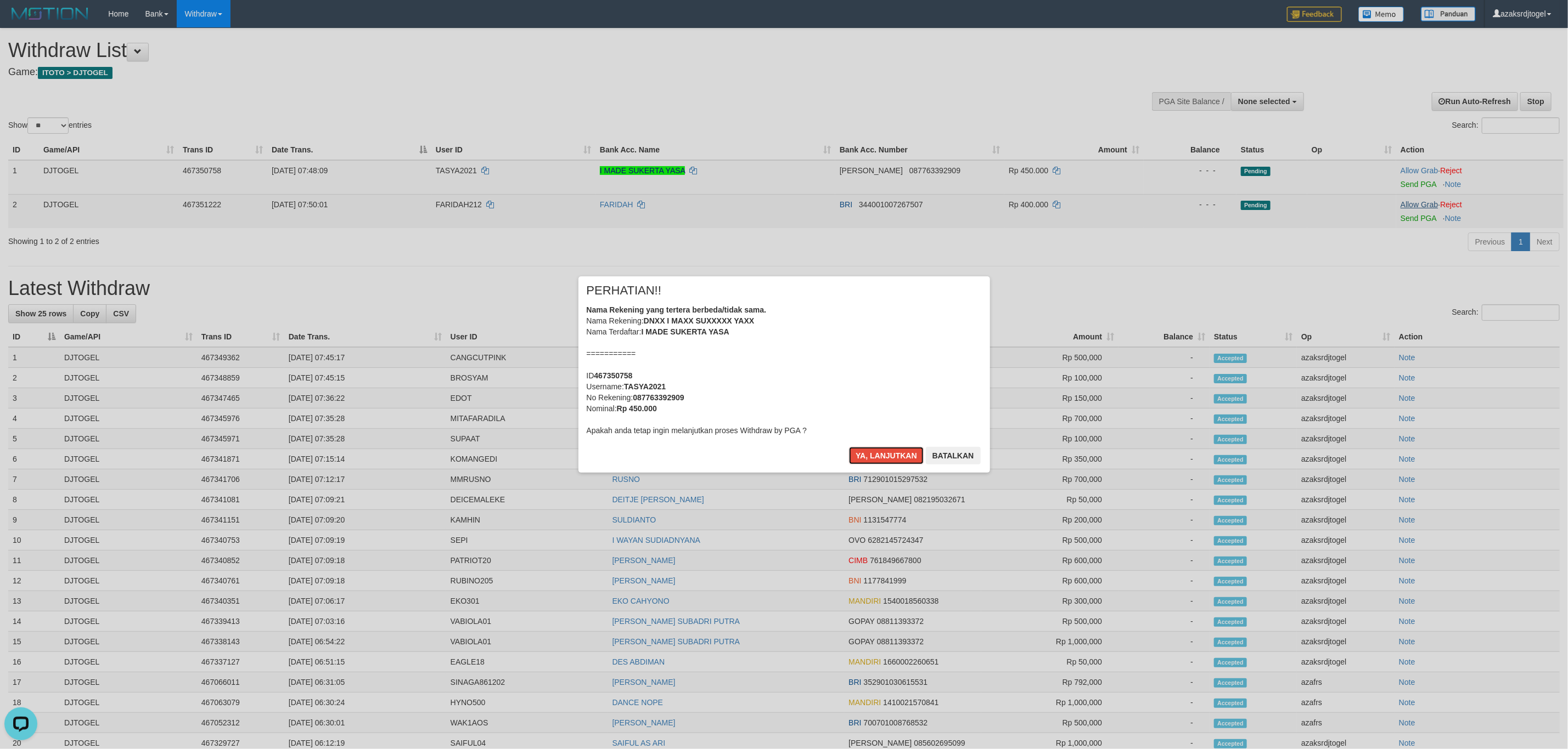
click at [850, 447] on button "Ya, lanjutkan" at bounding box center [887, 456] width 74 height 18
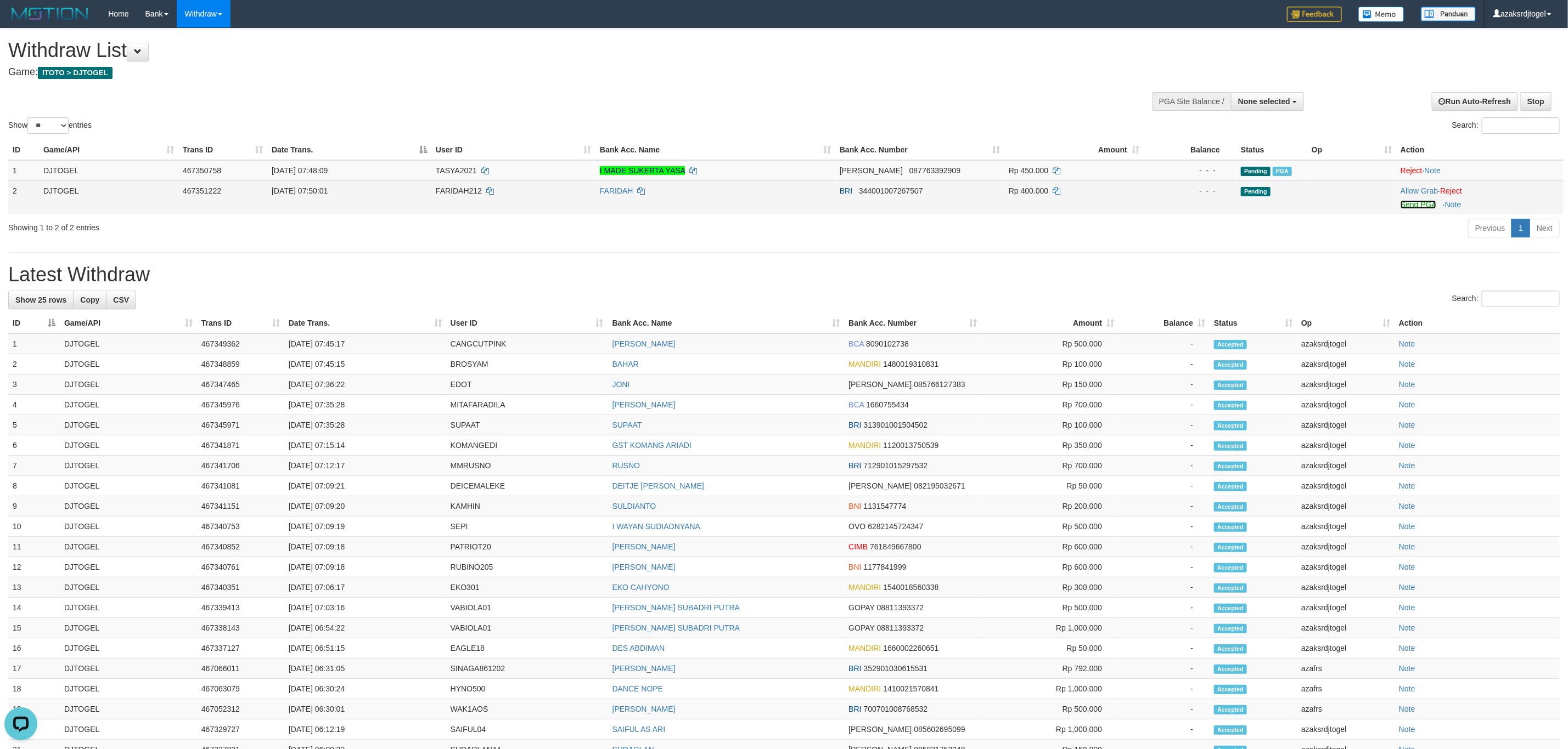
click at [1417, 206] on link "Send PGA" at bounding box center [1418, 205] width 35 height 9
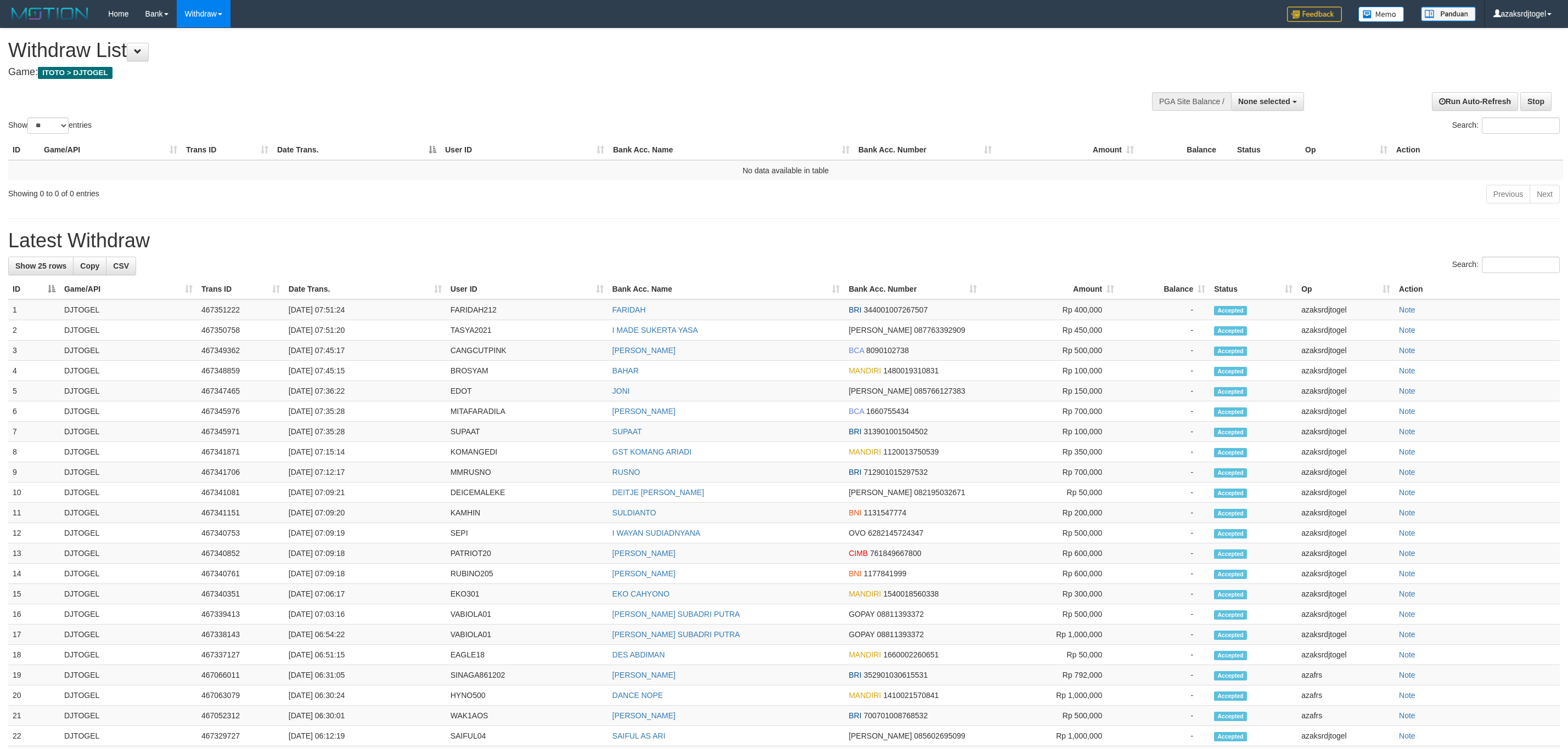
select select
select select "**"
click at [330, 336] on td "31/08/2025 07:51:20" at bounding box center [365, 330] width 162 height 20
click at [458, 335] on td "TASYA2021" at bounding box center [527, 330] width 162 height 20
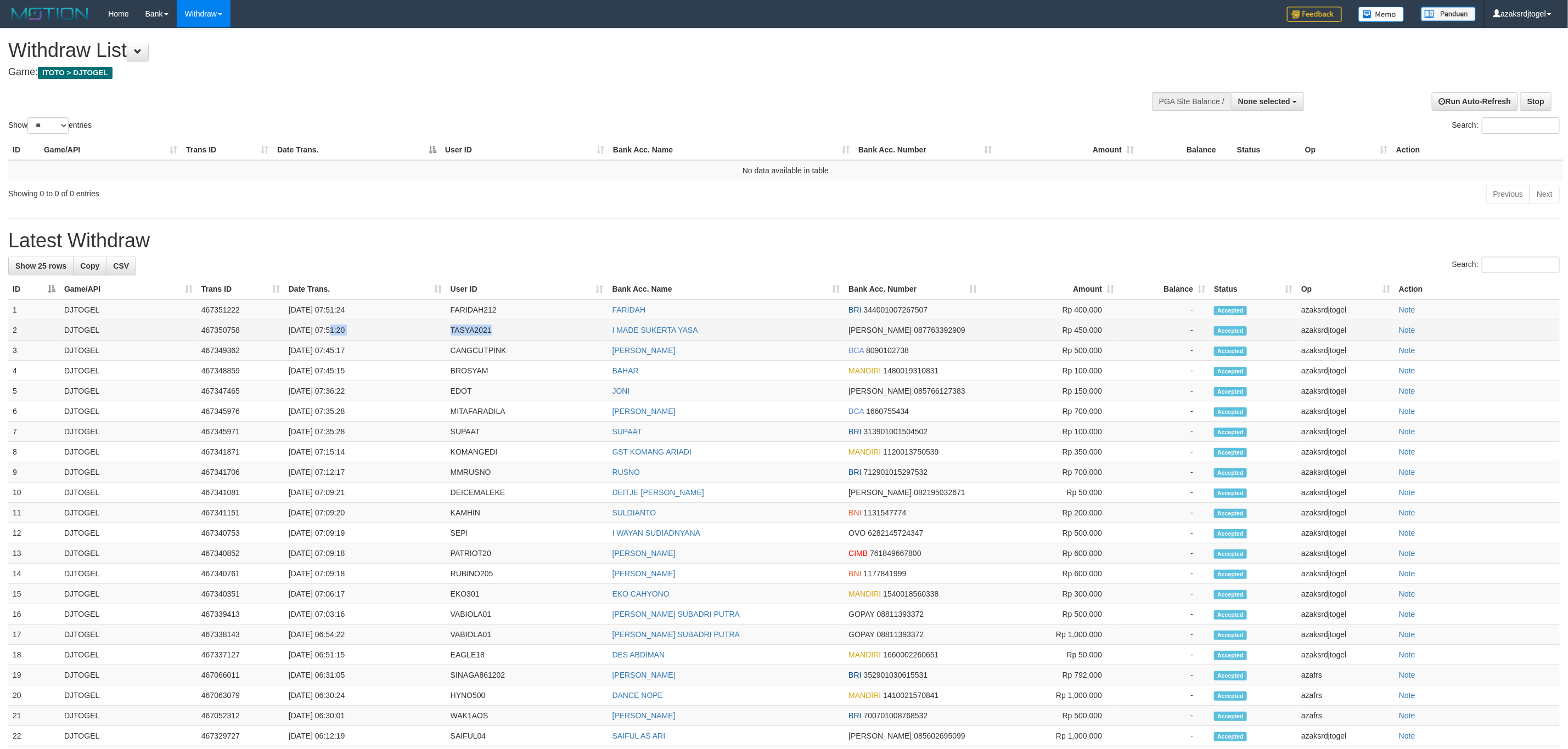
copy tr "07:51:20 TASYA2021"
click at [395, 334] on td "[DATE] 07:51:20" at bounding box center [365, 330] width 162 height 20
copy td "07:51:20"
click at [331, 316] on td "[DATE] 07:51:24" at bounding box center [365, 310] width 162 height 21
drag, startPoint x: 331, startPoint y: 316, endPoint x: 402, endPoint y: 317, distance: 71.0
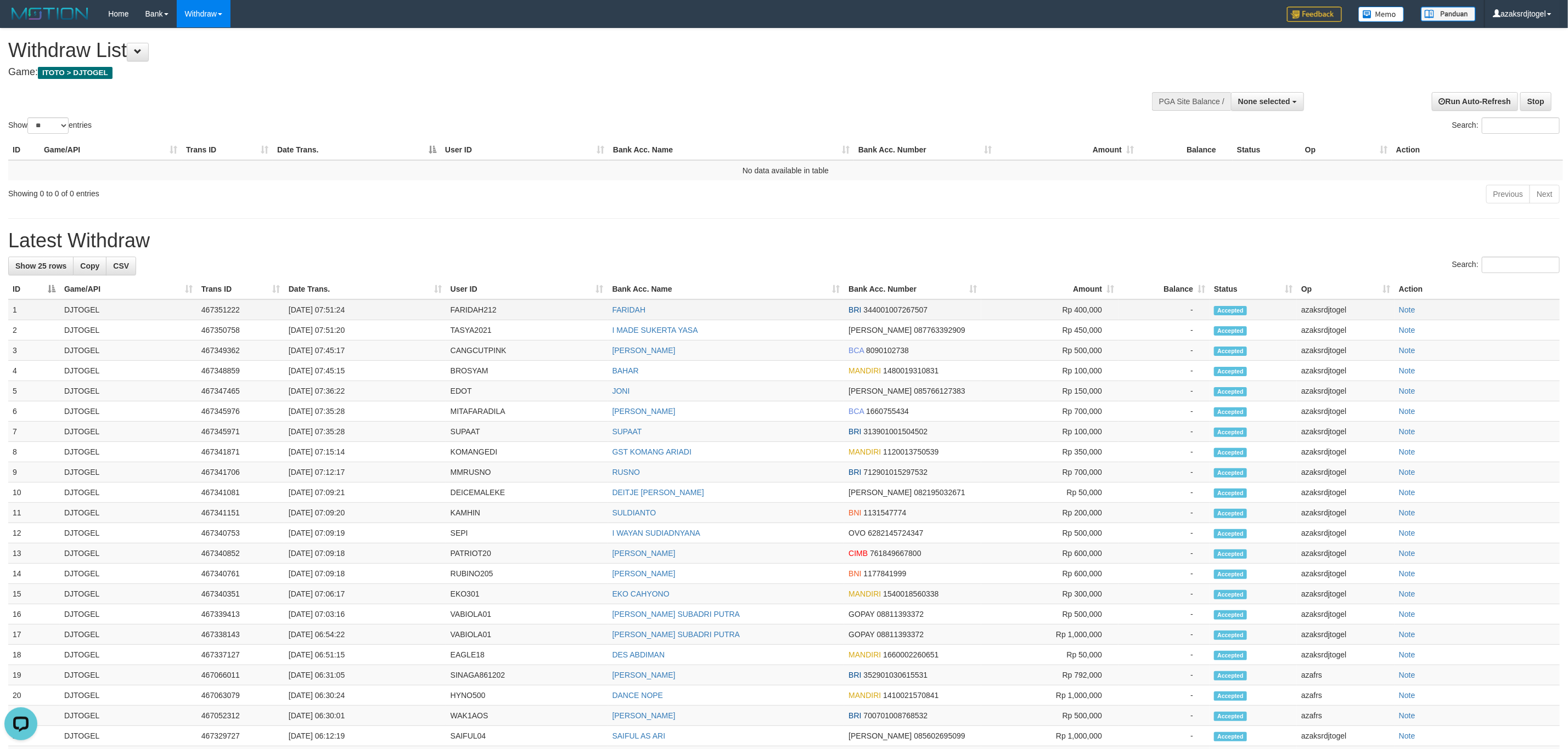
click at [402, 317] on td "[DATE] 07:51:24" at bounding box center [365, 310] width 162 height 21
copy td "07:51:24"
click at [1255, 97] on span "None selected" at bounding box center [1264, 102] width 52 height 9
click at [1249, 154] on label "[ITOTO] DJTOGEL" at bounding box center [1254, 157] width 97 height 14
select select "***"
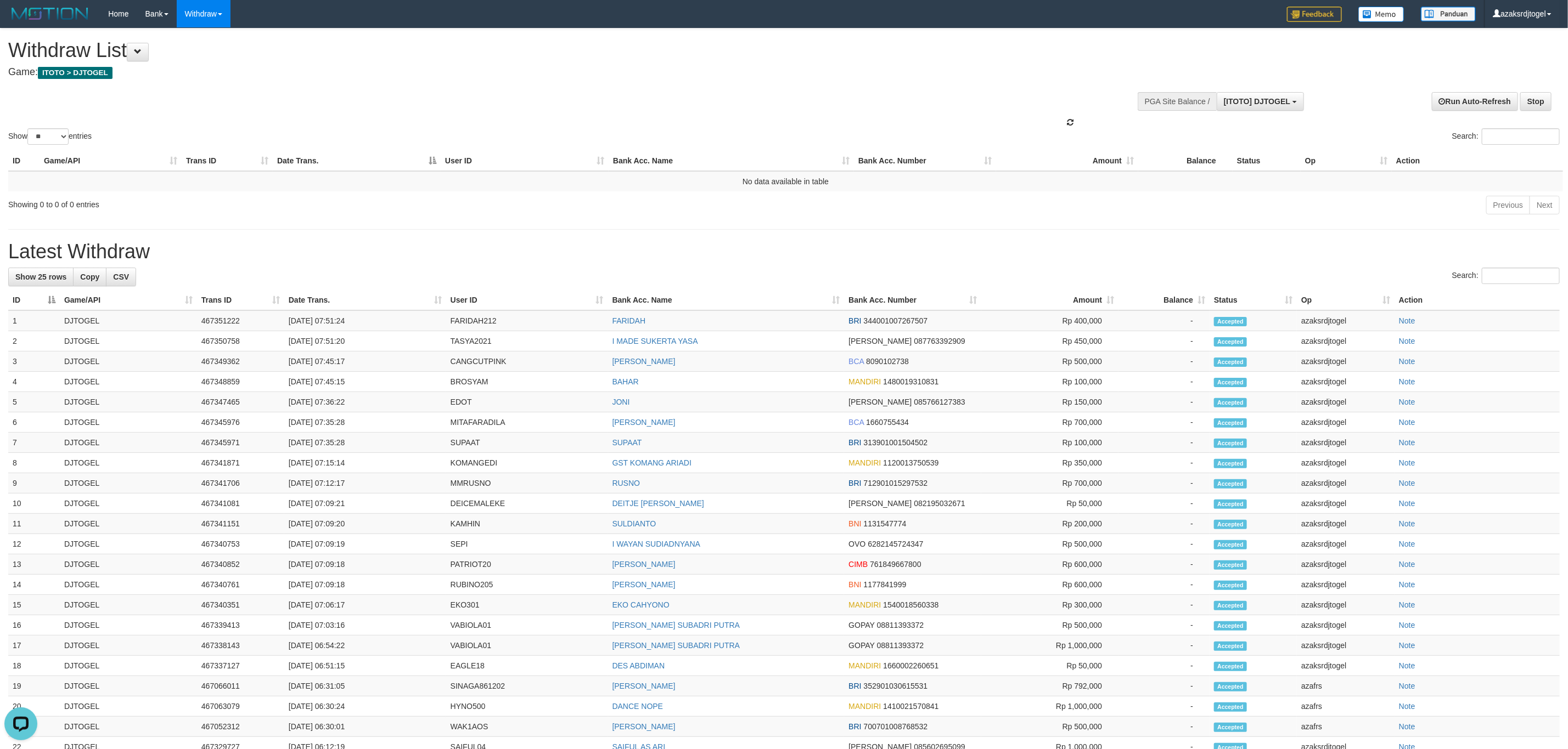
scroll to position [10, 0]
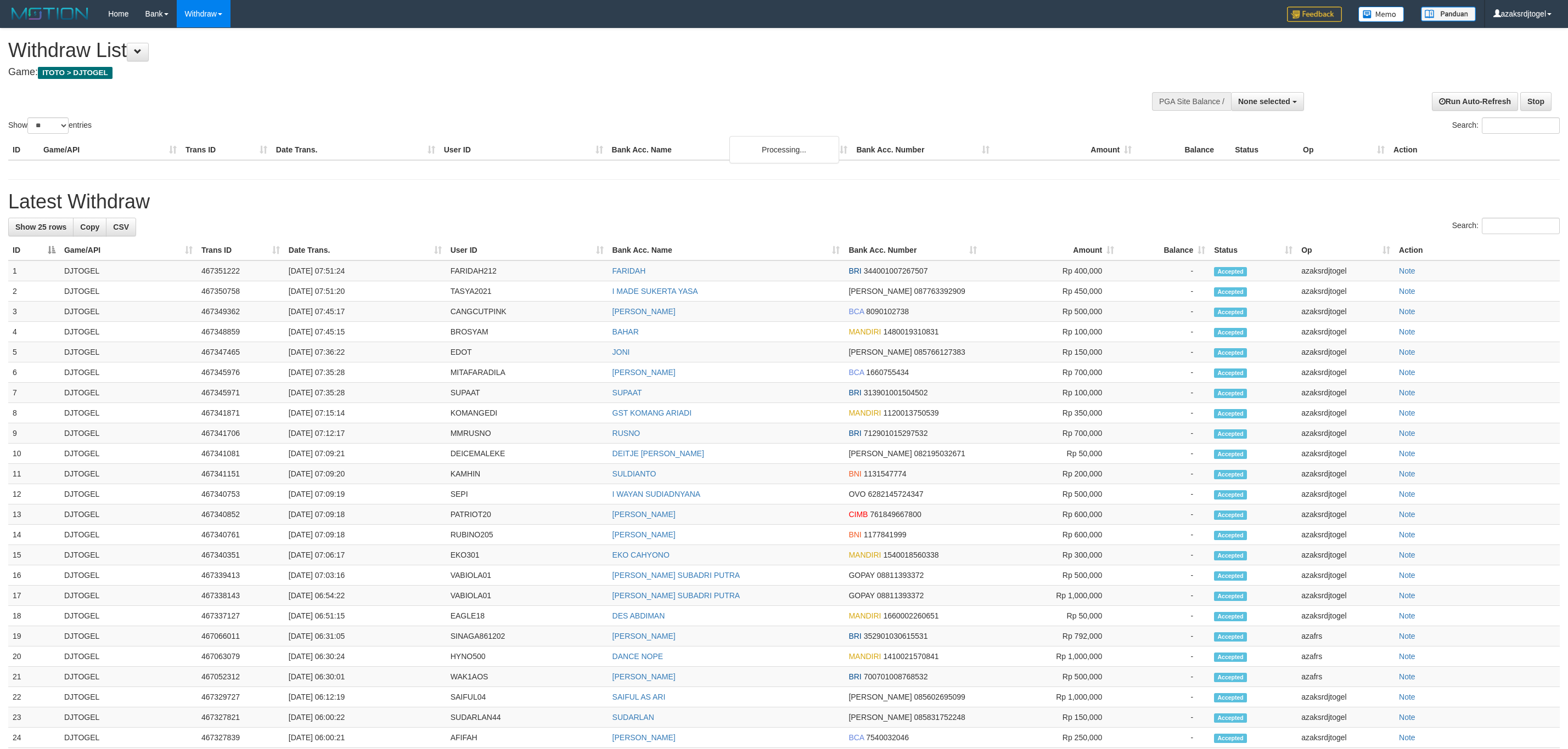
select select
select select "**"
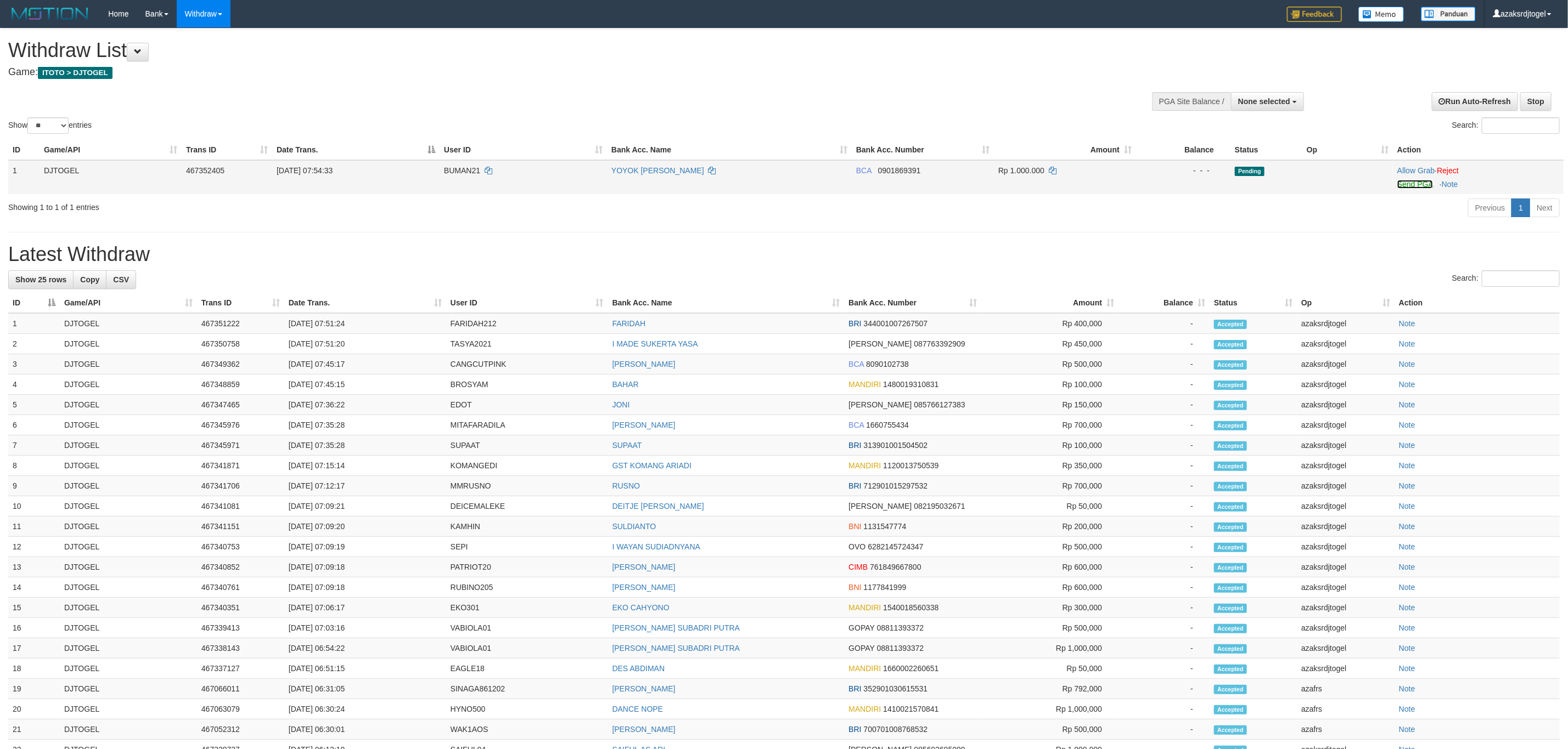
click at [1410, 185] on link "Send PGA" at bounding box center [1416, 184] width 35 height 9
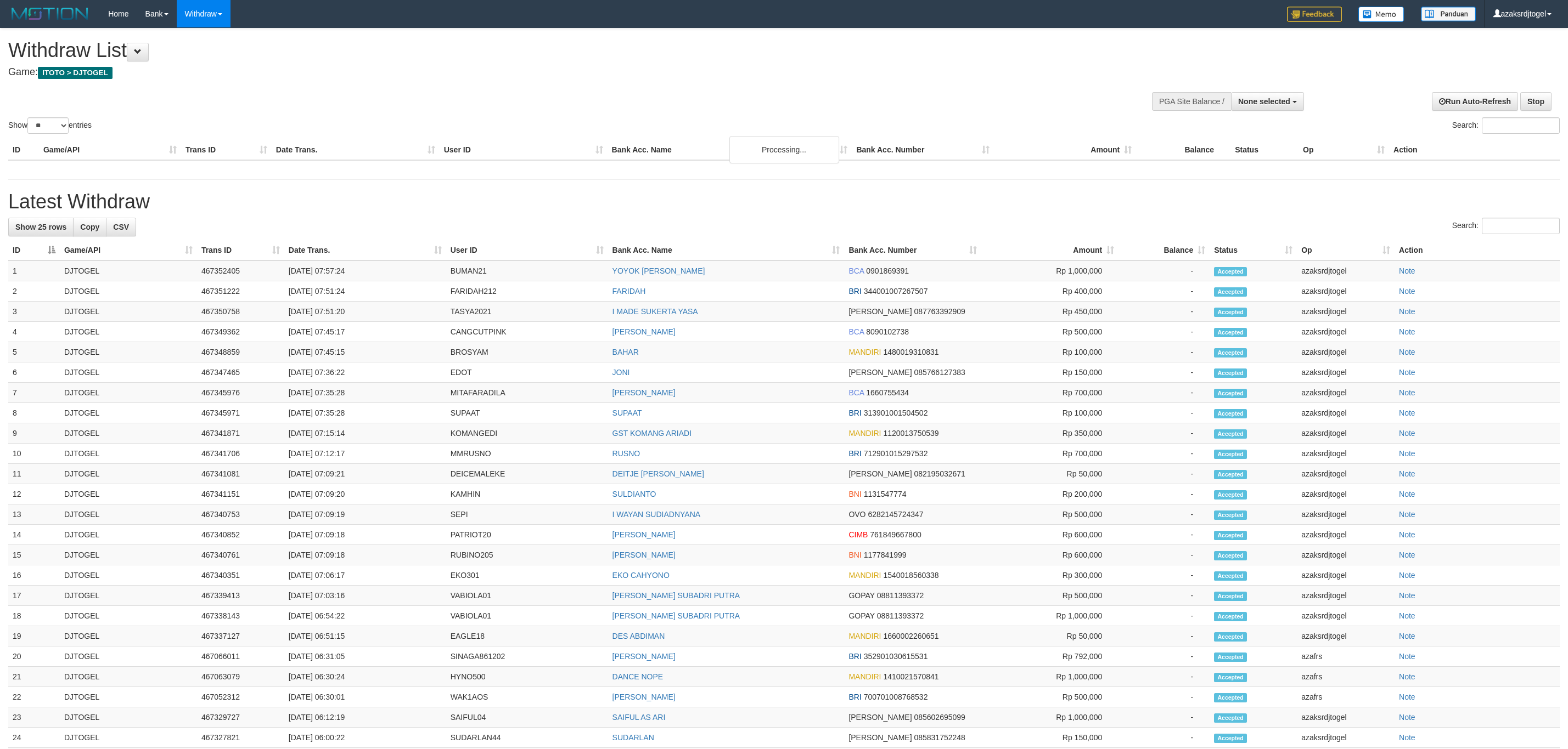
select select
select select "**"
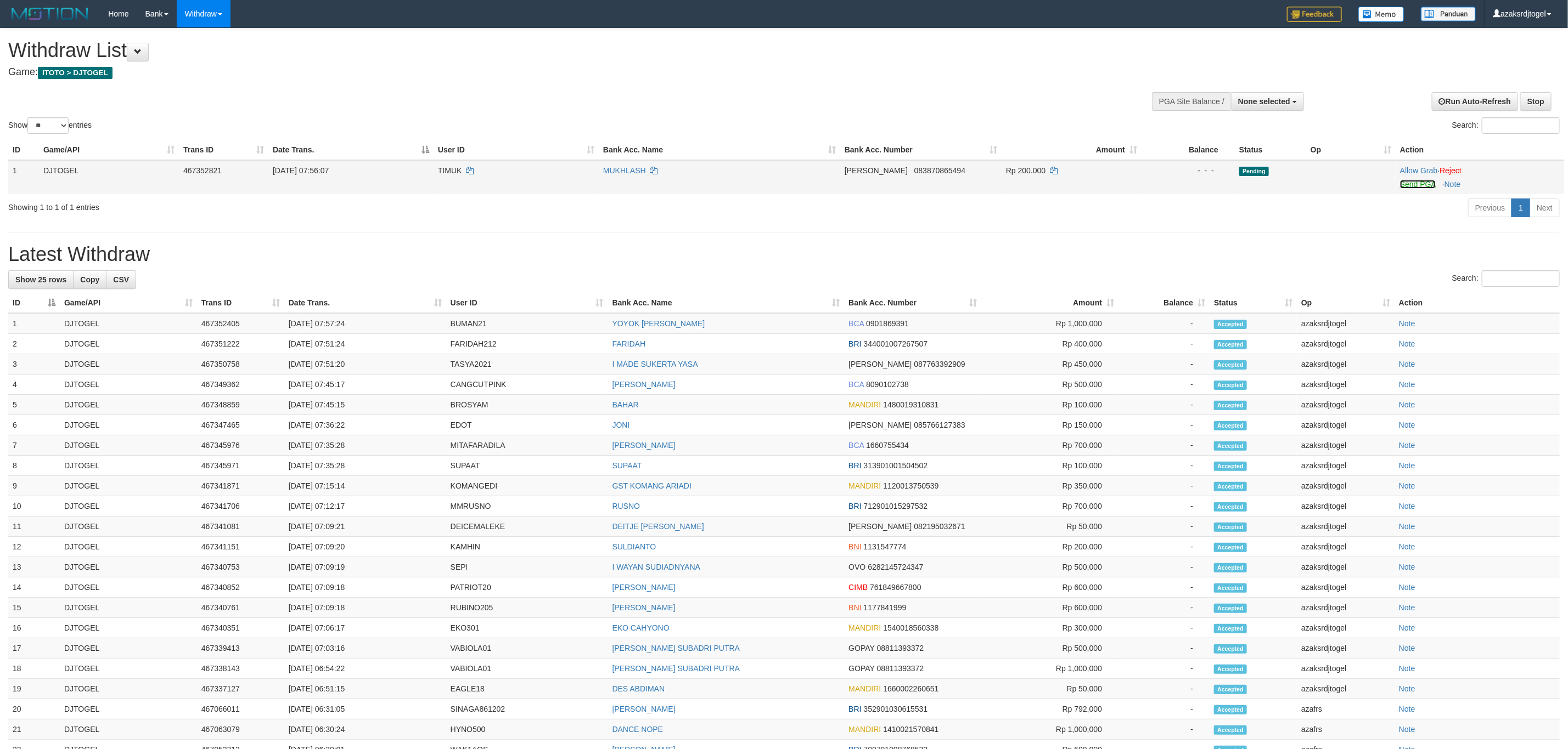
click at [1407, 184] on link "Send PGA" at bounding box center [1418, 184] width 35 height 9
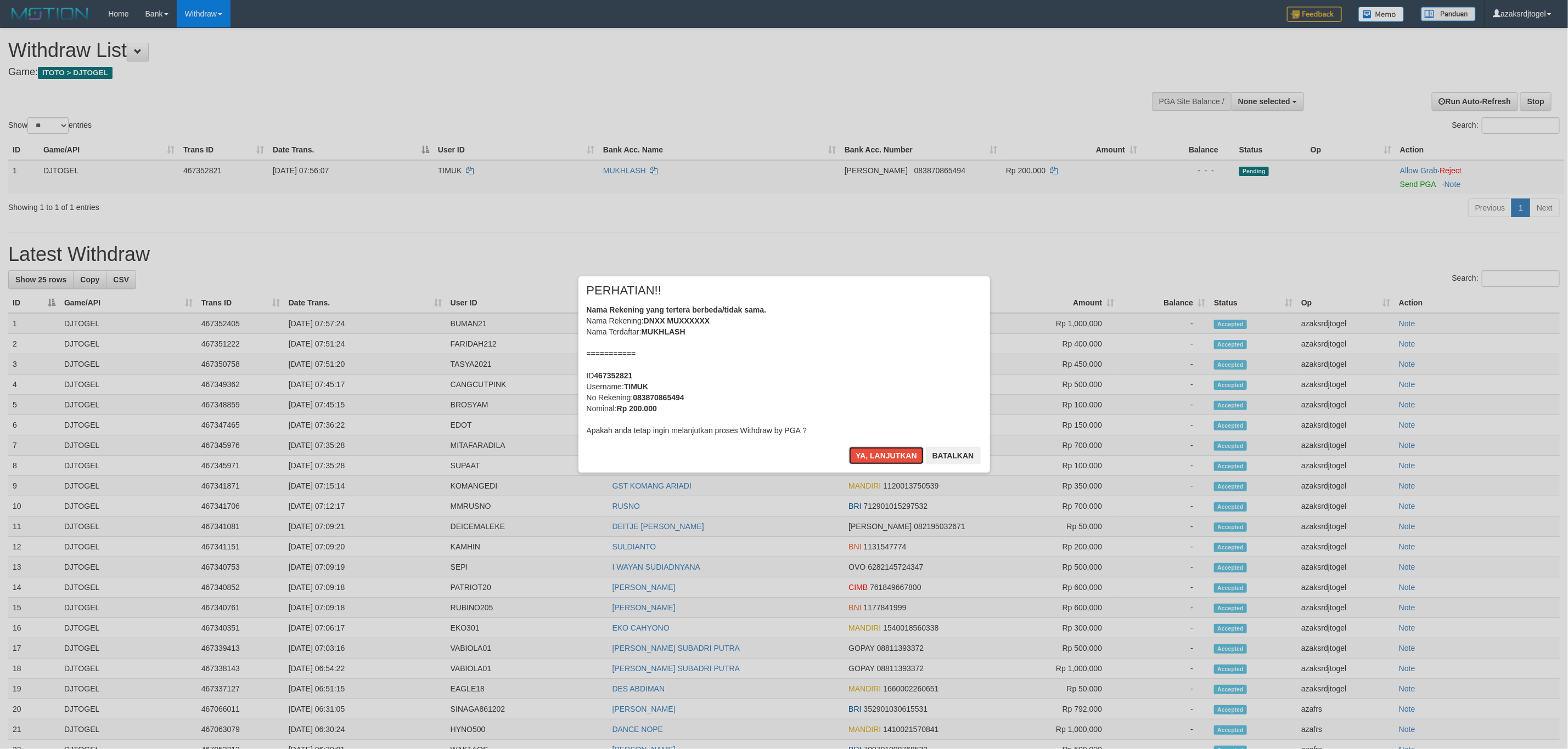
click at [850, 447] on button "Ya, lanjutkan" at bounding box center [887, 456] width 74 height 18
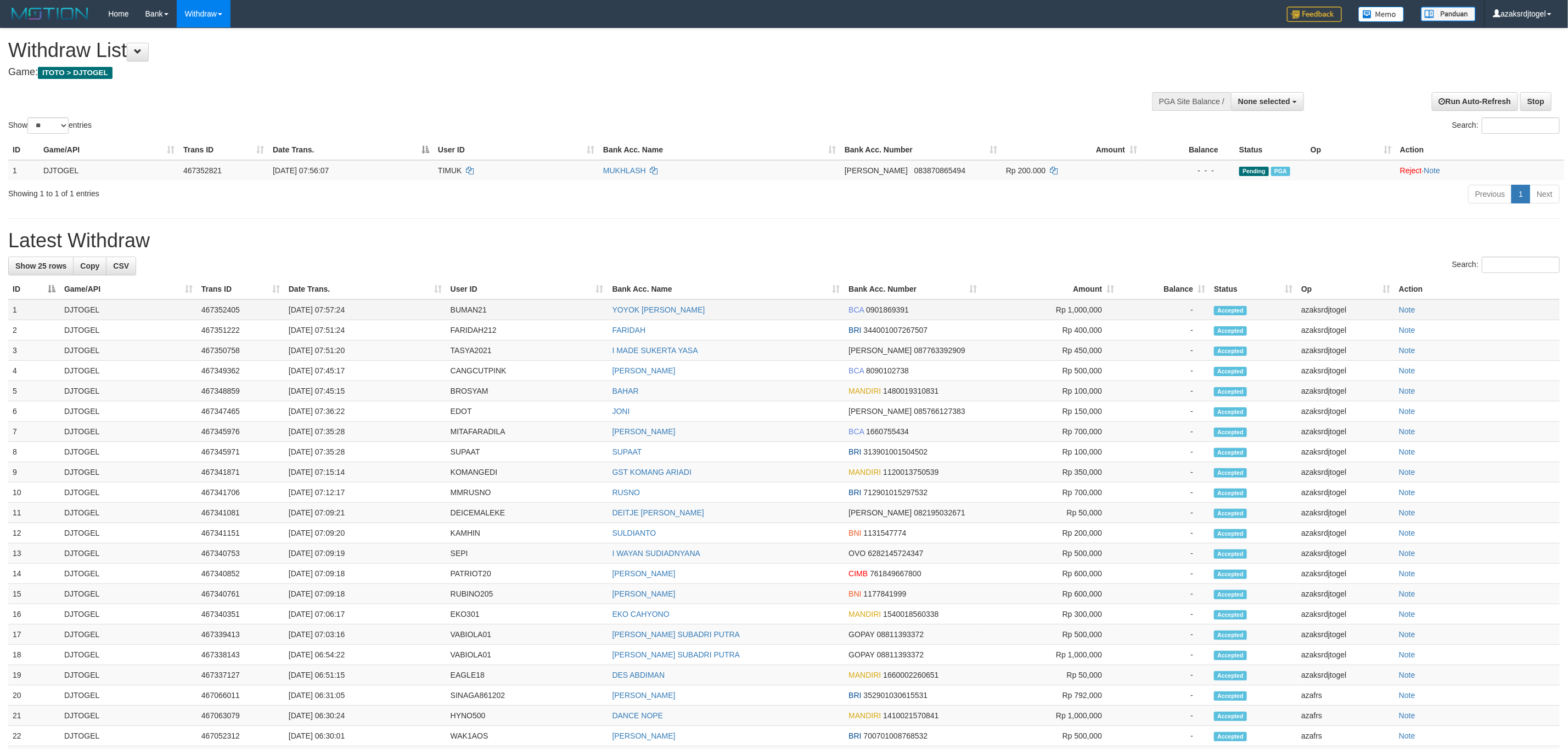
click at [326, 317] on td "[DATE] 07:57:24" at bounding box center [365, 310] width 162 height 21
drag, startPoint x: 326, startPoint y: 317, endPoint x: 361, endPoint y: 313, distance: 35.2
click at [361, 313] on td "[DATE] 07:57:24" at bounding box center [365, 310] width 162 height 21
copy td "07:57:24"
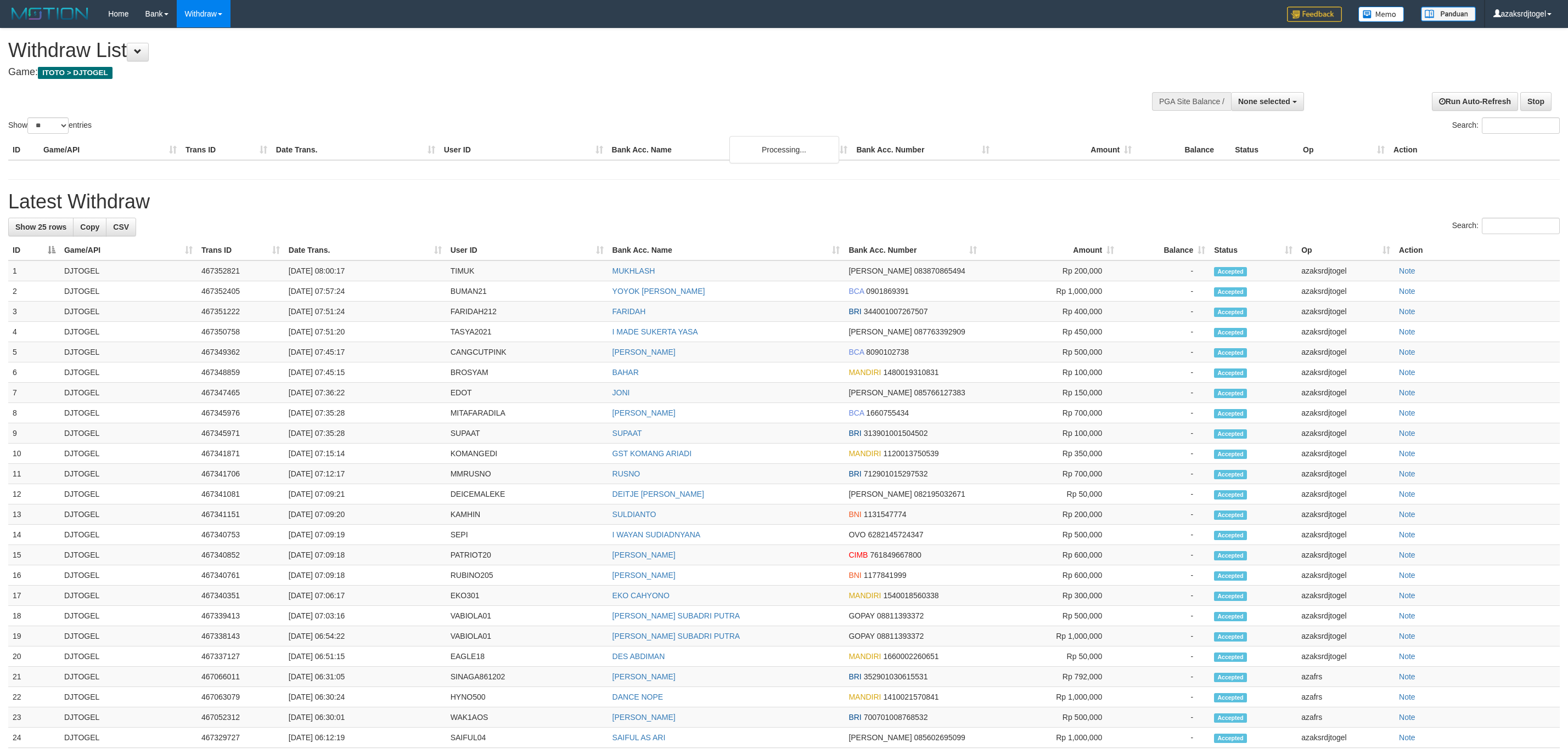
select select
select select "**"
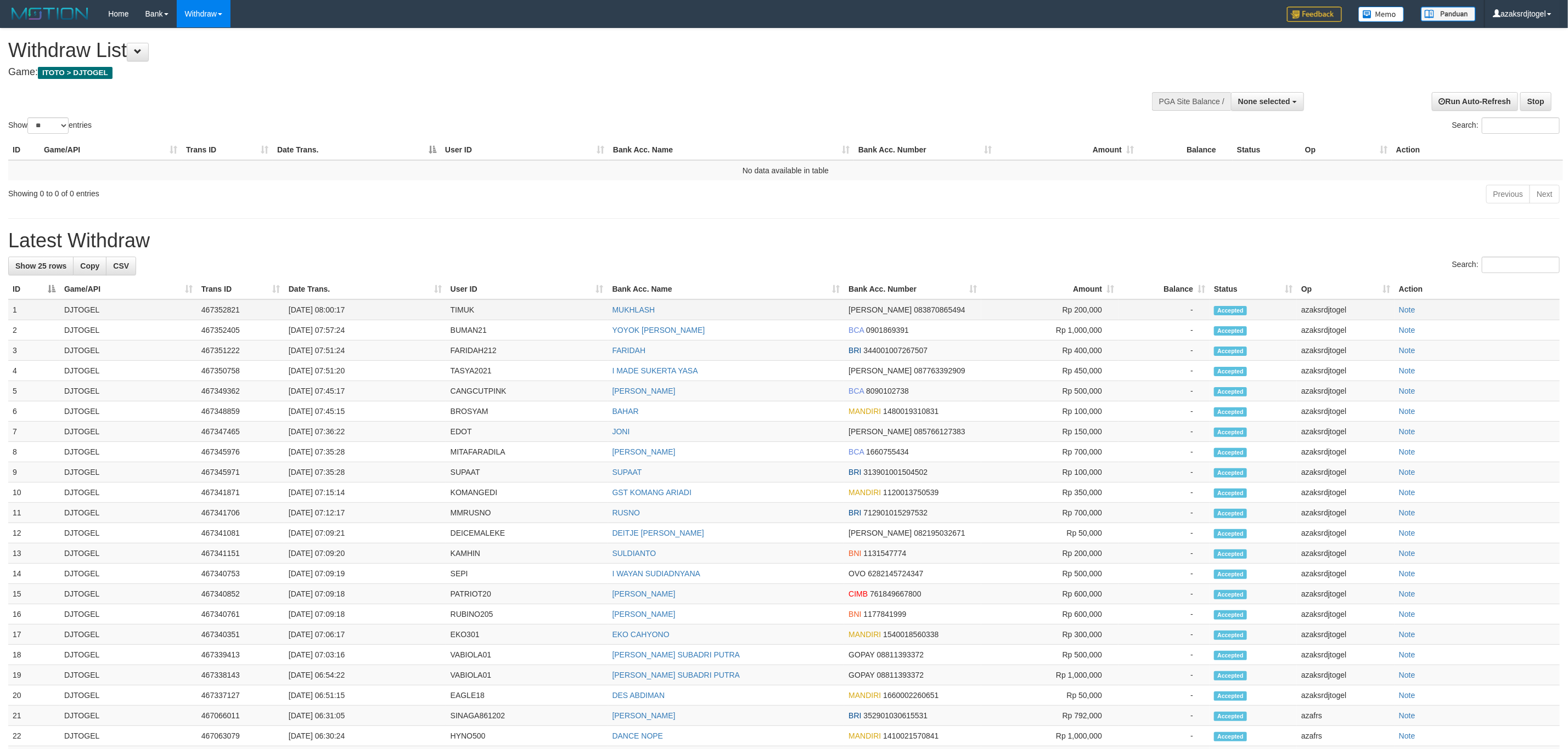
click at [328, 316] on td "[DATE] 08:00:17" at bounding box center [365, 310] width 162 height 21
drag, startPoint x: 328, startPoint y: 316, endPoint x: 387, endPoint y: 316, distance: 59.0
click at [387, 316] on td "[DATE] 08:00:17" at bounding box center [365, 310] width 162 height 21
copy td "08:00:17"
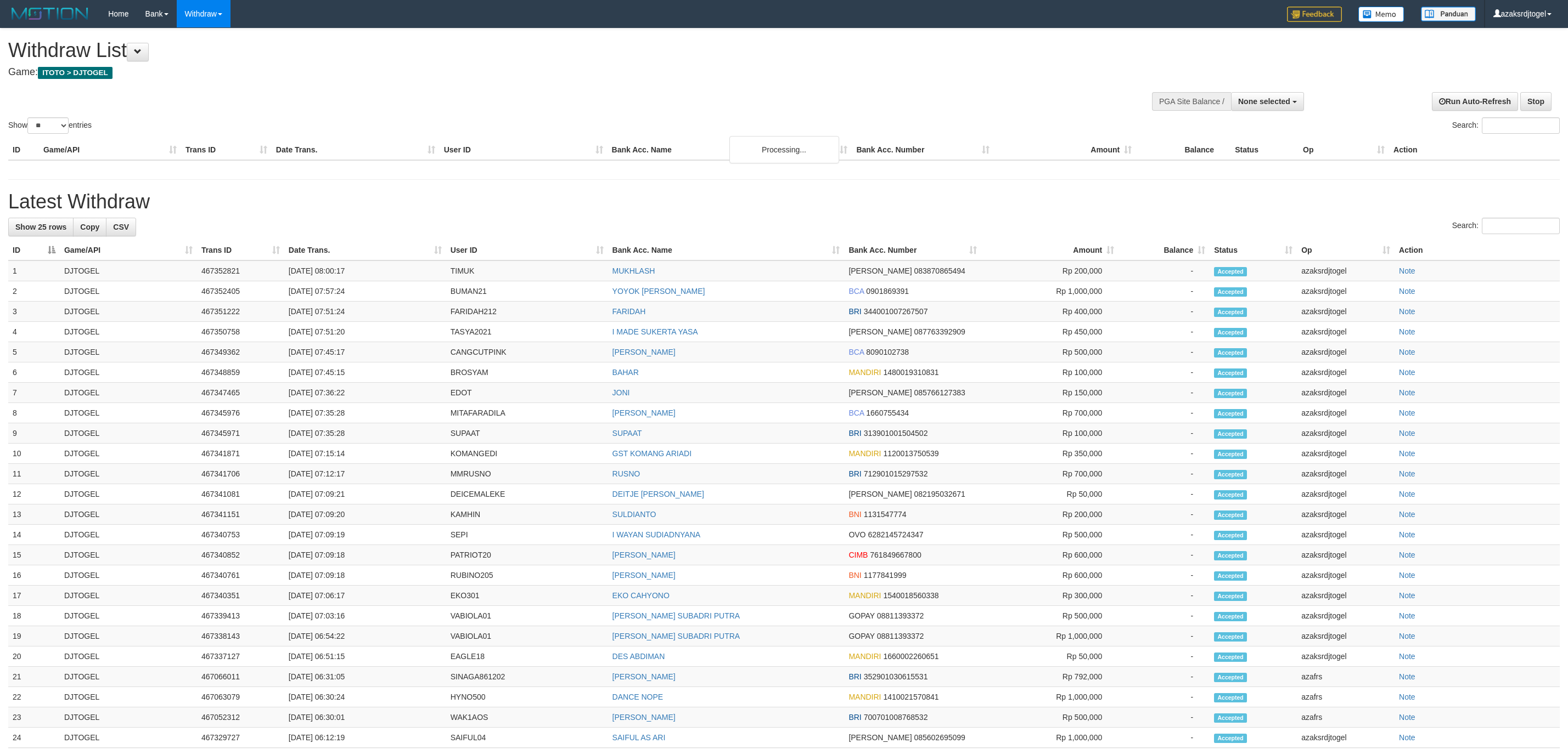
select select
select select "**"
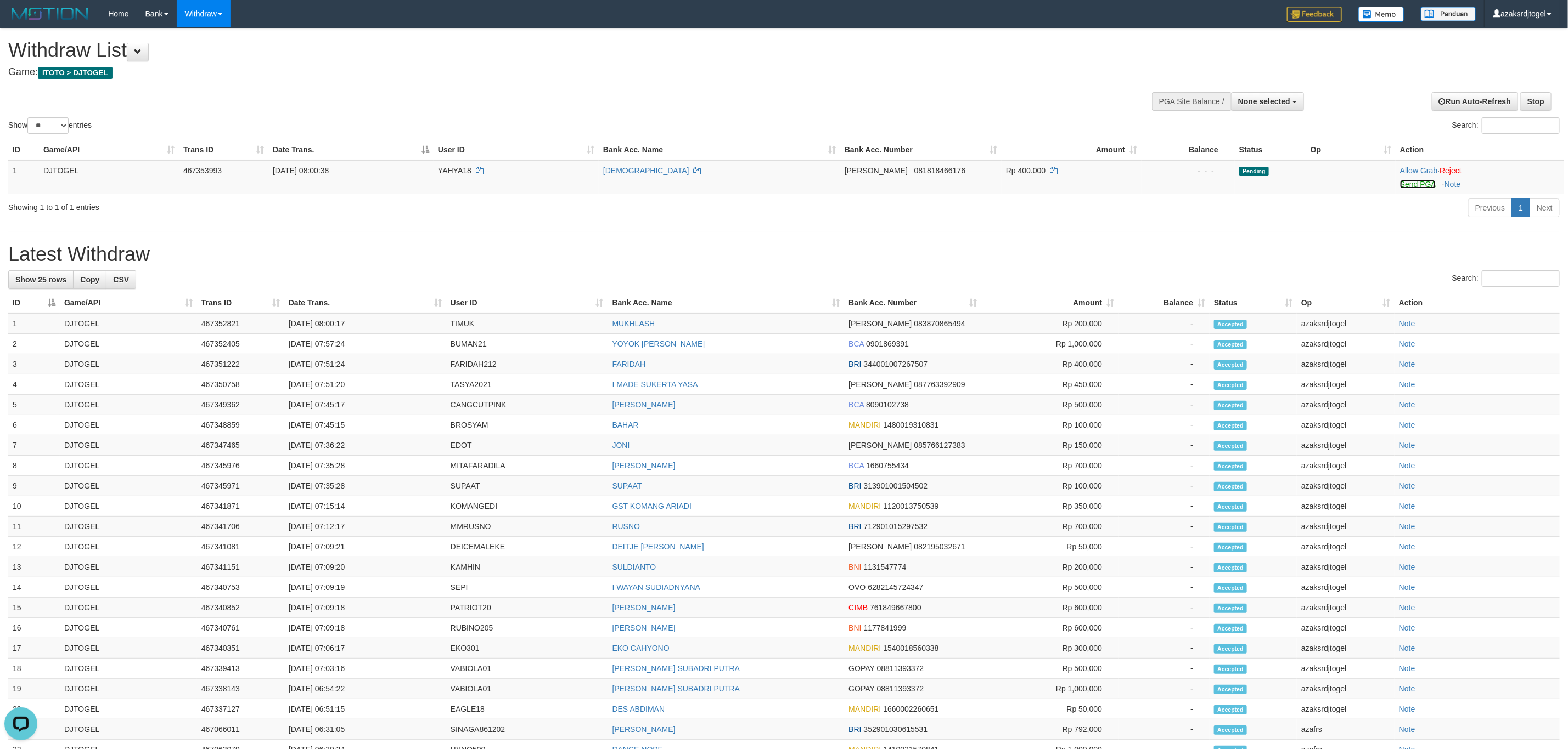
drag, startPoint x: 1411, startPoint y: 183, endPoint x: 1217, endPoint y: 228, distance: 199.2
click at [1411, 183] on link "Send PGA" at bounding box center [1418, 184] width 35 height 9
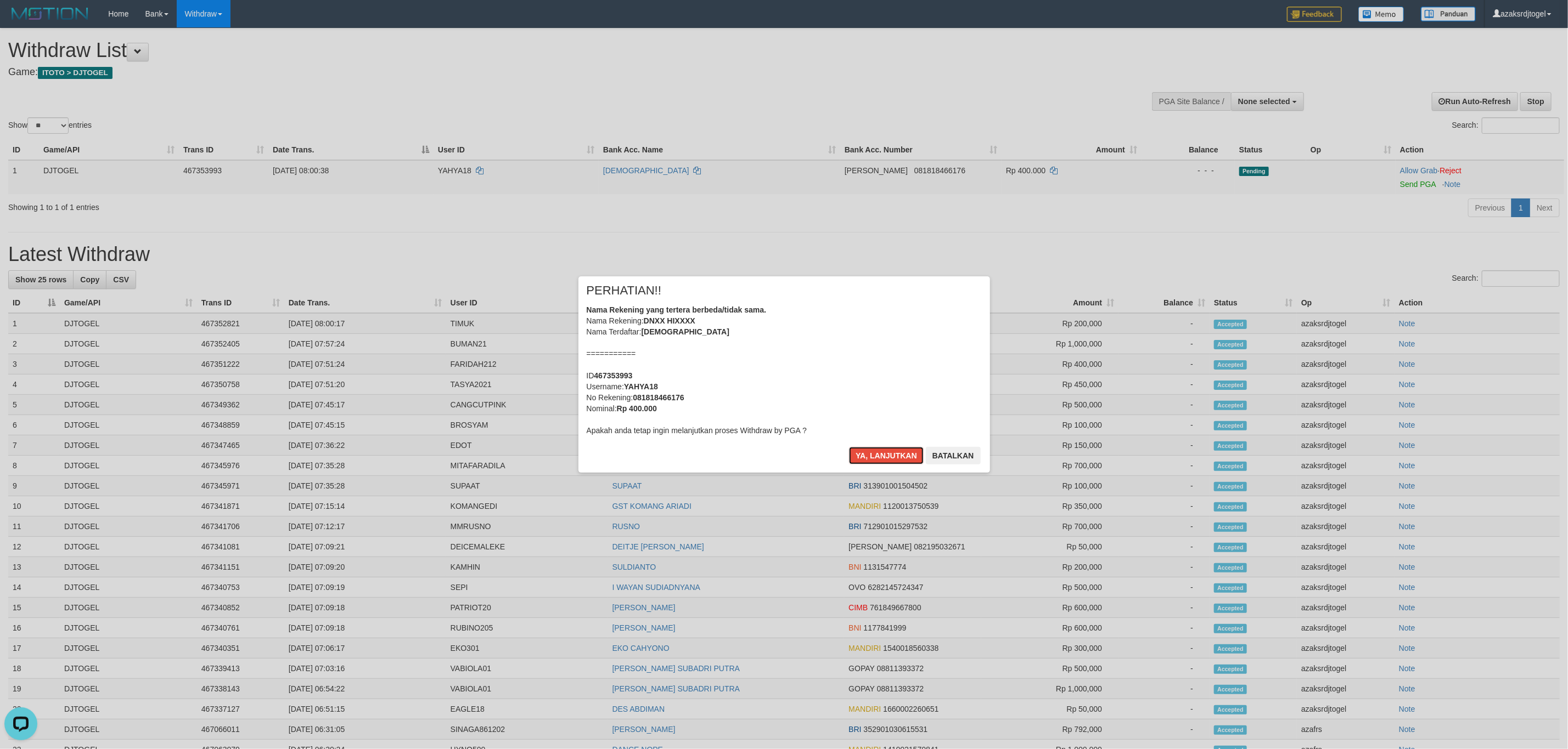
click at [850, 447] on button "Ya, lanjutkan" at bounding box center [887, 456] width 74 height 18
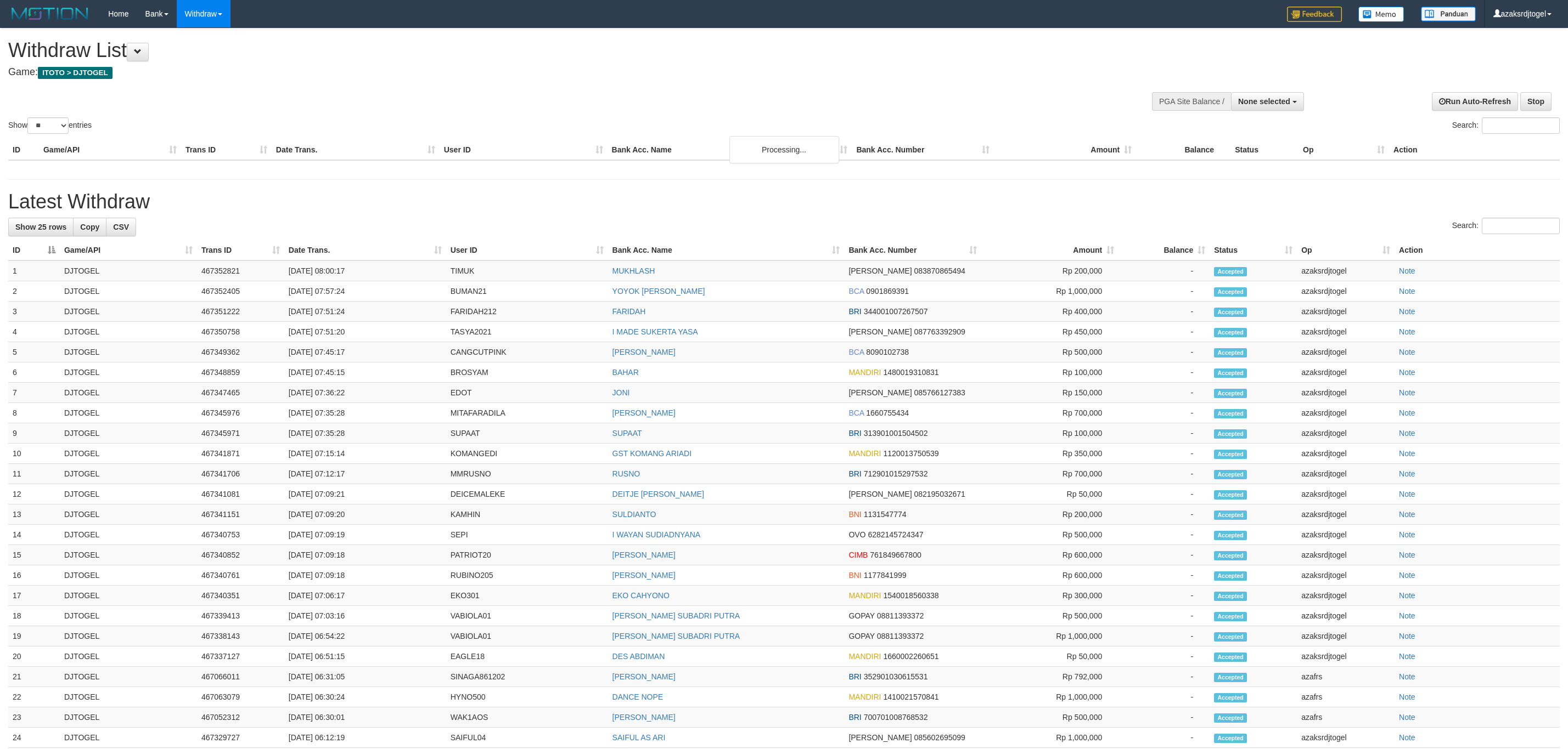
select select
select select "**"
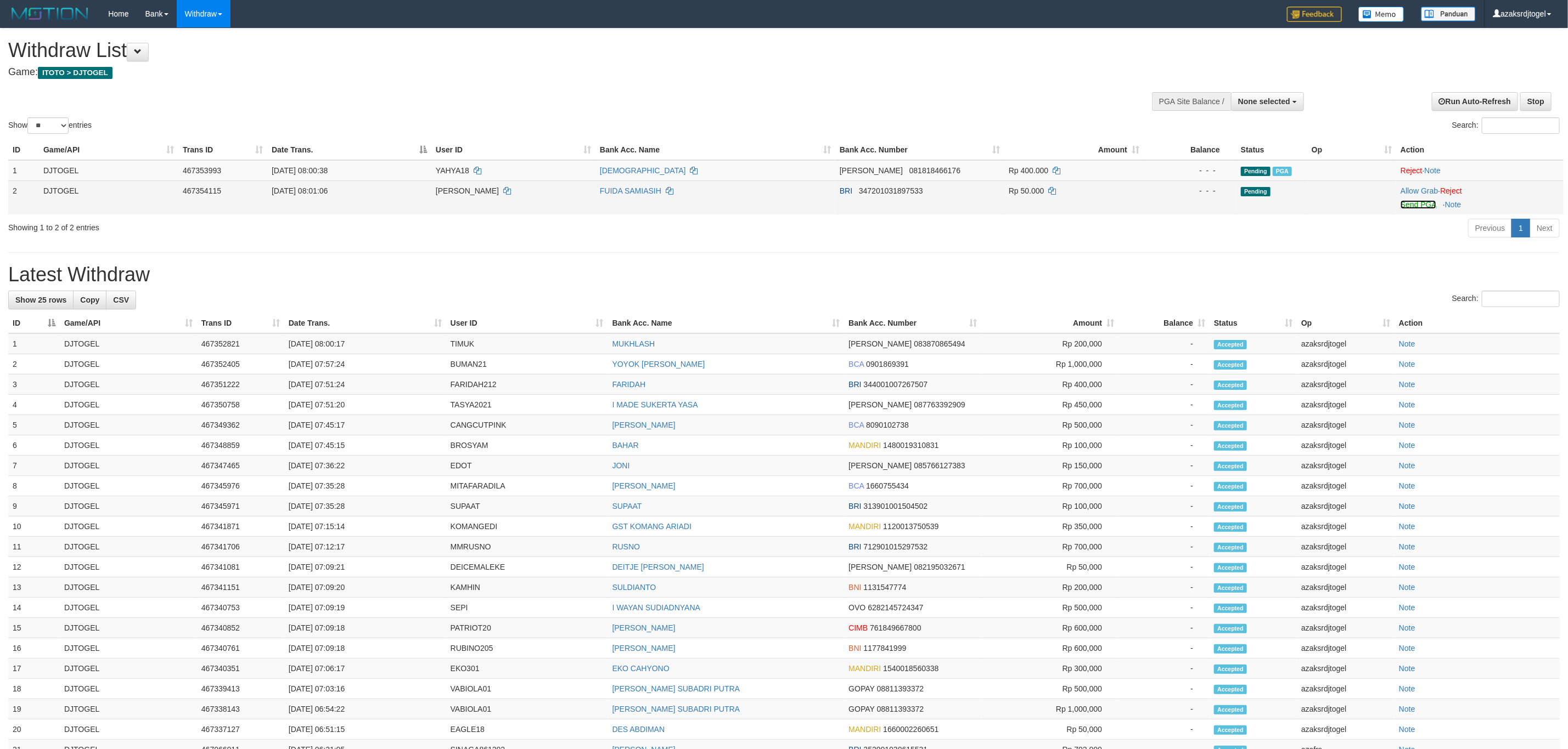
click at [1415, 206] on link "Send PGA" at bounding box center [1418, 205] width 35 height 9
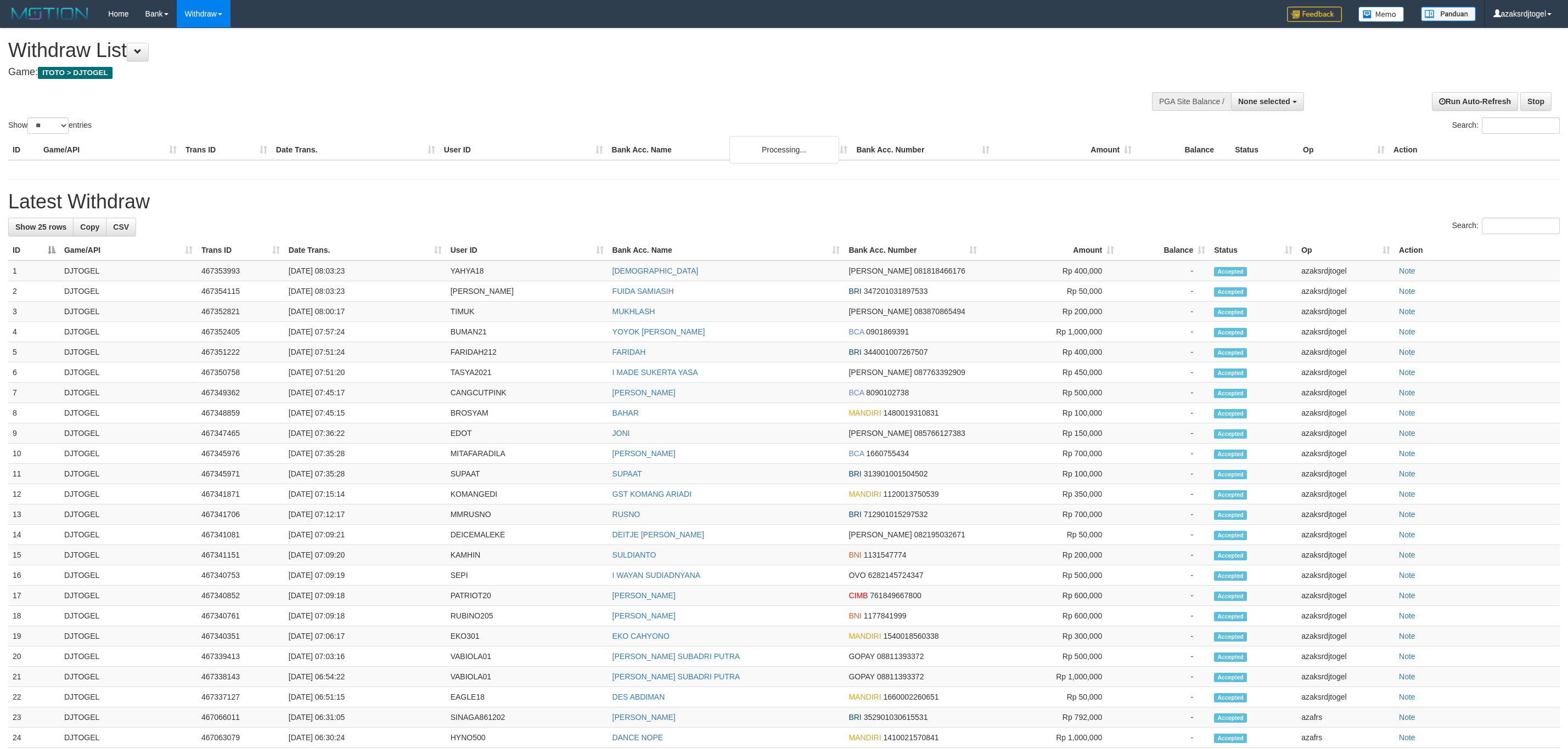
select select
select select "**"
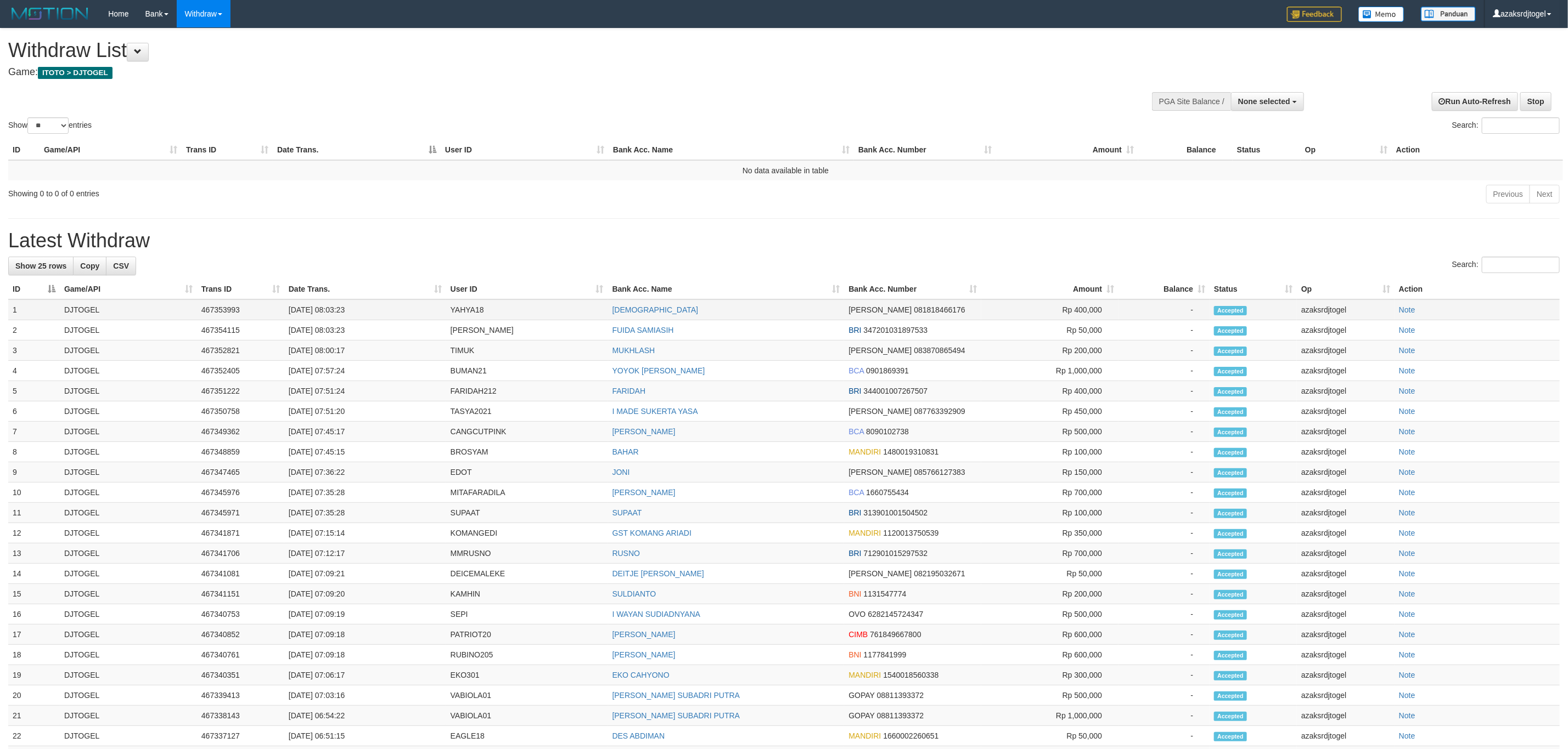
click at [333, 313] on td "[DATE] 08:03:23" at bounding box center [365, 310] width 162 height 21
drag, startPoint x: 333, startPoint y: 313, endPoint x: 341, endPoint y: 313, distance: 8.0
click at [334, 313] on td "[DATE] 08:03:23" at bounding box center [365, 310] width 162 height 21
click at [361, 314] on td "[DATE] 08:03:23" at bounding box center [365, 310] width 162 height 21
copy td "08:03:23"
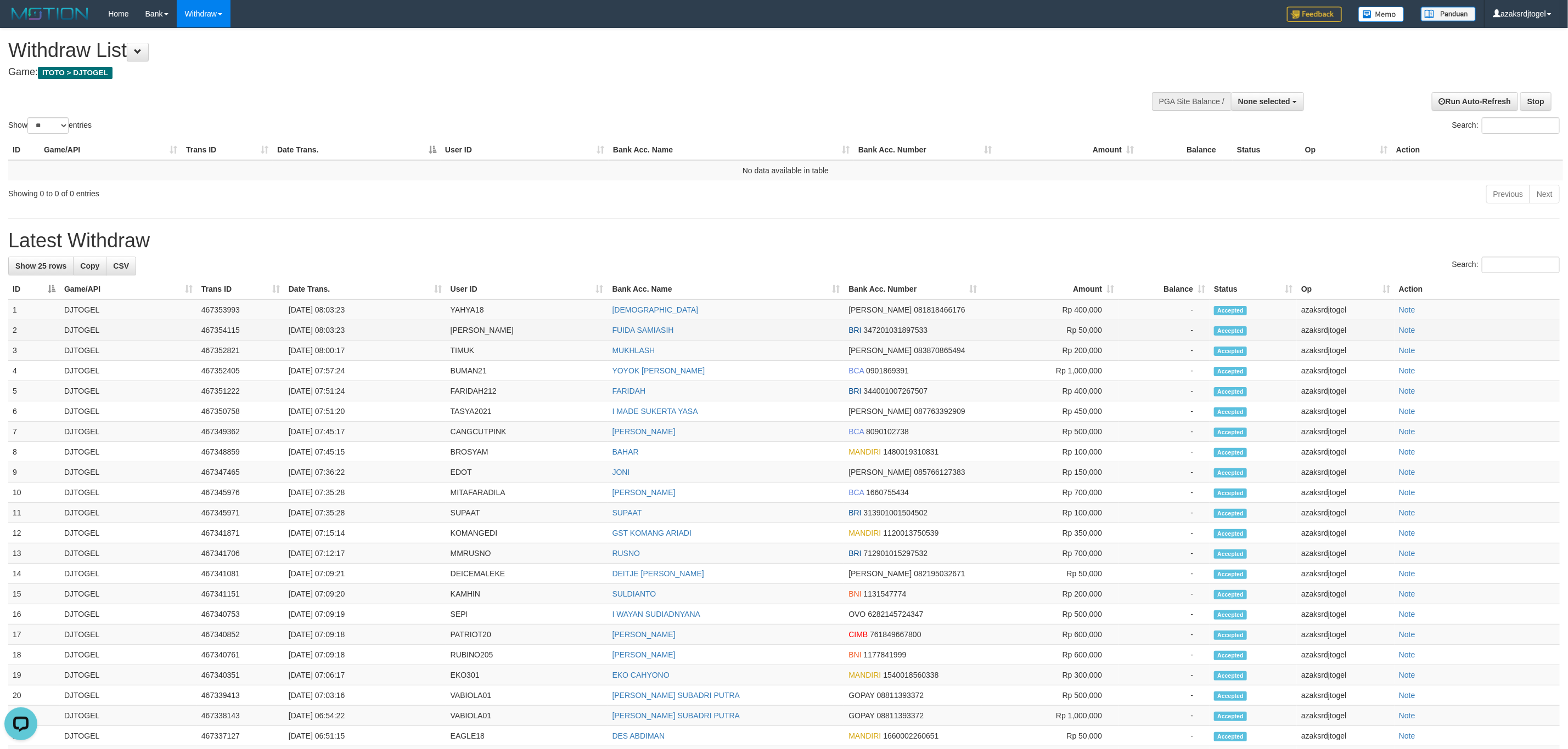
click at [326, 334] on td "[DATE] 08:03:23" at bounding box center [365, 330] width 162 height 20
click at [353, 334] on td "[DATE] 08:03:23" at bounding box center [365, 330] width 162 height 20
copy td "08:03:23"
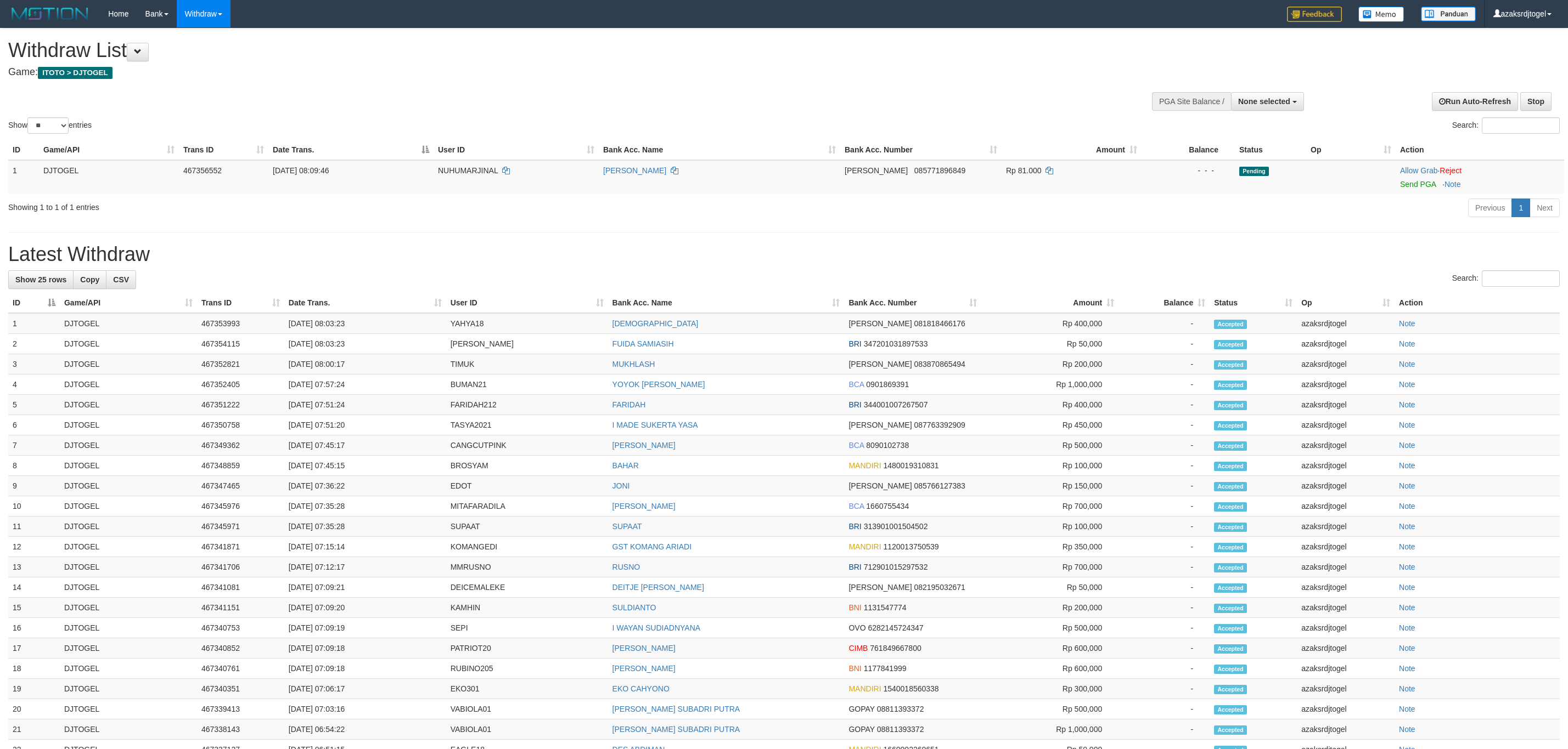
select select
select select "**"
click at [1407, 184] on link "Send PGA" at bounding box center [1418, 184] width 35 height 9
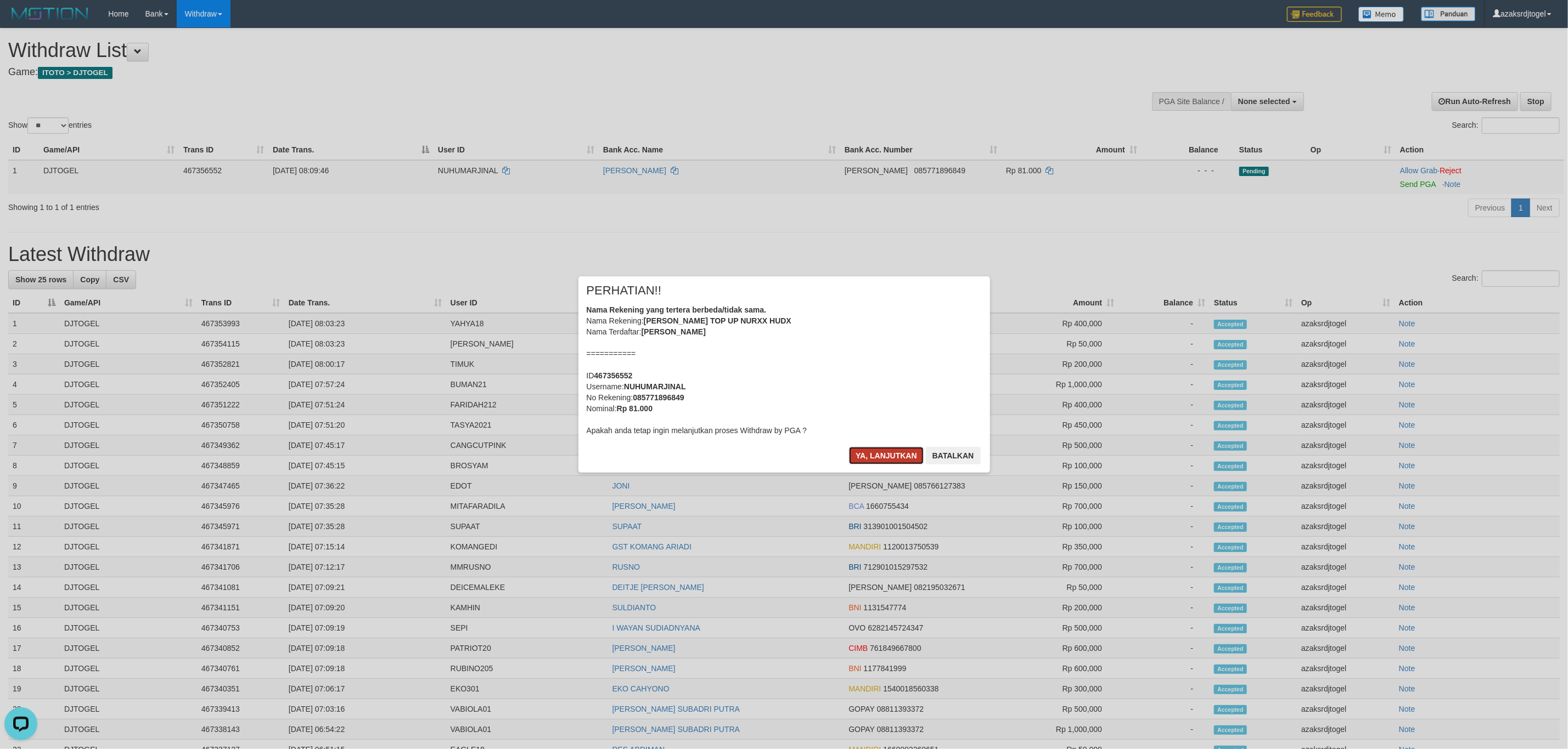
click at [866, 452] on button "Ya, lanjutkan" at bounding box center [887, 456] width 74 height 18
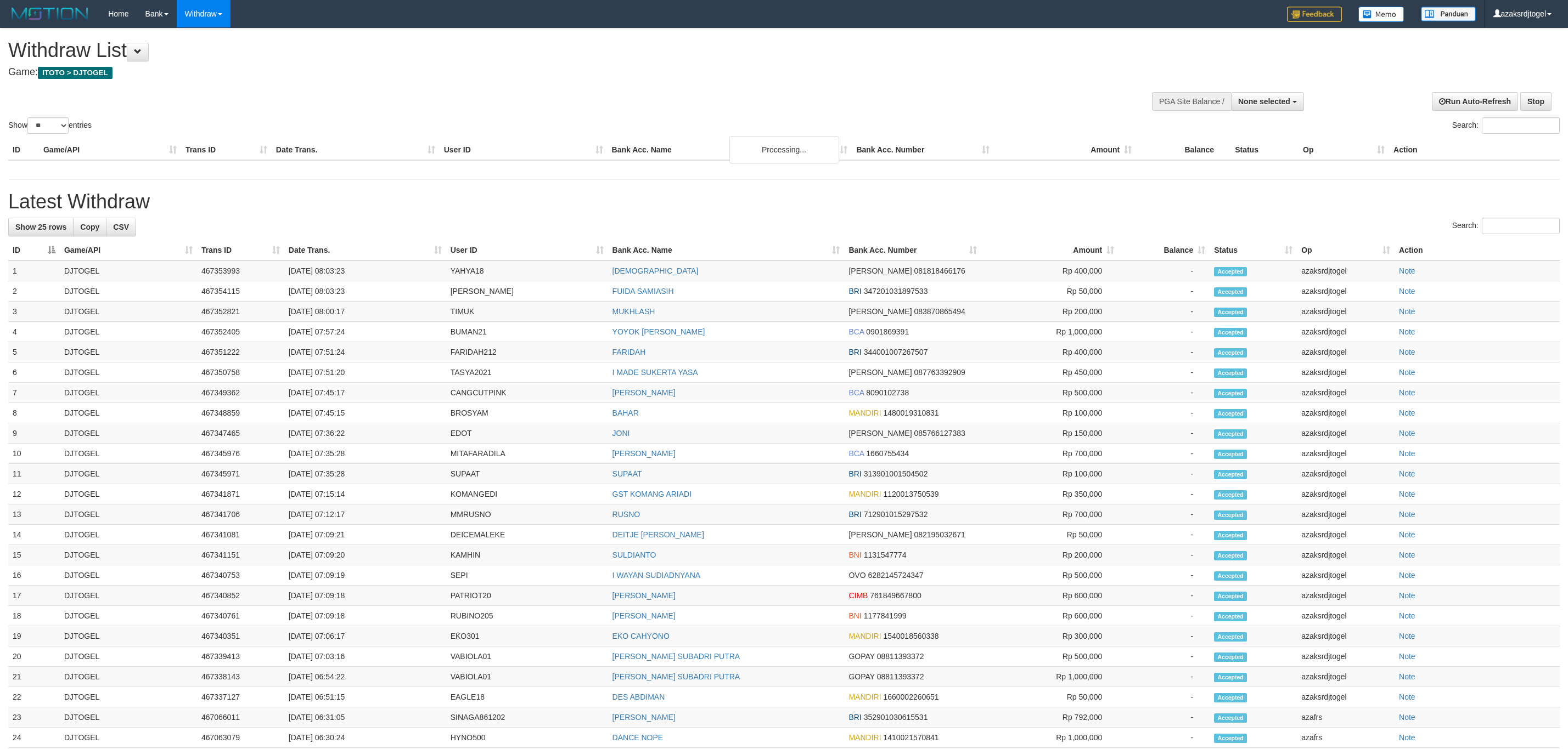
select select
select select "**"
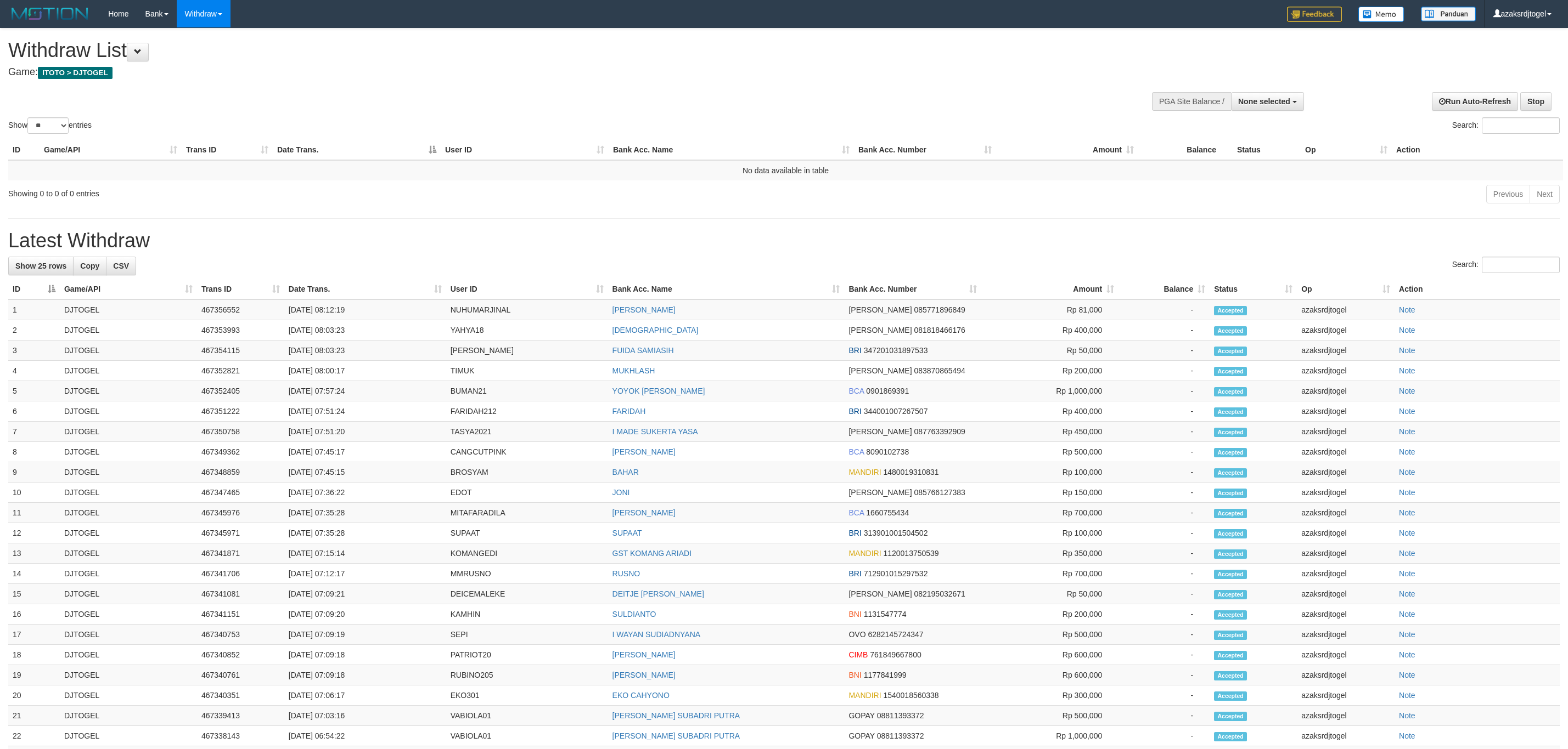
select select
select select "**"
click at [330, 310] on td "31/08/2025 08:12:19" at bounding box center [365, 310] width 162 height 21
drag, startPoint x: 330, startPoint y: 310, endPoint x: 370, endPoint y: 311, distance: 40.0
click at [333, 310] on td "31/08/2025 08:12:19" at bounding box center [365, 310] width 162 height 21
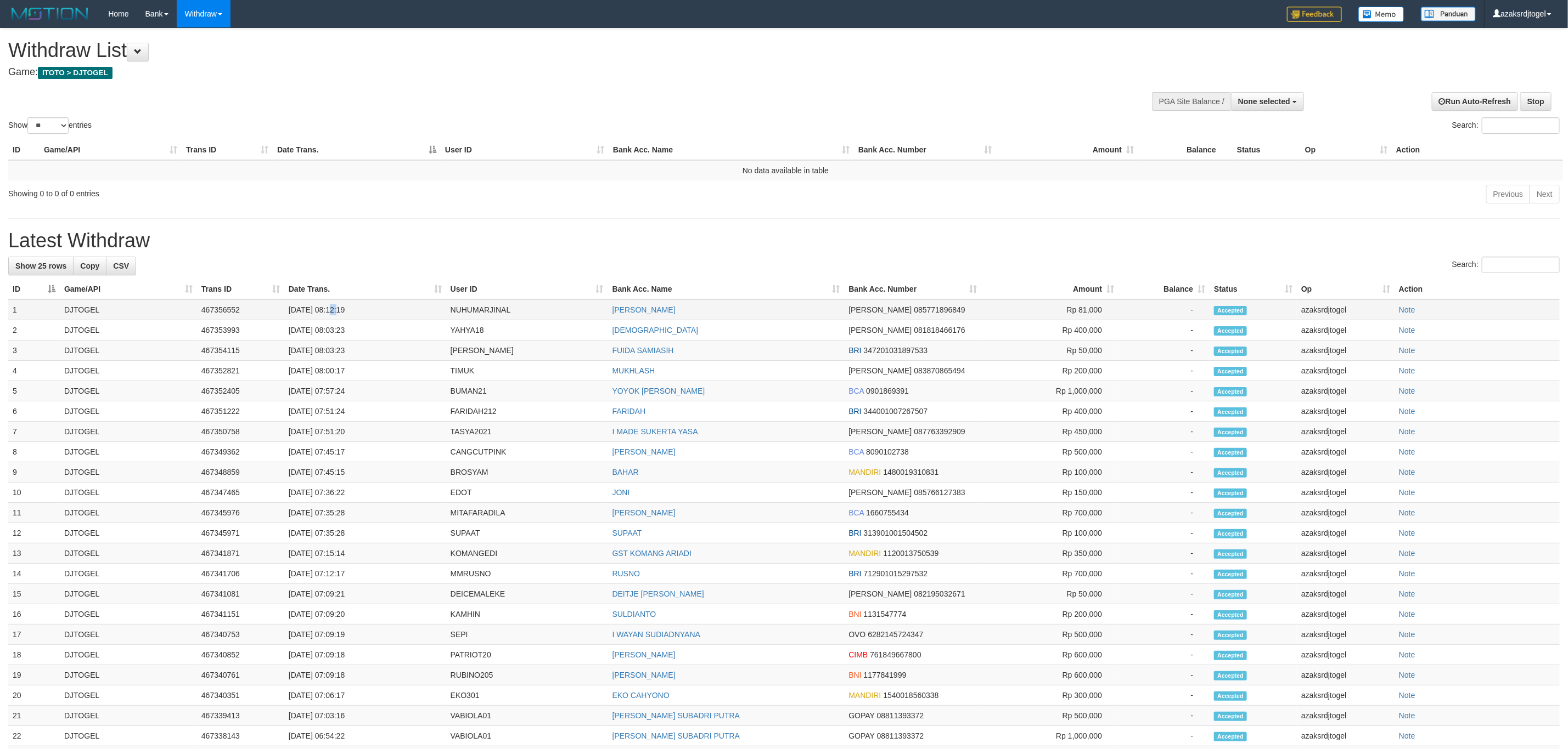
click at [370, 311] on td "31/08/2025 08:12:19" at bounding box center [365, 310] width 162 height 21
copy td "08:12:19"
click at [1265, 96] on button "None selected" at bounding box center [1268, 101] width 73 height 19
click at [1244, 158] on label "[ITOTO] DJTOGEL" at bounding box center [1254, 157] width 97 height 14
select select "***"
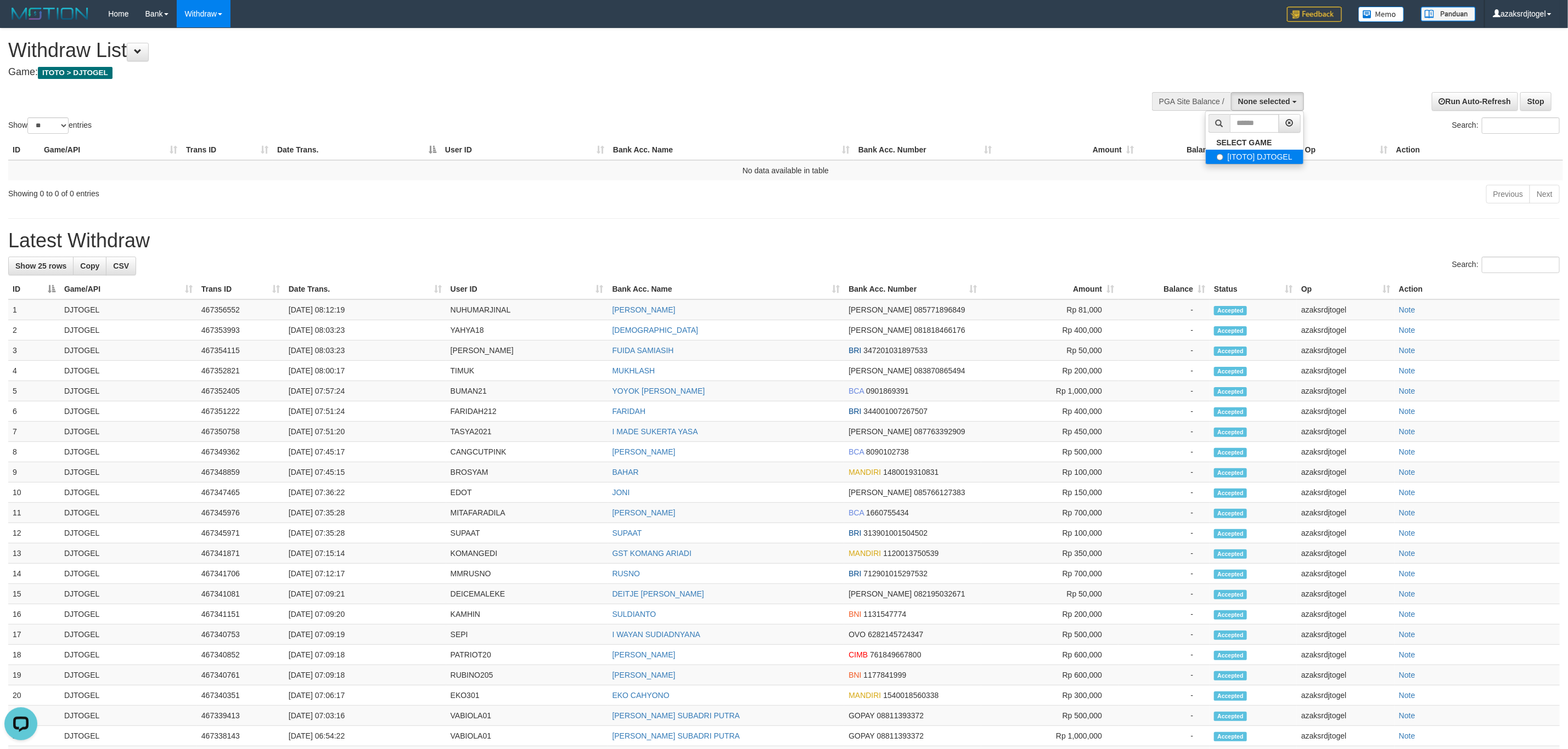
scroll to position [10, 0]
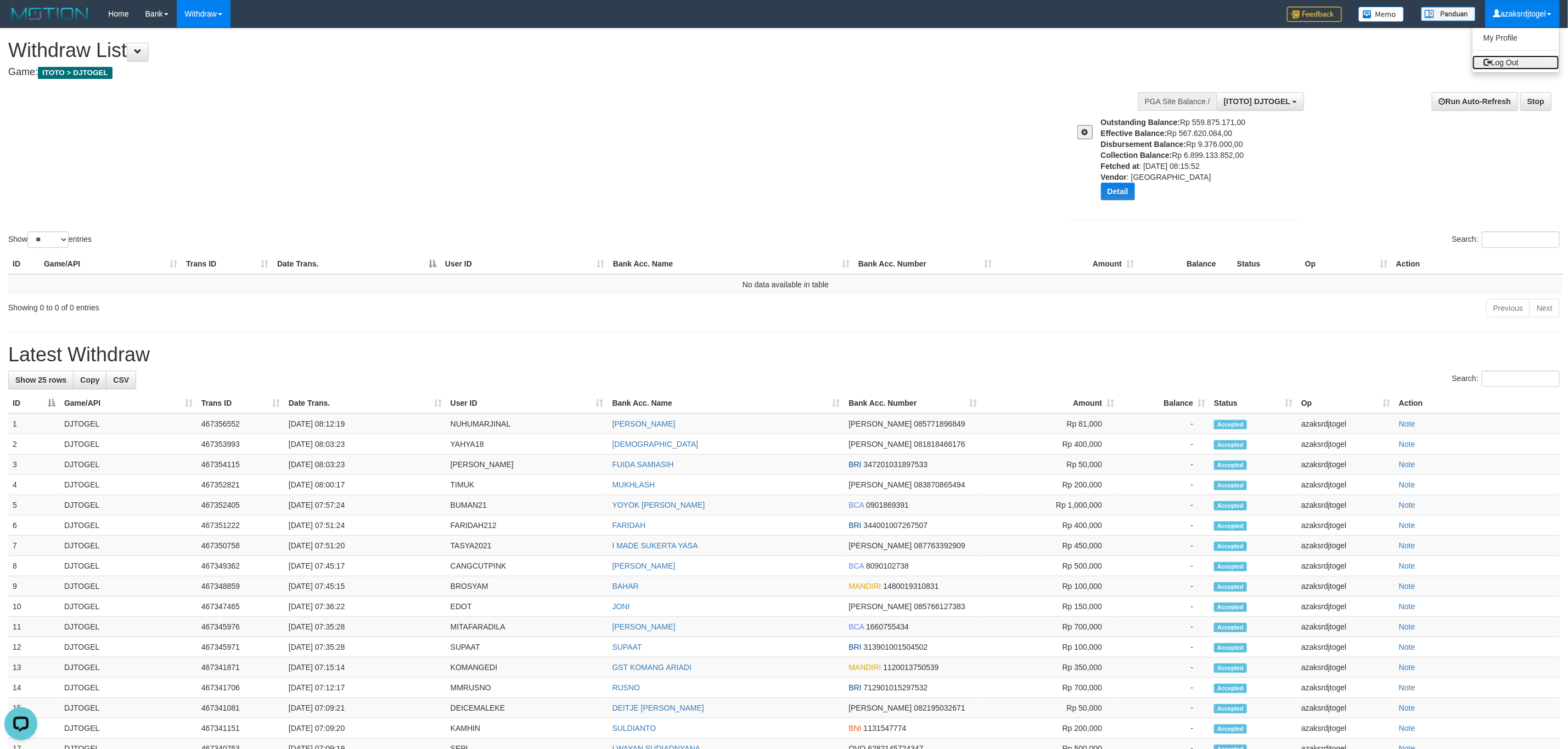
drag, startPoint x: 1520, startPoint y: 58, endPoint x: 1525, endPoint y: 32, distance: 26.5
click at [1520, 58] on link "Log Out" at bounding box center [1517, 63] width 87 height 14
